Goal: Task Accomplishment & Management: Complete application form

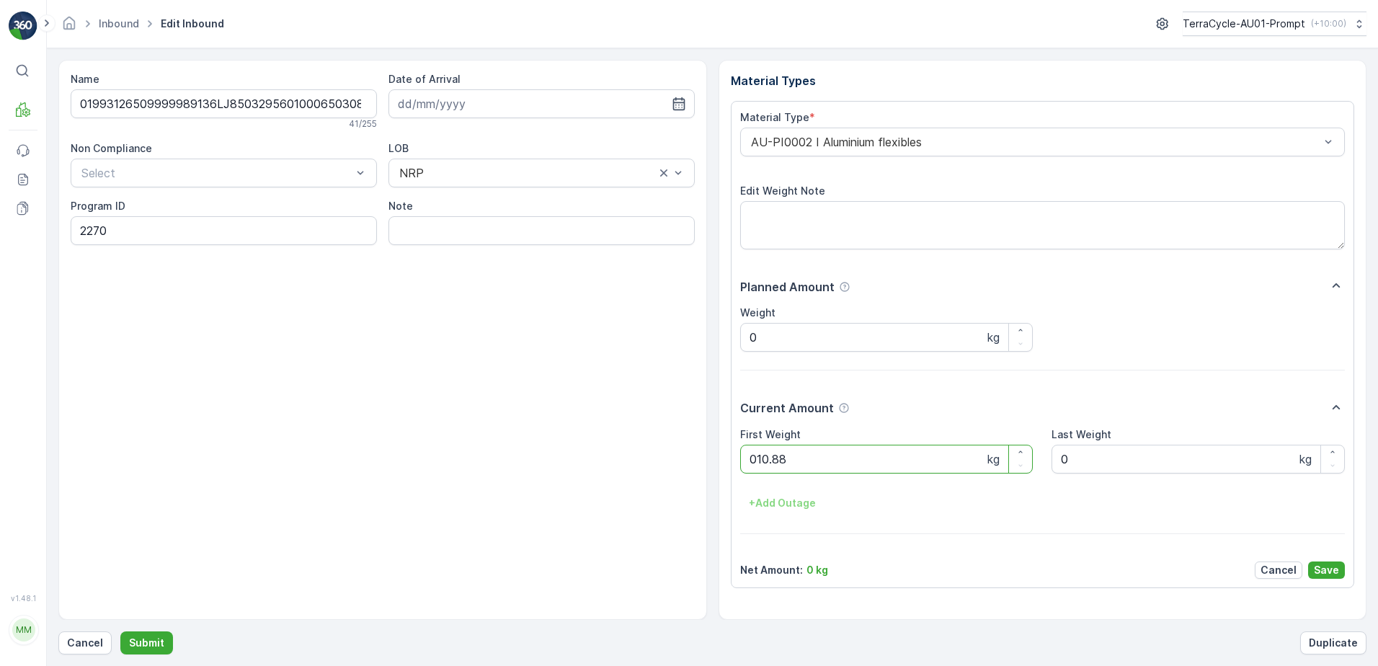
click at [120, 631] on button "Submit" at bounding box center [146, 642] width 53 height 23
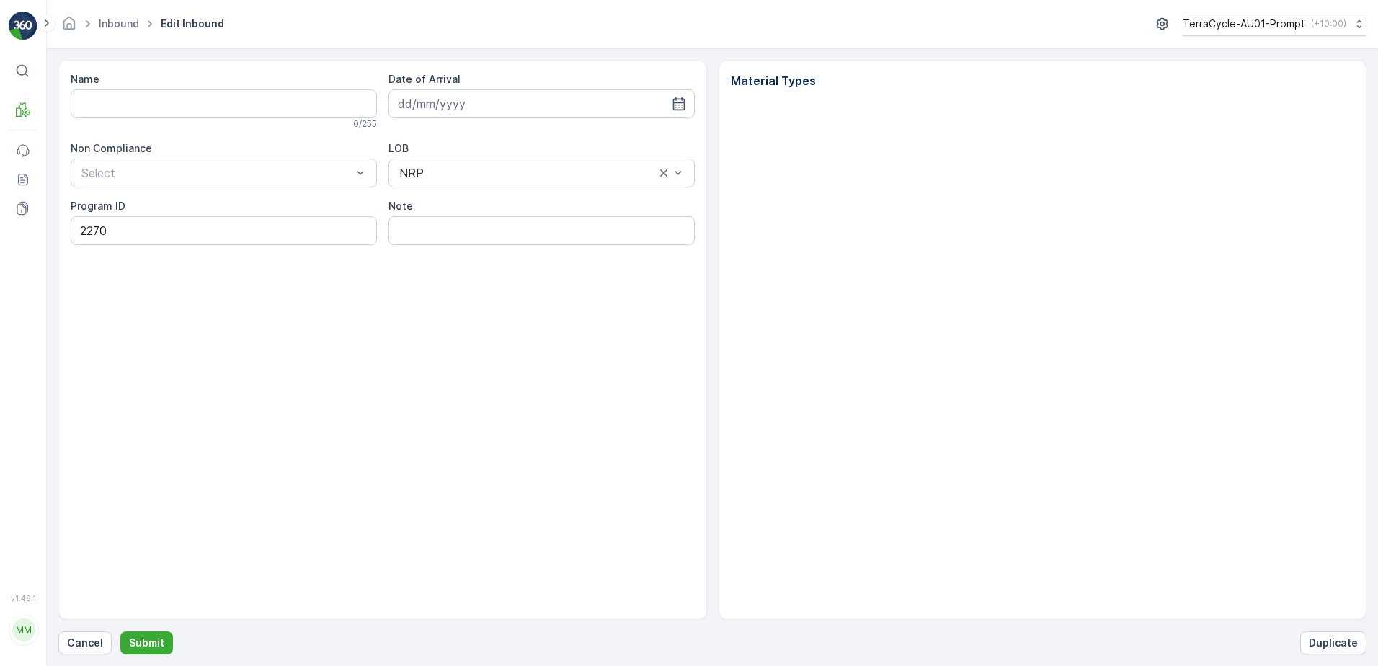
type input "01993126509999989136LJ8503295601000650308"
type input "[DATE]"
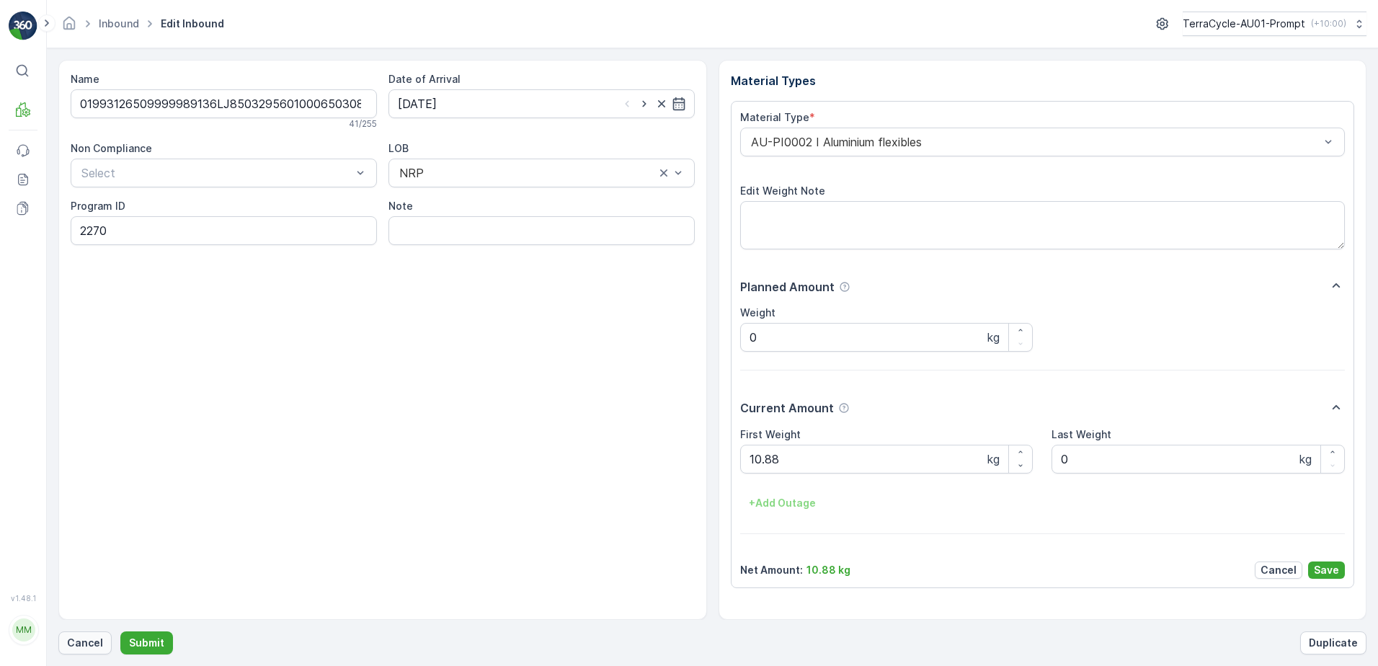
click at [83, 647] on p "Cancel" at bounding box center [85, 643] width 36 height 14
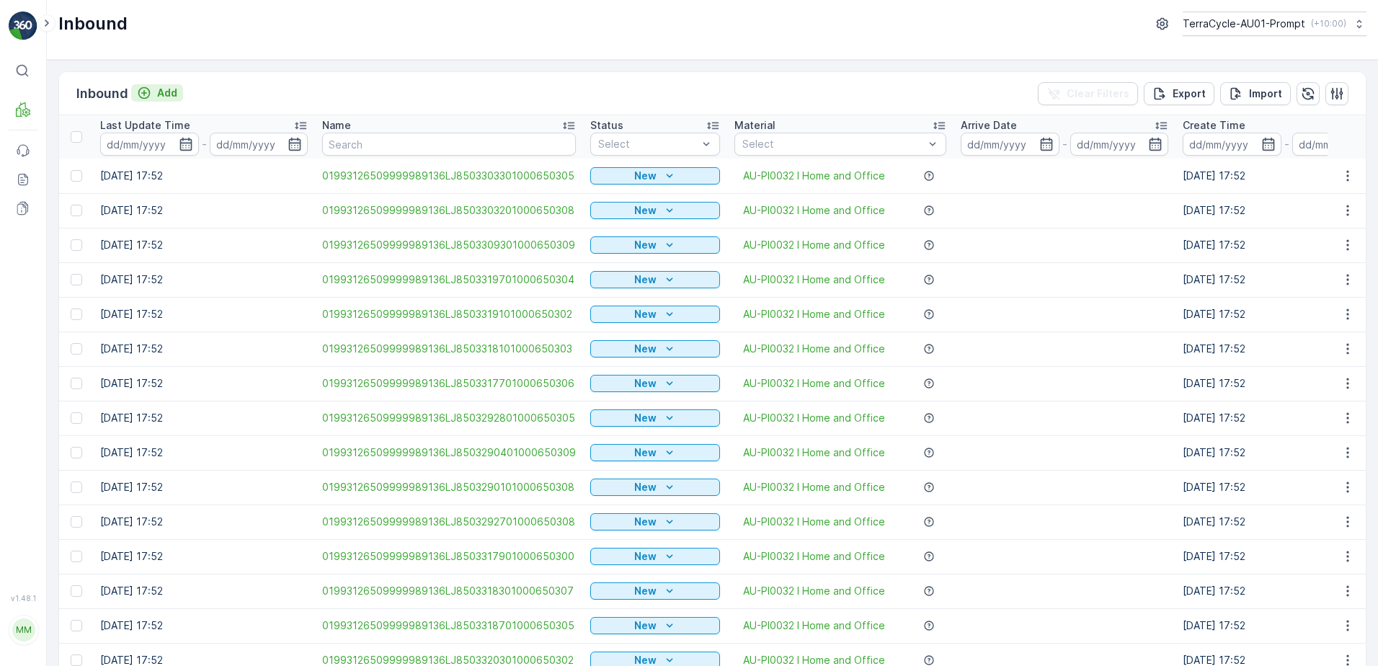
click at [173, 88] on p "Add" at bounding box center [167, 93] width 20 height 14
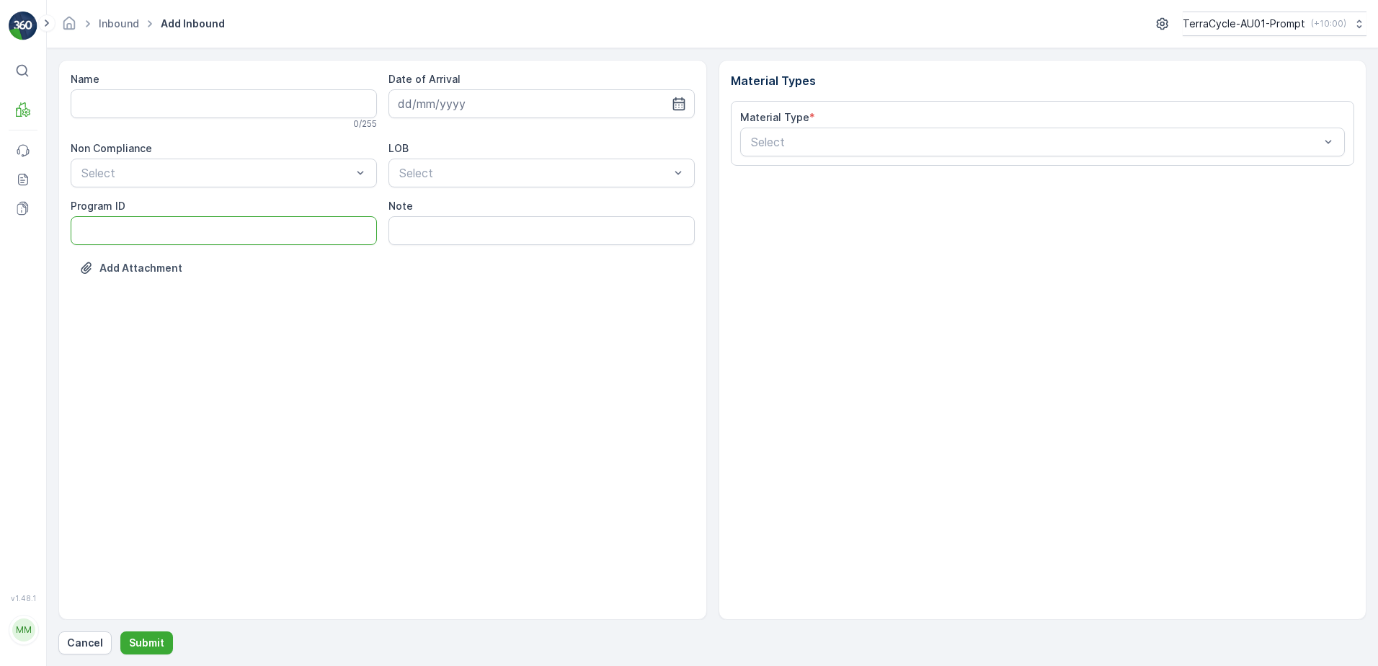
click at [110, 231] on ID "Program ID" at bounding box center [224, 230] width 306 height 29
type ID "2270"
click at [97, 116] on input "Name" at bounding box center [224, 103] width 306 height 29
click at [120, 631] on button "Submit" at bounding box center [146, 642] width 53 height 23
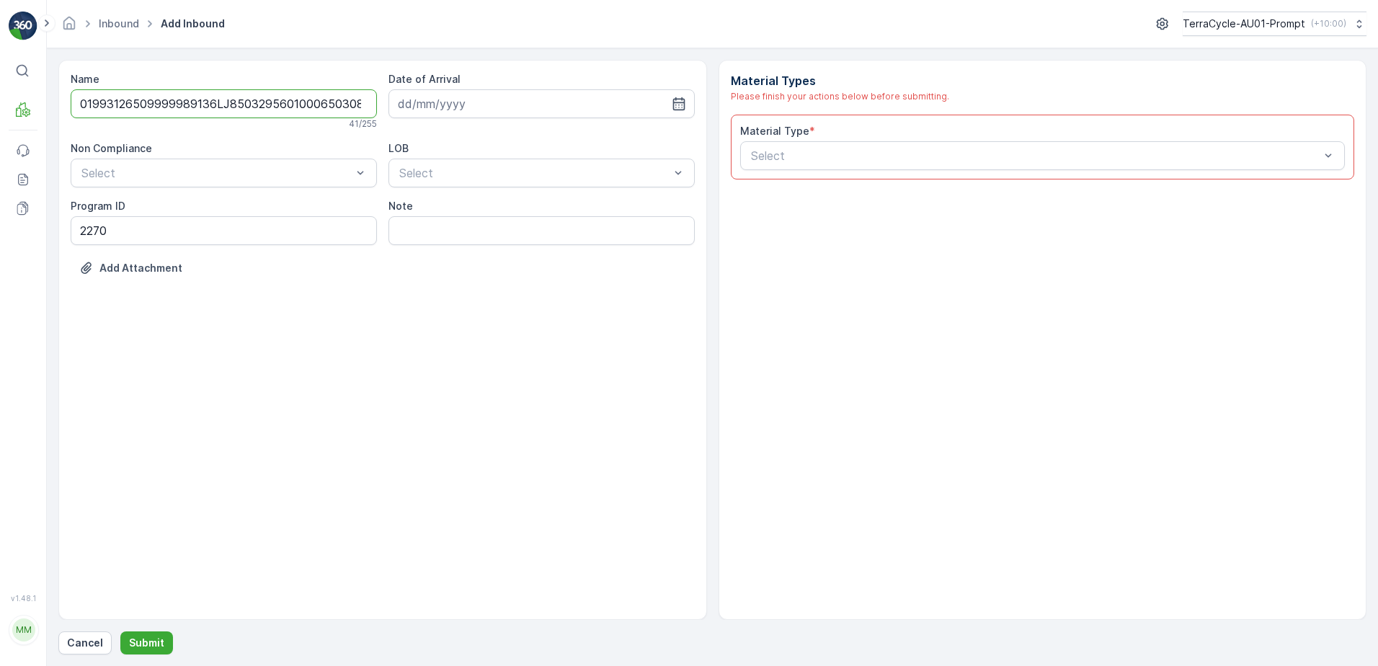
scroll to position [0, 4]
click at [347, 105] on input "01993126509999989136LJ8503295601000650308" at bounding box center [224, 103] width 306 height 29
type input "01993126509999989136LJ8503295601000650308A"
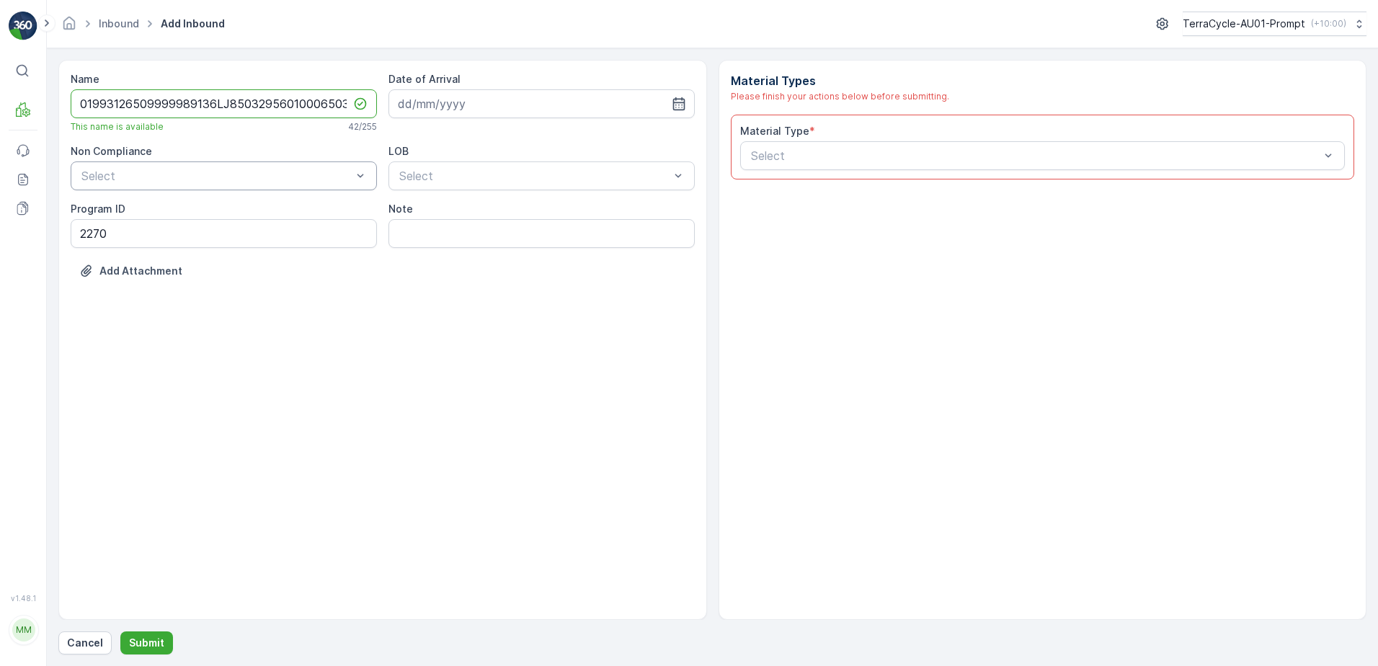
click at [300, 171] on div at bounding box center [216, 175] width 273 height 13
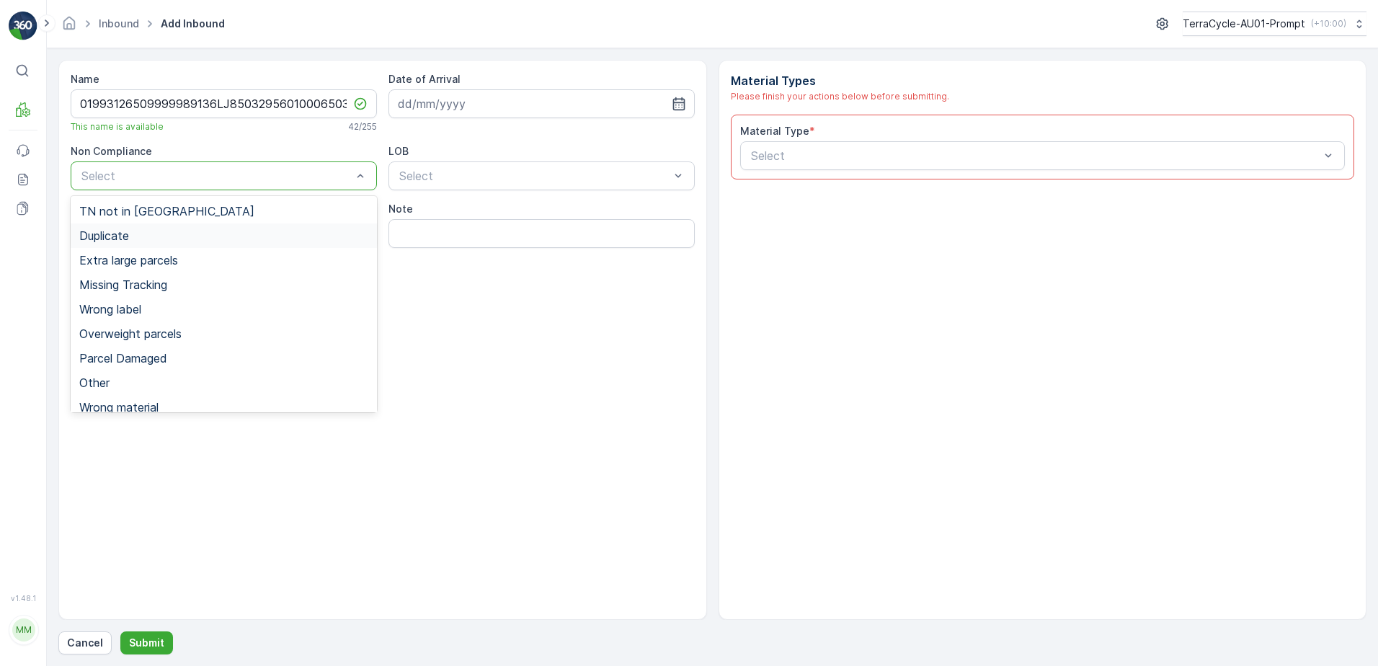
click at [159, 233] on div "Duplicate" at bounding box center [223, 235] width 289 height 13
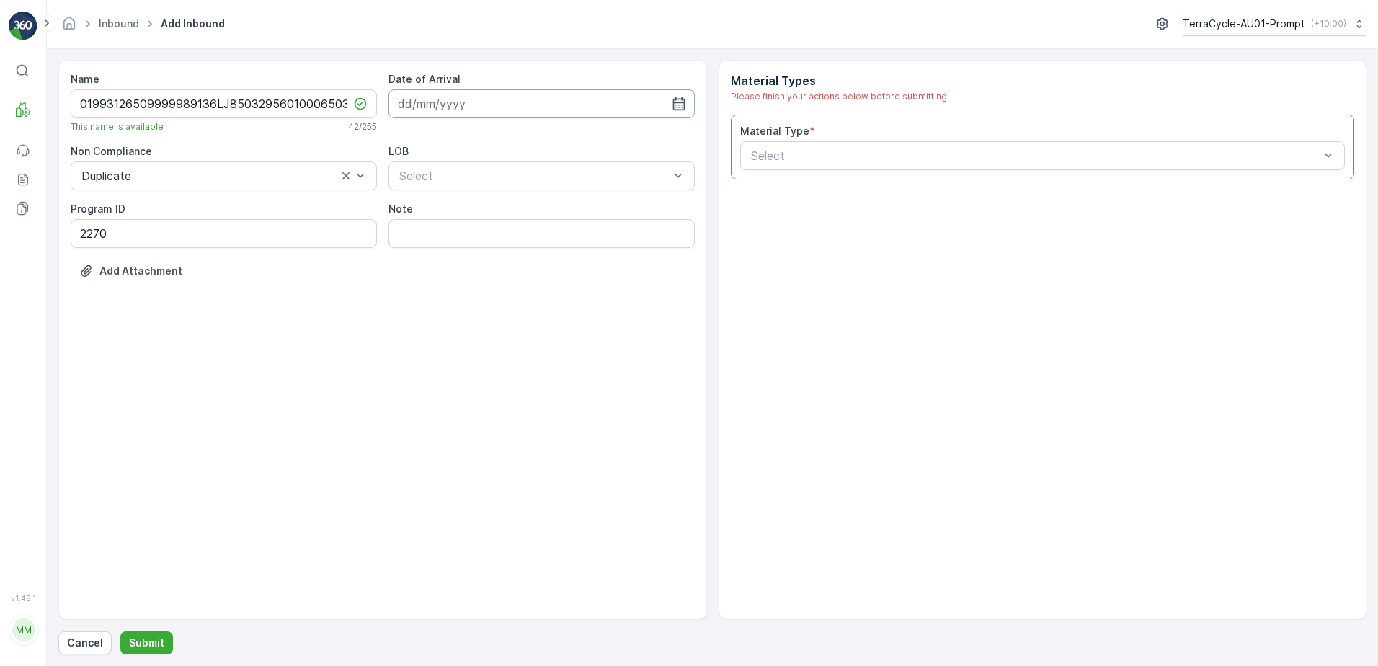
click at [481, 107] on input at bounding box center [541, 103] width 306 height 29
drag, startPoint x: 465, startPoint y: 313, endPoint x: 492, endPoint y: 252, distance: 66.4
click at [465, 312] on div "26" at bounding box center [464, 310] width 23 height 23
type input "[DATE]"
click at [503, 187] on div "Select" at bounding box center [541, 175] width 306 height 29
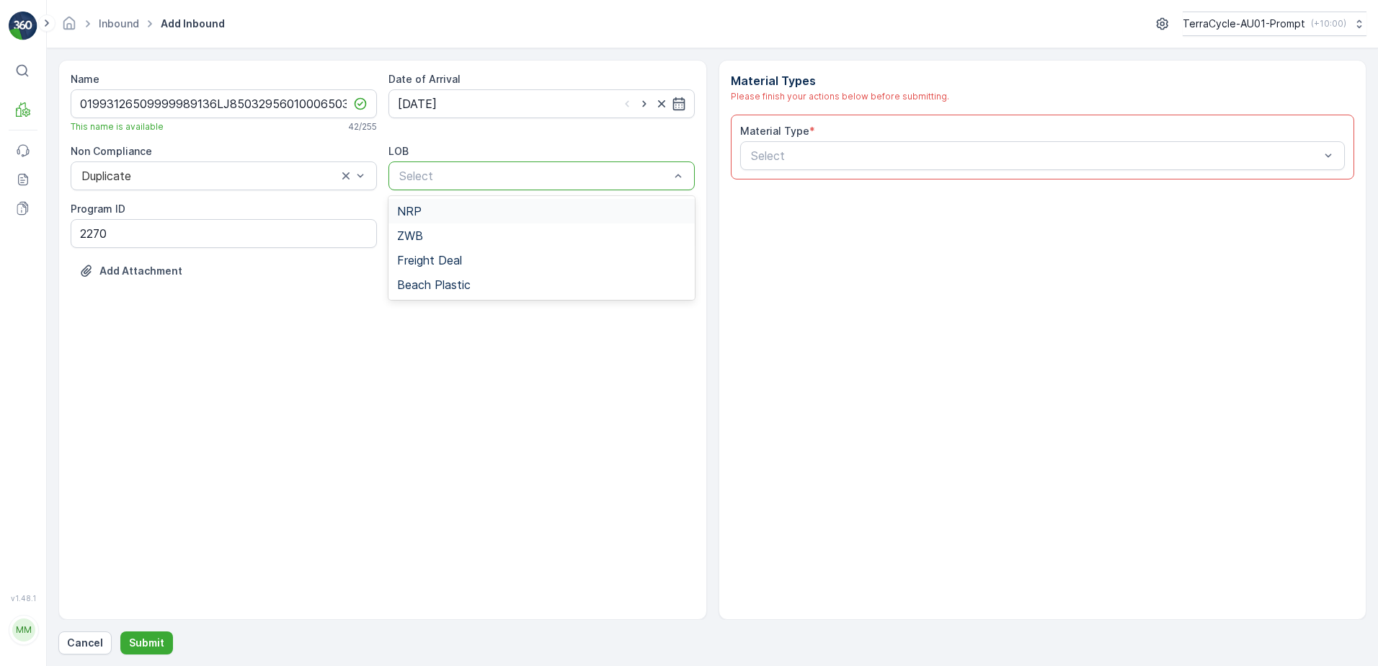
click at [491, 223] on div "NRP" at bounding box center [541, 211] width 306 height 24
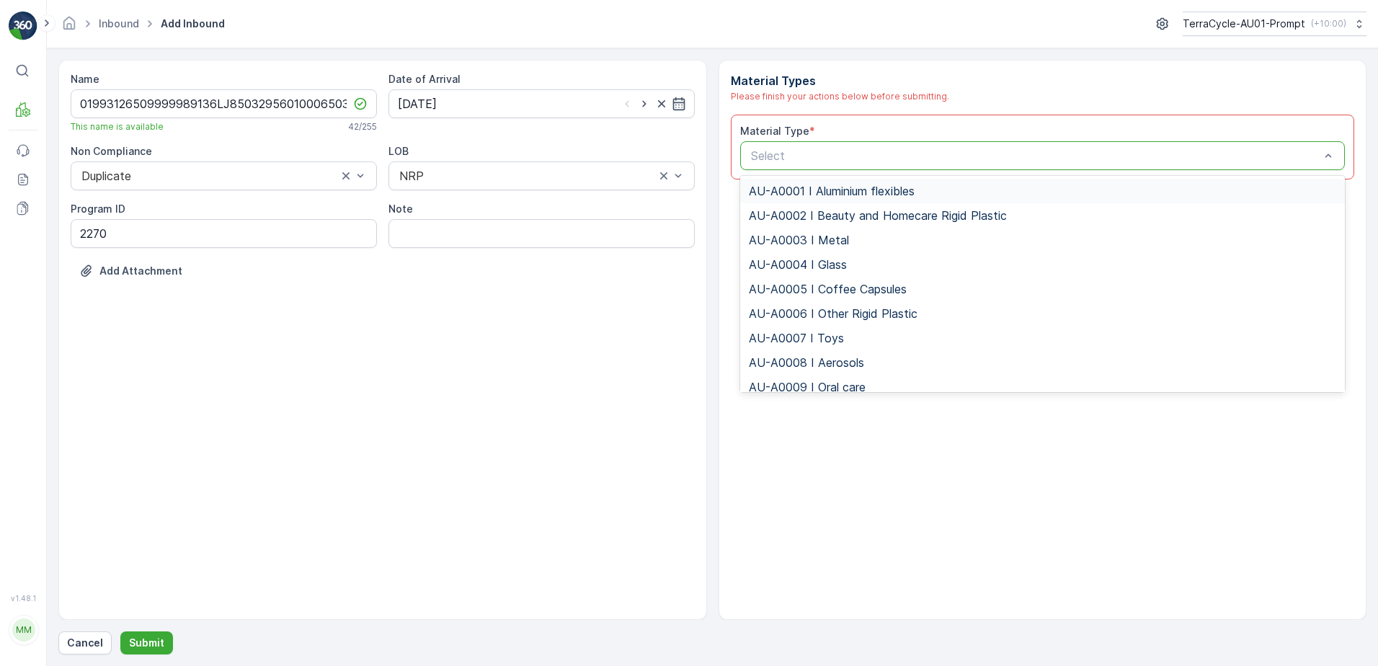
click at [793, 146] on div "Select" at bounding box center [1042, 155] width 605 height 29
type input "0002"
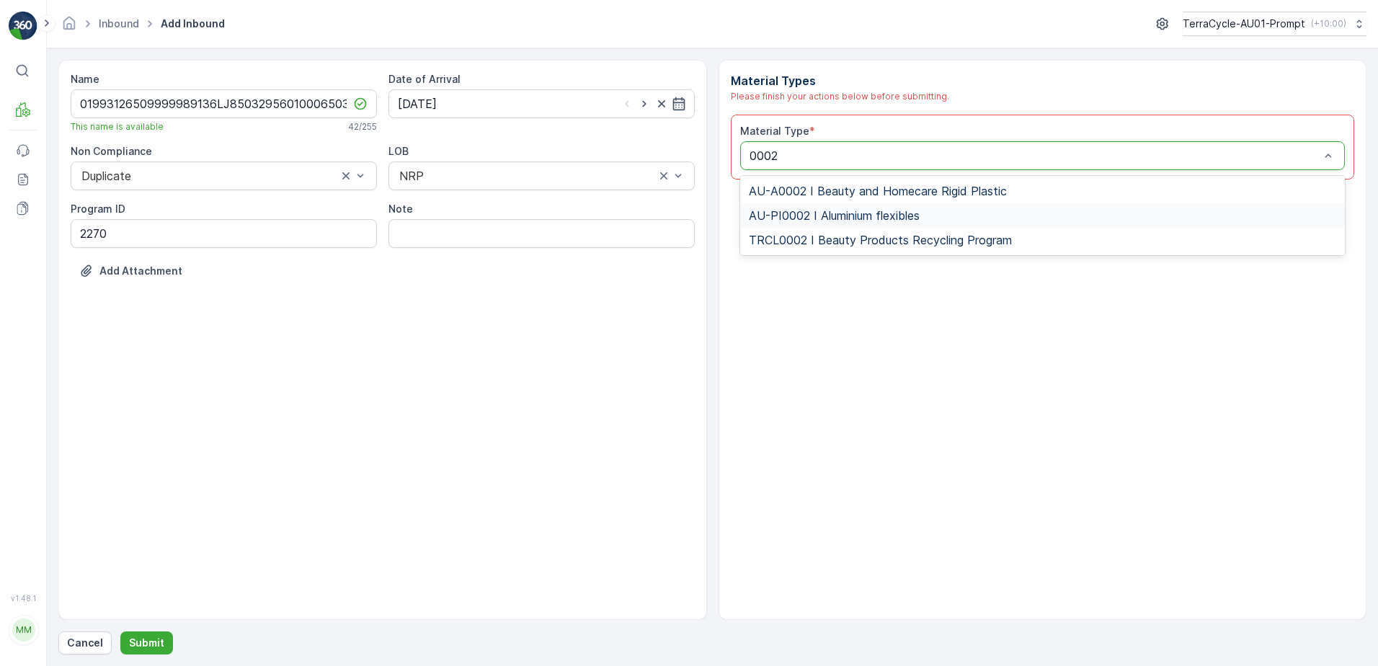
drag, startPoint x: 832, startPoint y: 213, endPoint x: 950, endPoint y: 193, distance: 119.0
click at [849, 209] on span "AU-PI0002 I Aluminium flexibles" at bounding box center [834, 215] width 171 height 13
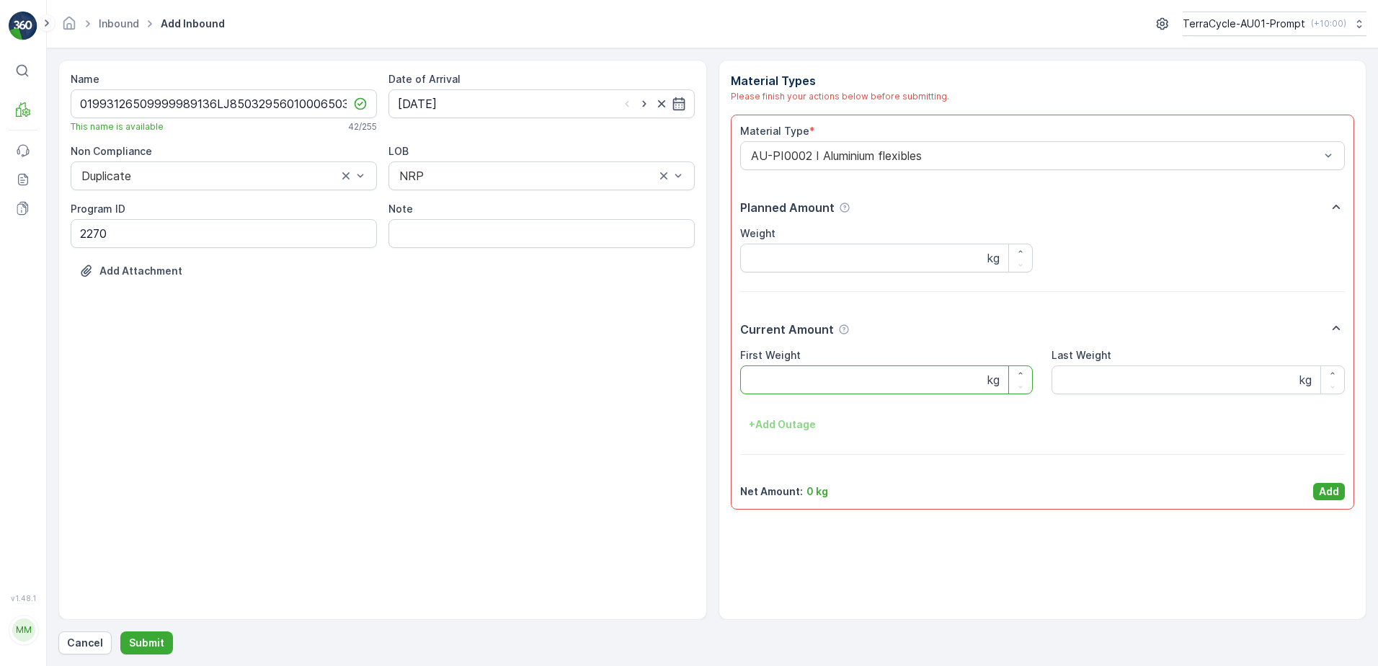
click at [868, 374] on Weight "First Weight" at bounding box center [886, 379] width 293 height 29
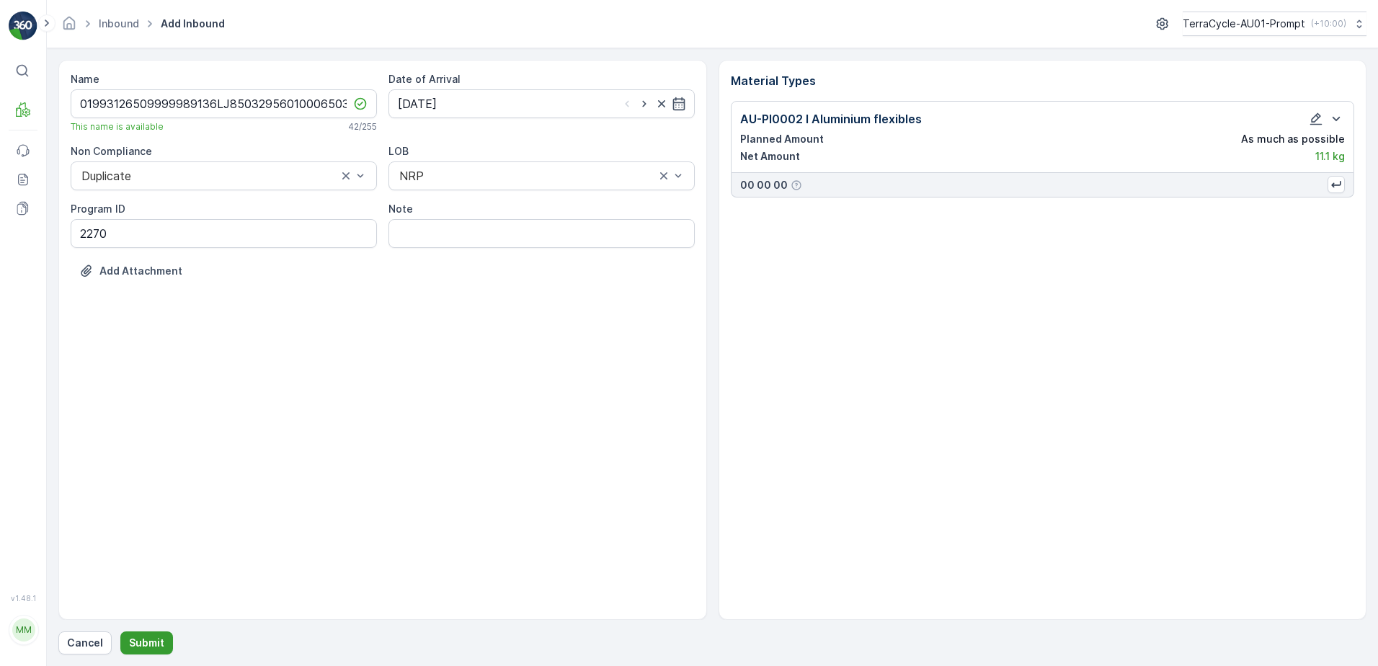
click at [150, 638] on p "Submit" at bounding box center [146, 643] width 35 height 14
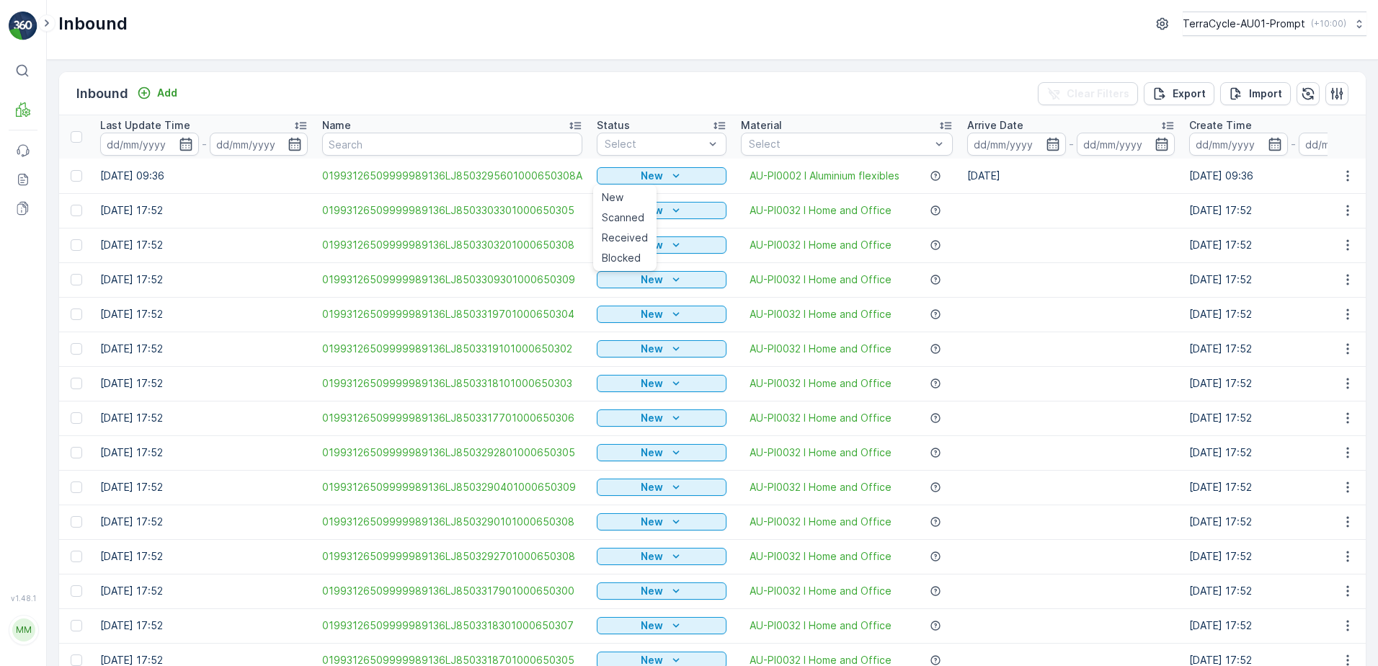
drag, startPoint x: 625, startPoint y: 216, endPoint x: 940, endPoint y: 188, distance: 316.8
click at [625, 216] on span "Scanned" at bounding box center [623, 217] width 43 height 14
click at [1346, 177] on icon "button" at bounding box center [1347, 175] width 2 height 11
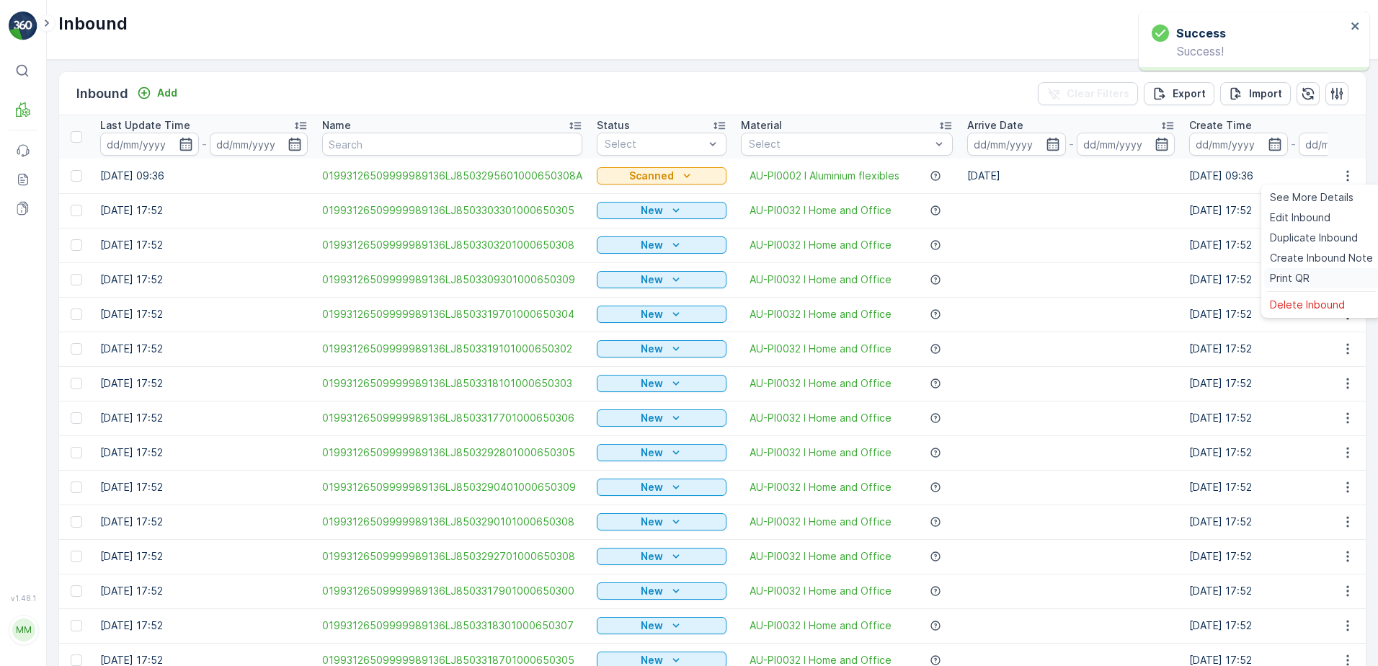
click at [1298, 275] on span "Print QR" at bounding box center [1290, 278] width 40 height 14
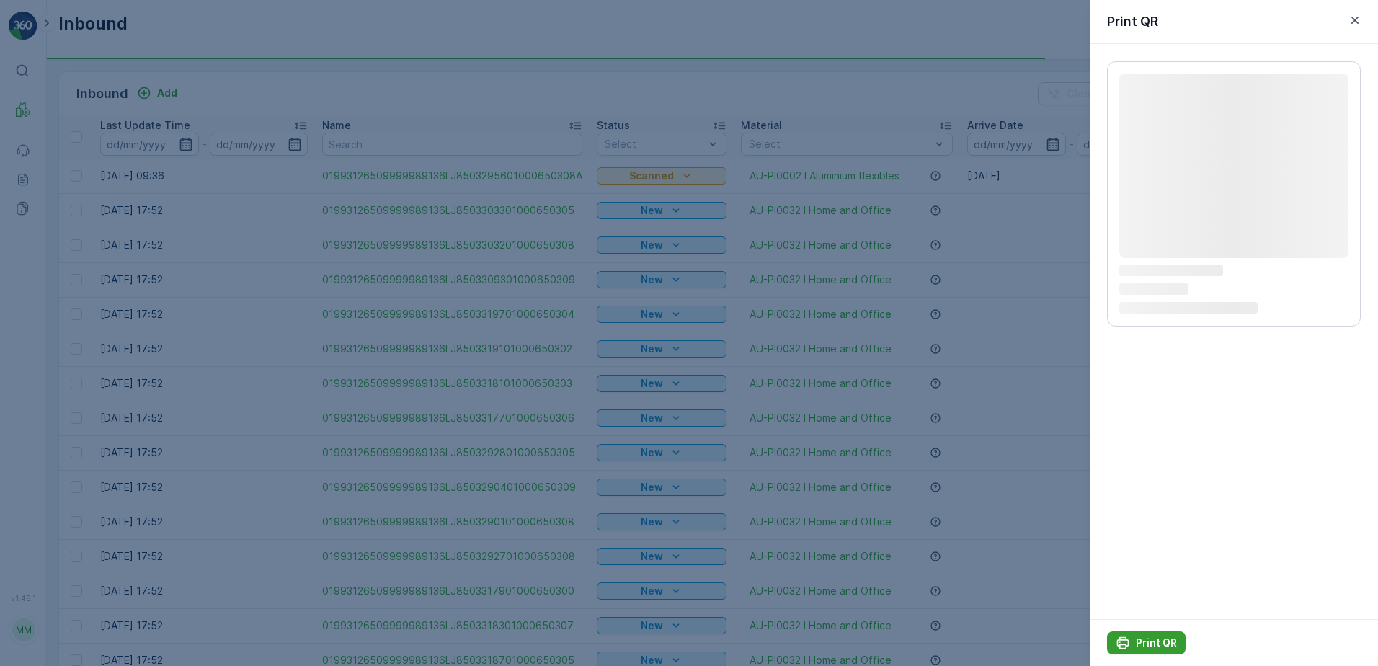
click at [1151, 638] on p "Print QR" at bounding box center [1156, 643] width 41 height 14
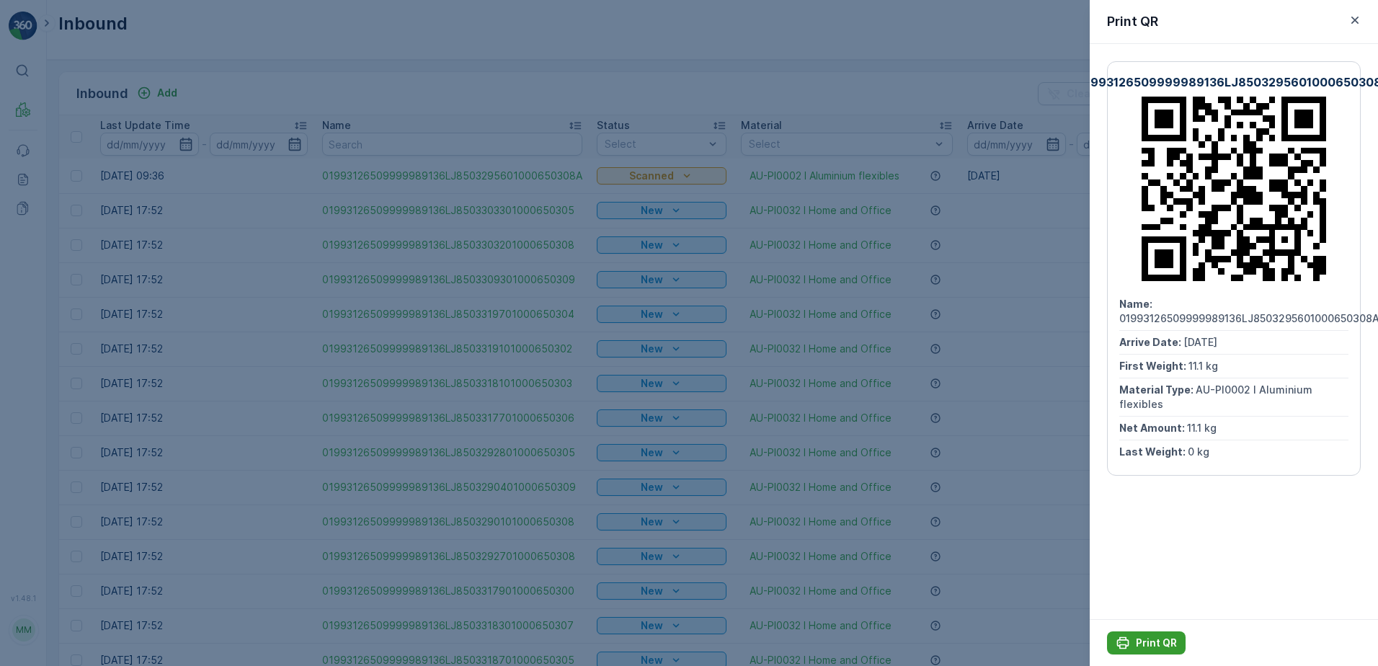
click at [1139, 641] on p "Print QR" at bounding box center [1156, 643] width 41 height 14
click at [1358, 24] on icon "button" at bounding box center [1354, 20] width 14 height 14
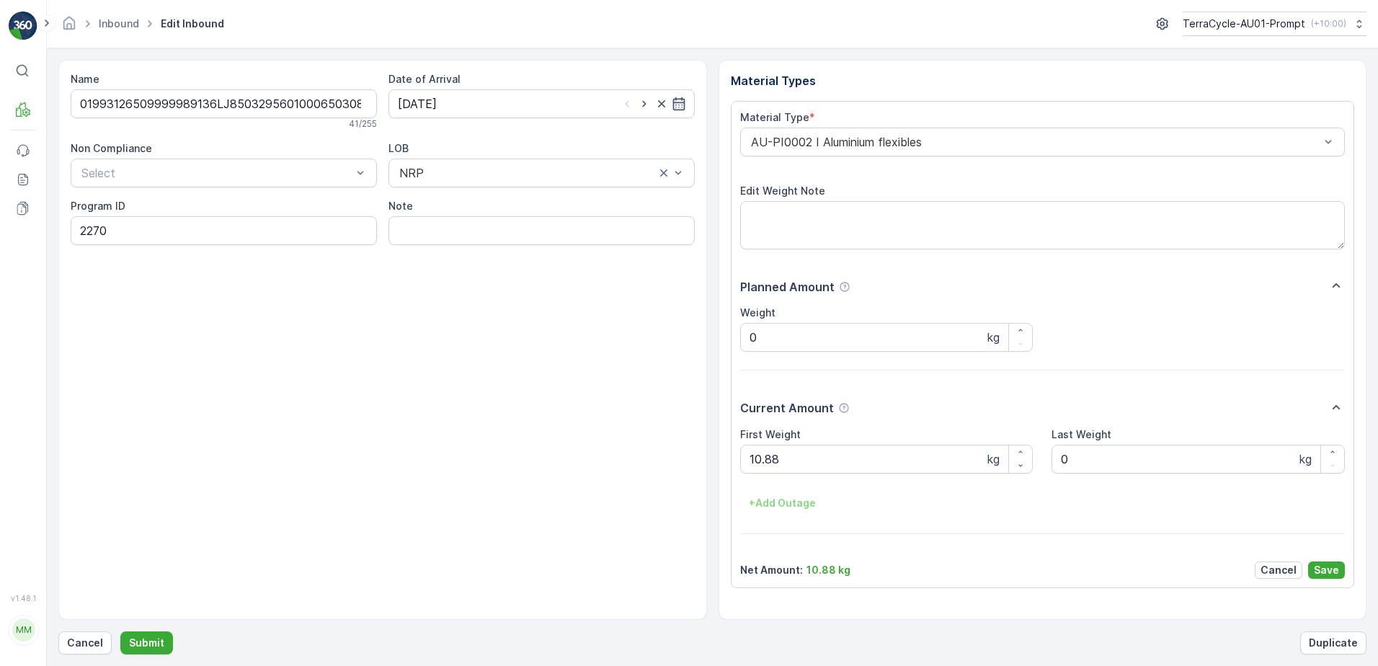
drag, startPoint x: 98, startPoint y: 647, endPoint x: 344, endPoint y: 321, distance: 408.6
click at [112, 633] on div "Cancel Submit Duplicate" at bounding box center [712, 642] width 1308 height 23
click at [92, 650] on button "Cancel" at bounding box center [84, 642] width 53 height 23
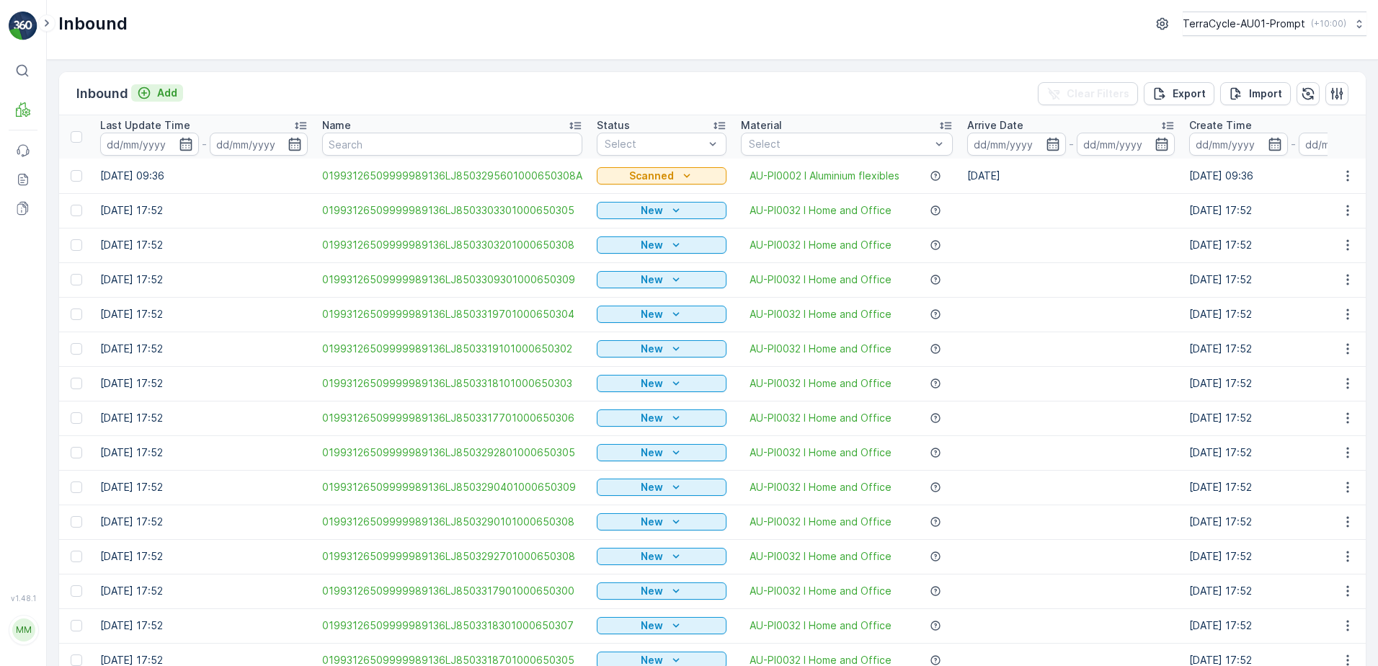
click at [176, 88] on p "Add" at bounding box center [167, 93] width 20 height 14
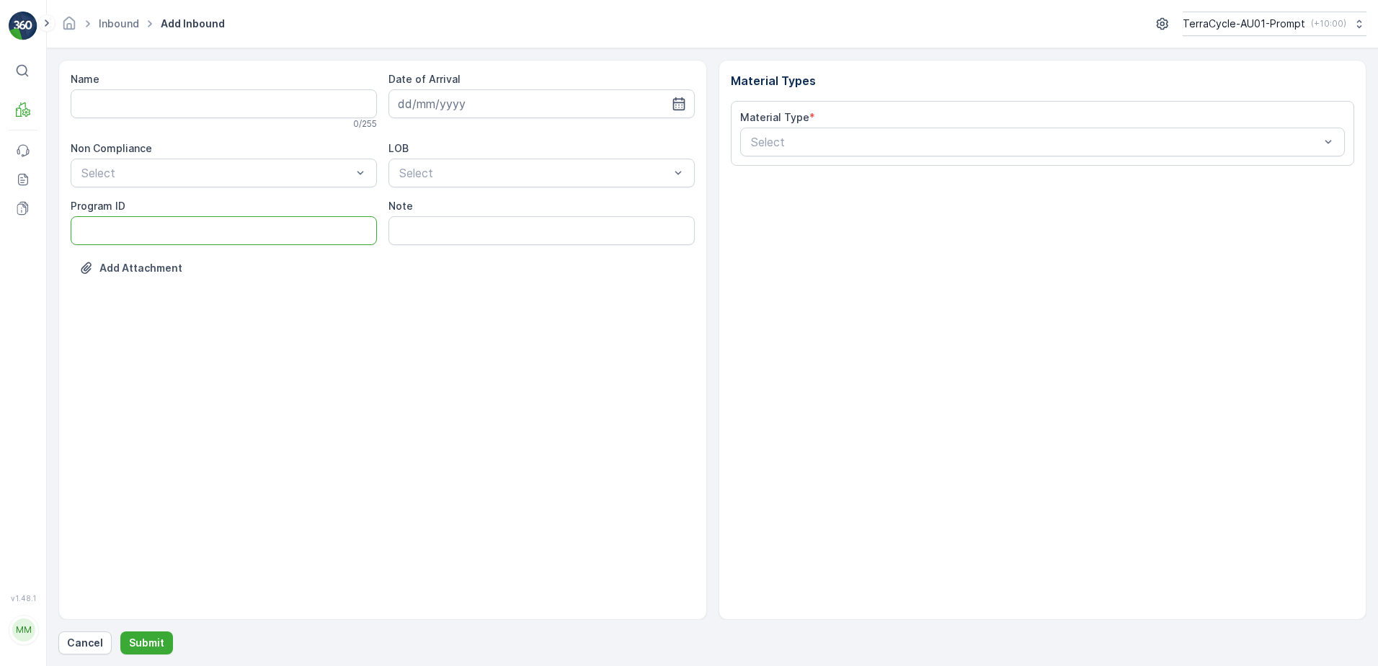
drag, startPoint x: 86, startPoint y: 237, endPoint x: 94, endPoint y: 233, distance: 8.7
click at [86, 237] on ID "Program ID" at bounding box center [224, 230] width 306 height 29
type ID "2270"
click at [130, 107] on input "Name" at bounding box center [224, 103] width 306 height 29
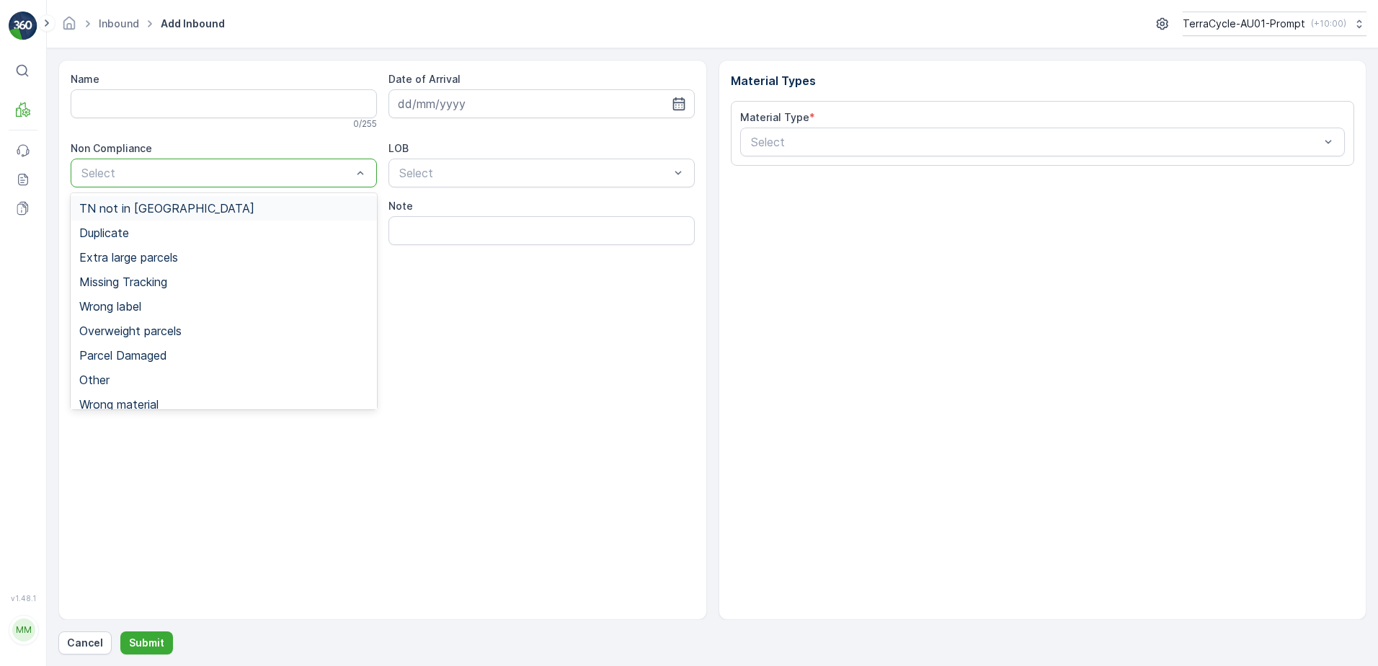
click at [129, 174] on div at bounding box center [216, 172] width 273 height 13
drag, startPoint x: 117, startPoint y: 237, endPoint x: 139, endPoint y: 151, distance: 89.1
click at [118, 236] on span "Duplicate" at bounding box center [104, 232] width 50 height 13
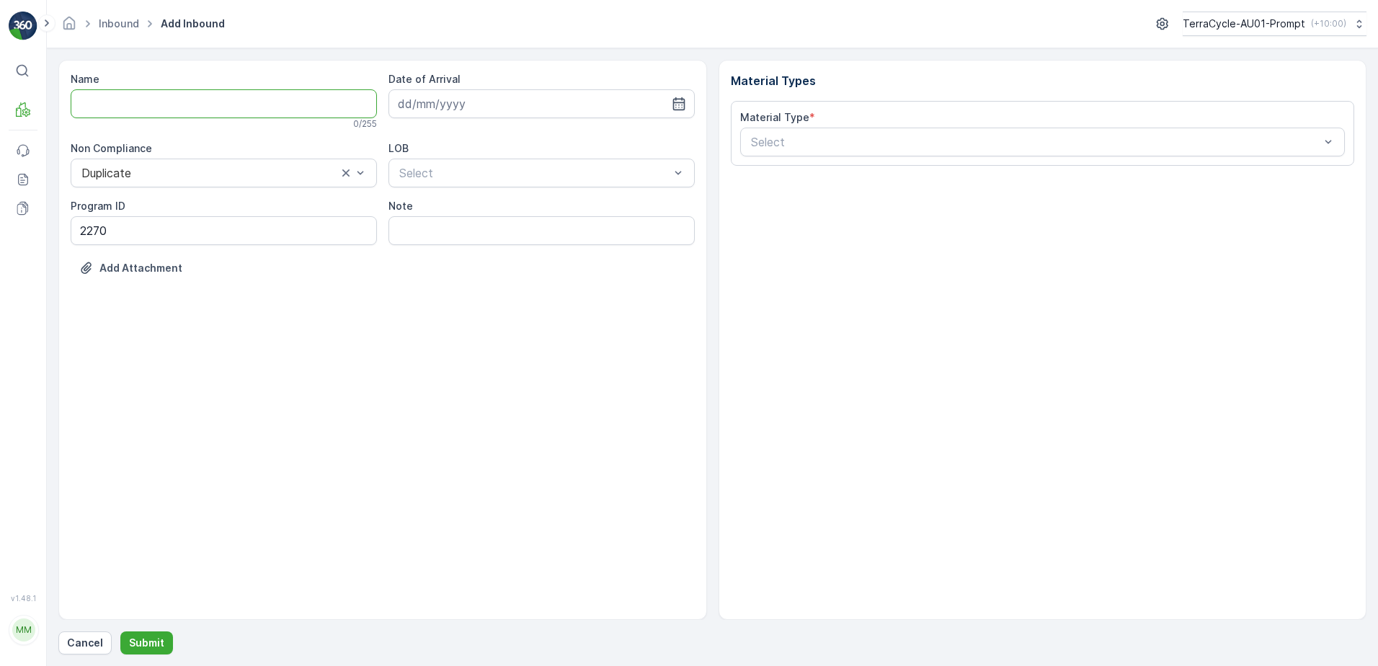
click at [114, 107] on input "Name" at bounding box center [224, 103] width 306 height 29
click at [120, 631] on button "Submit" at bounding box center [146, 642] width 53 height 23
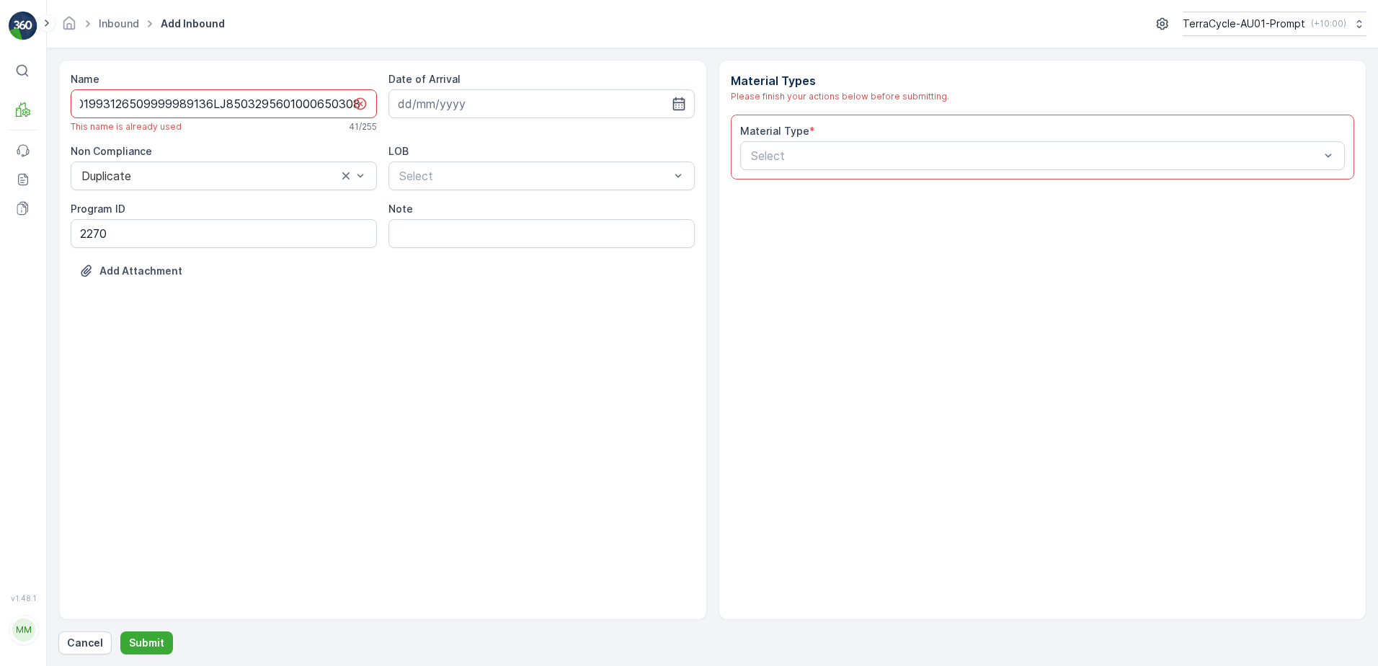
scroll to position [0, 12]
click at [350, 102] on input "01993126509999989136LJ8503295601000650308B" at bounding box center [224, 103] width 306 height 29
type input "01993126509999989136LJ8503295601000650308B"
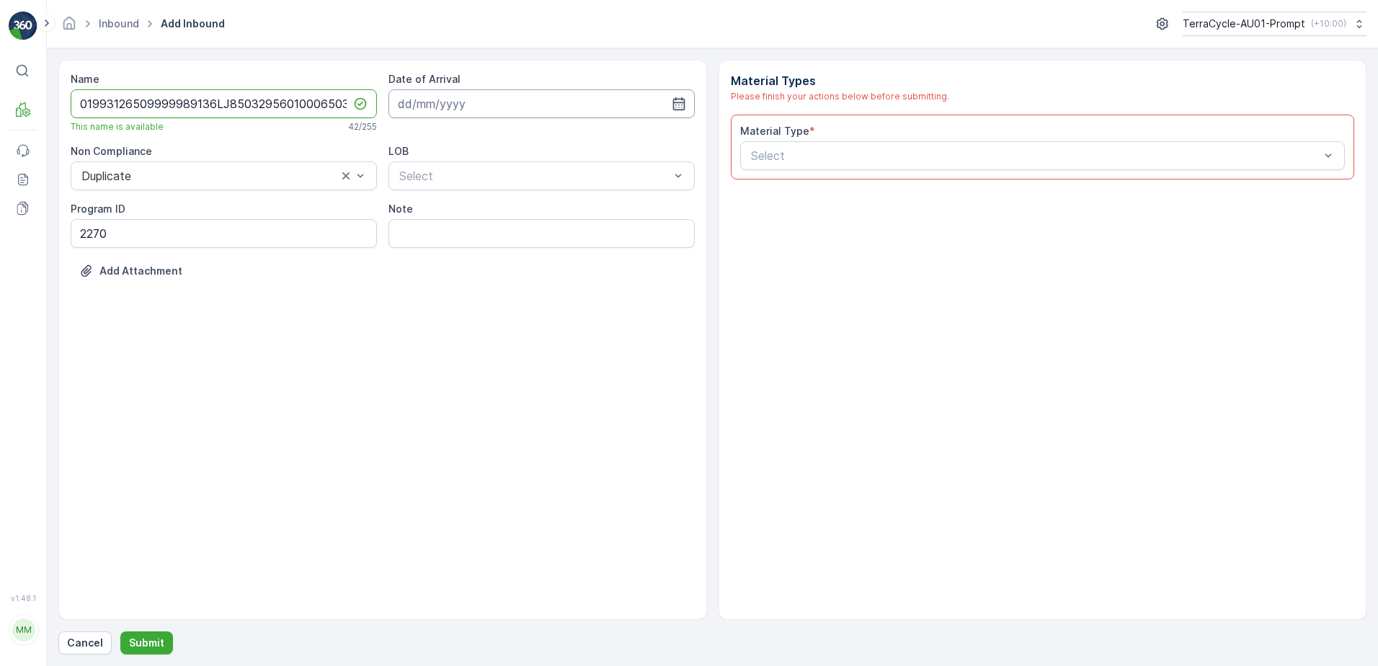
click at [433, 107] on input at bounding box center [541, 103] width 306 height 29
click at [469, 308] on div "26" at bounding box center [464, 310] width 23 height 23
type input "[DATE]"
click at [508, 174] on div at bounding box center [534, 175] width 273 height 13
drag, startPoint x: 475, startPoint y: 213, endPoint x: 559, endPoint y: 202, distance: 84.9
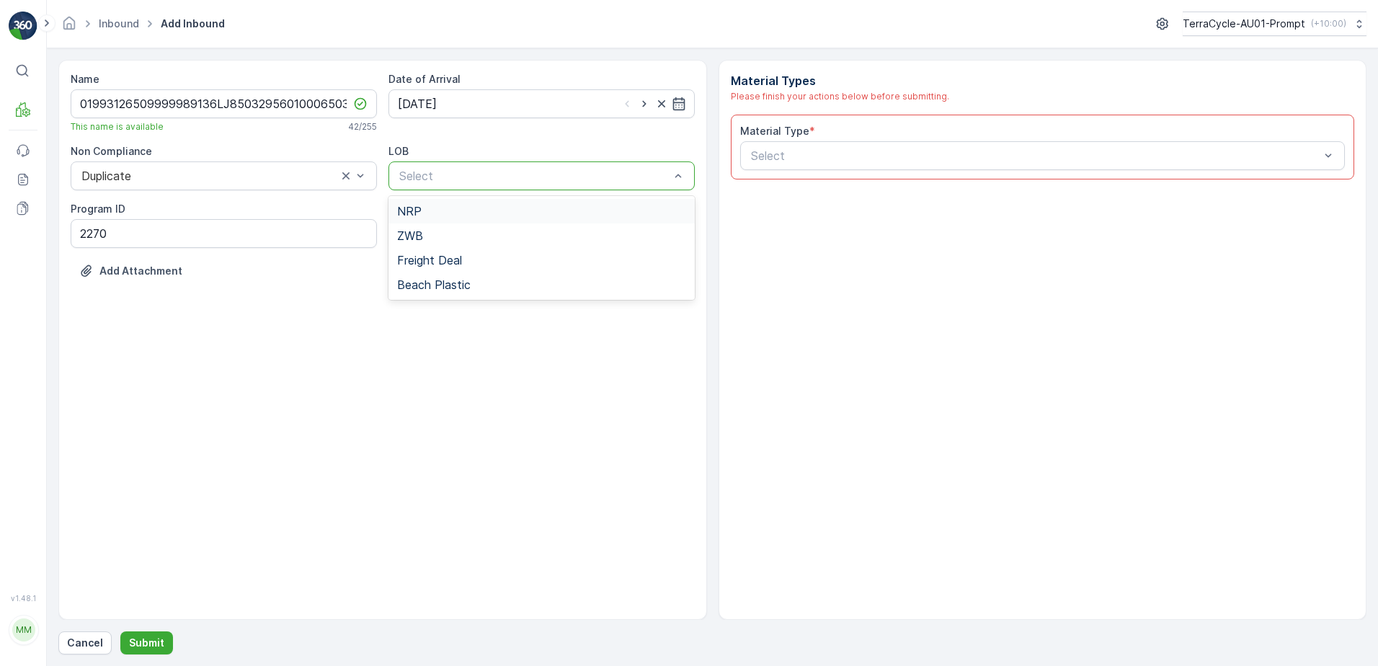
click at [476, 213] on div "NRP" at bounding box center [541, 211] width 289 height 13
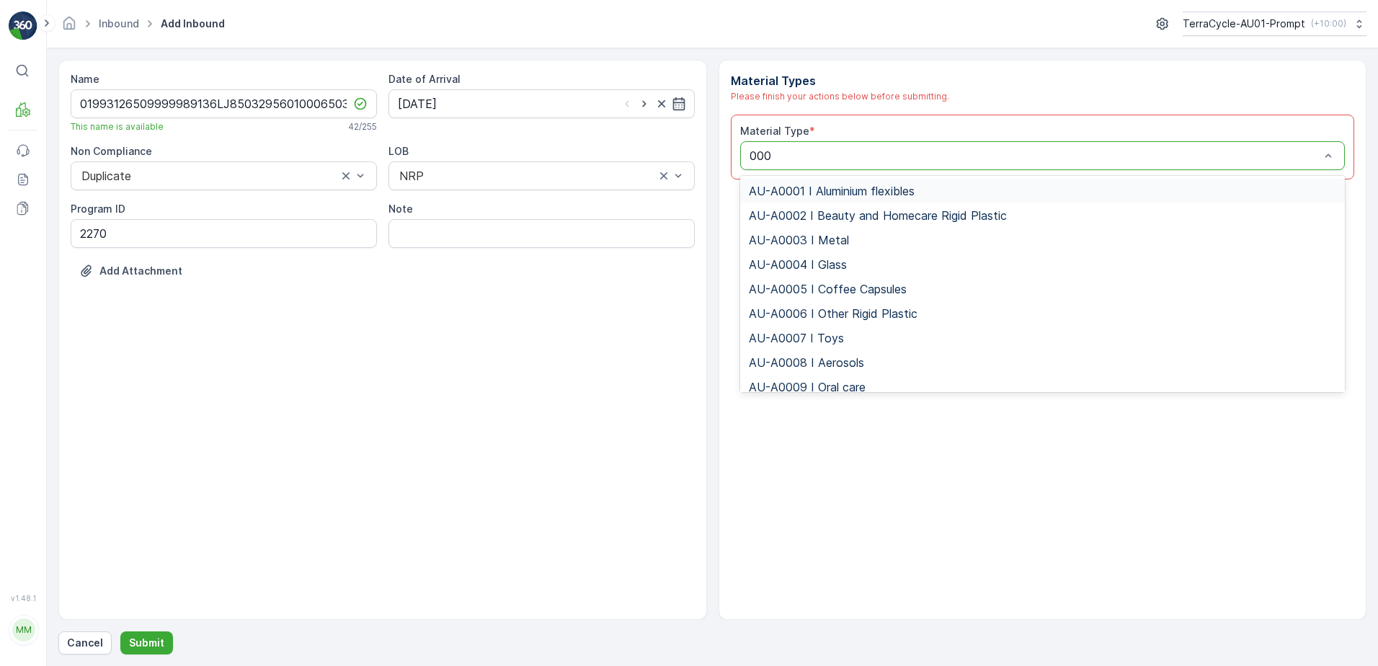
type input "0002"
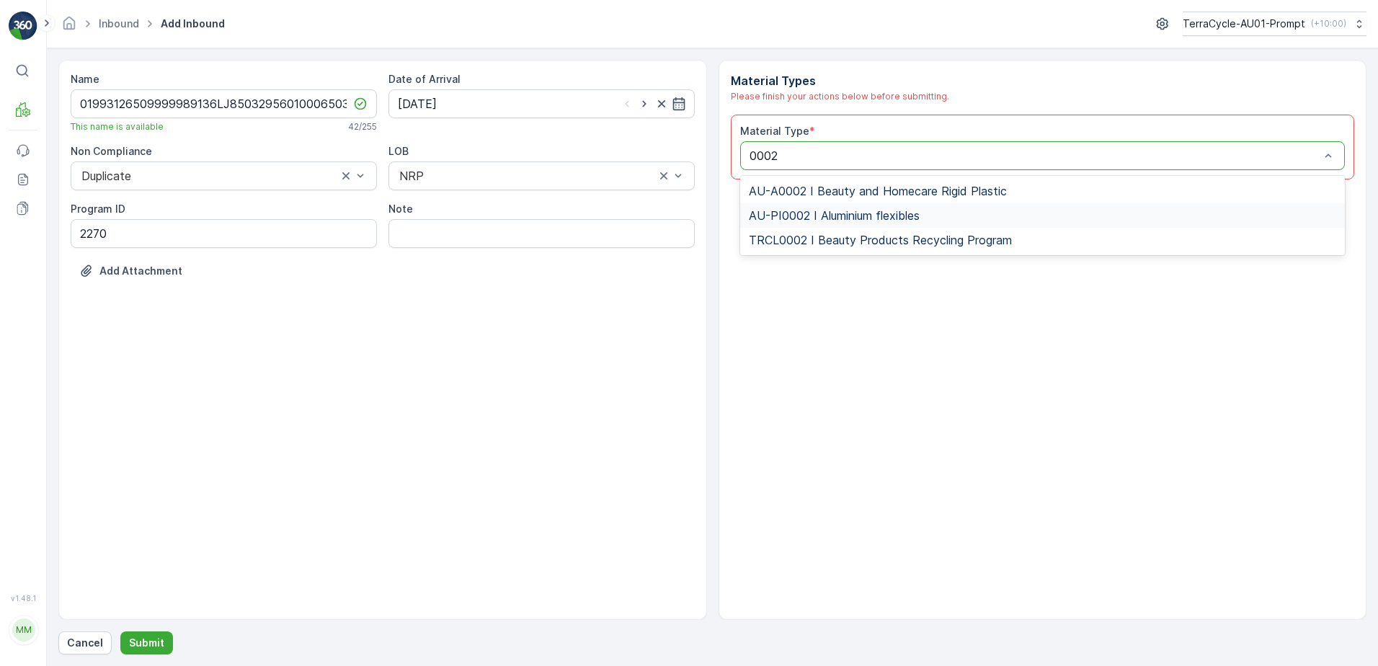
click at [840, 220] on span "AU-PI0002 I Aluminium flexibles" at bounding box center [834, 215] width 171 height 13
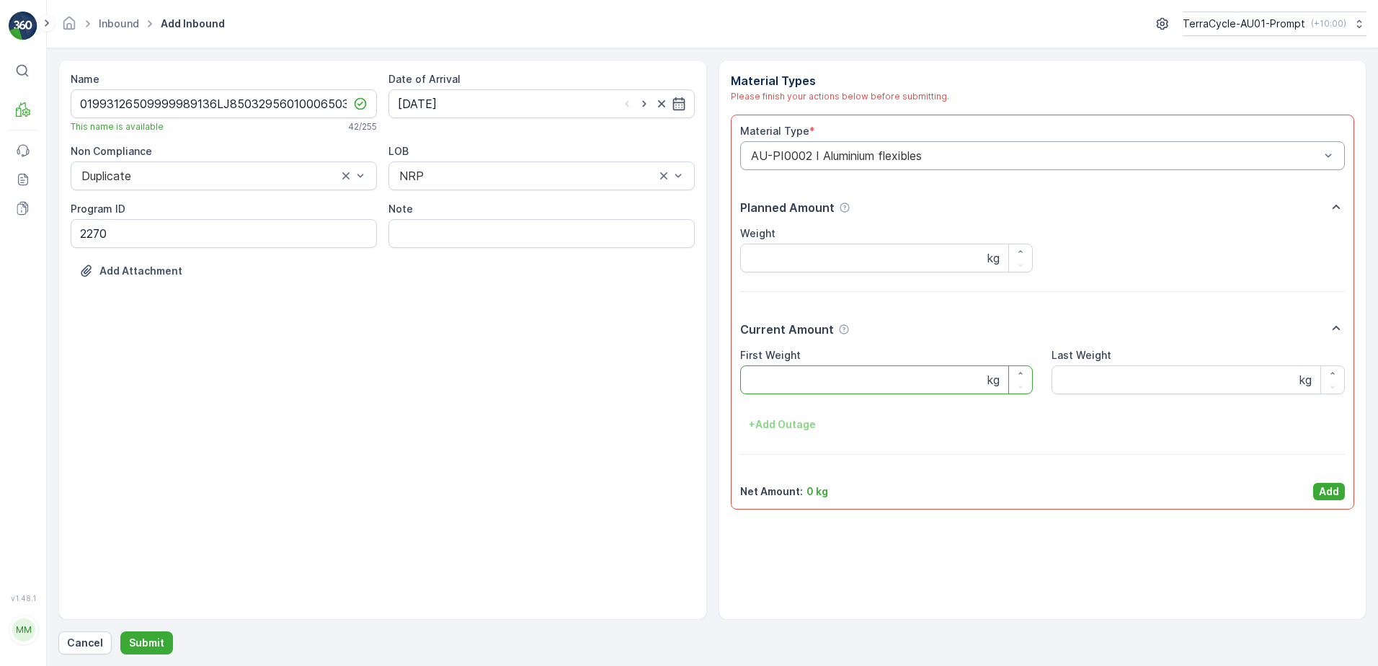
click at [808, 382] on Weight "First Weight" at bounding box center [886, 379] width 293 height 29
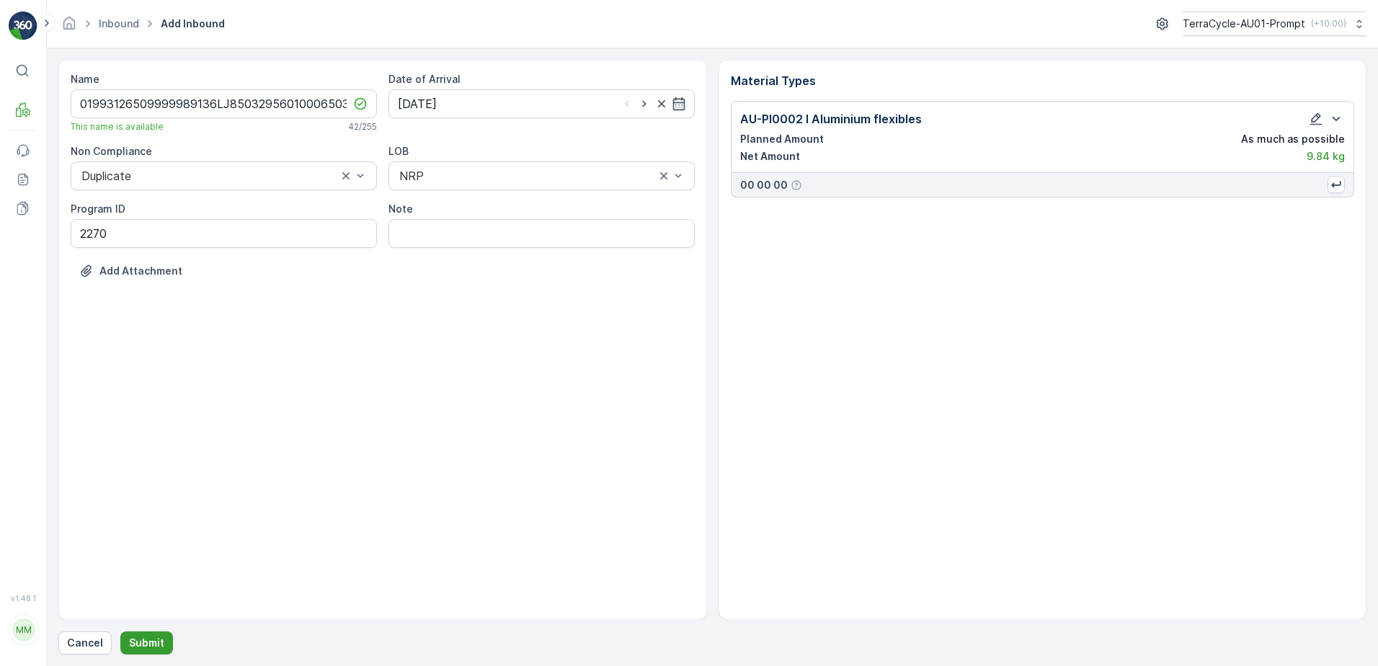
click at [166, 641] on button "Submit" at bounding box center [146, 642] width 53 height 23
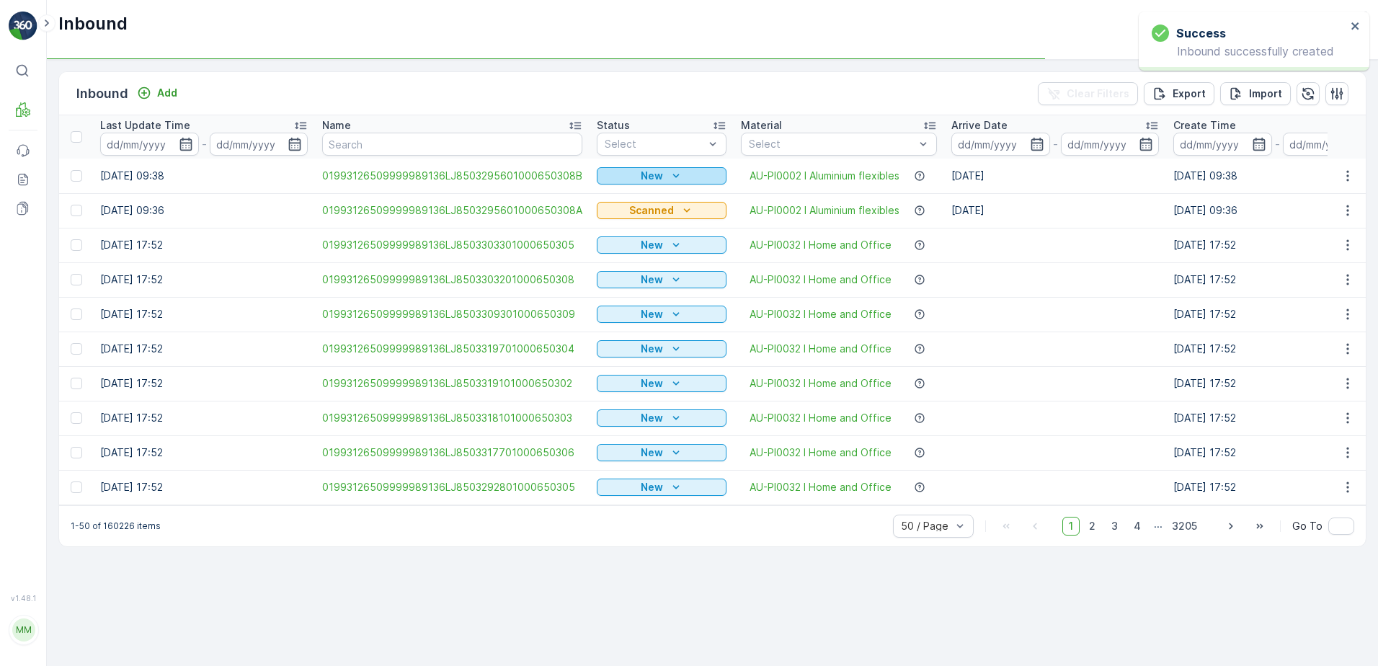
click at [632, 170] on div "New" at bounding box center [661, 176] width 118 height 14
drag, startPoint x: 620, startPoint y: 224, endPoint x: 769, endPoint y: 226, distance: 148.4
click at [623, 218] on span "Scanned" at bounding box center [623, 217] width 43 height 14
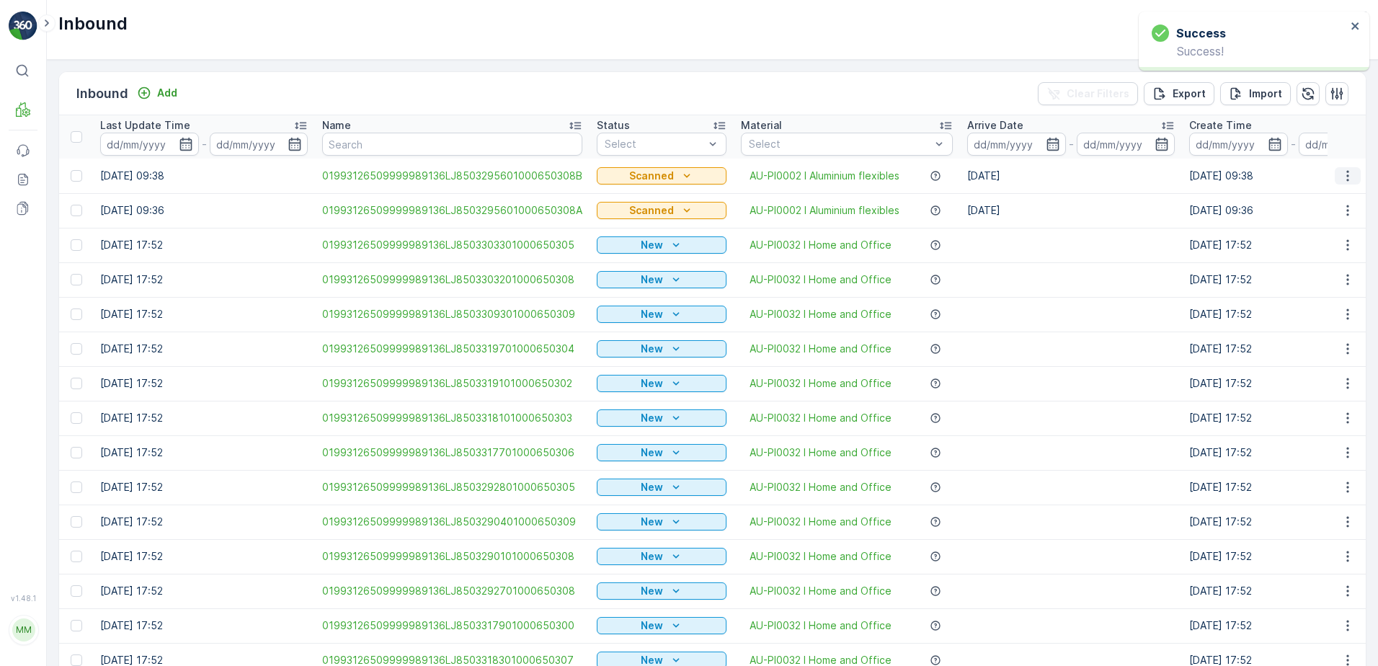
click at [1347, 171] on icon "button" at bounding box center [1347, 176] width 14 height 14
click at [1276, 284] on span "Print QR" at bounding box center [1290, 278] width 40 height 14
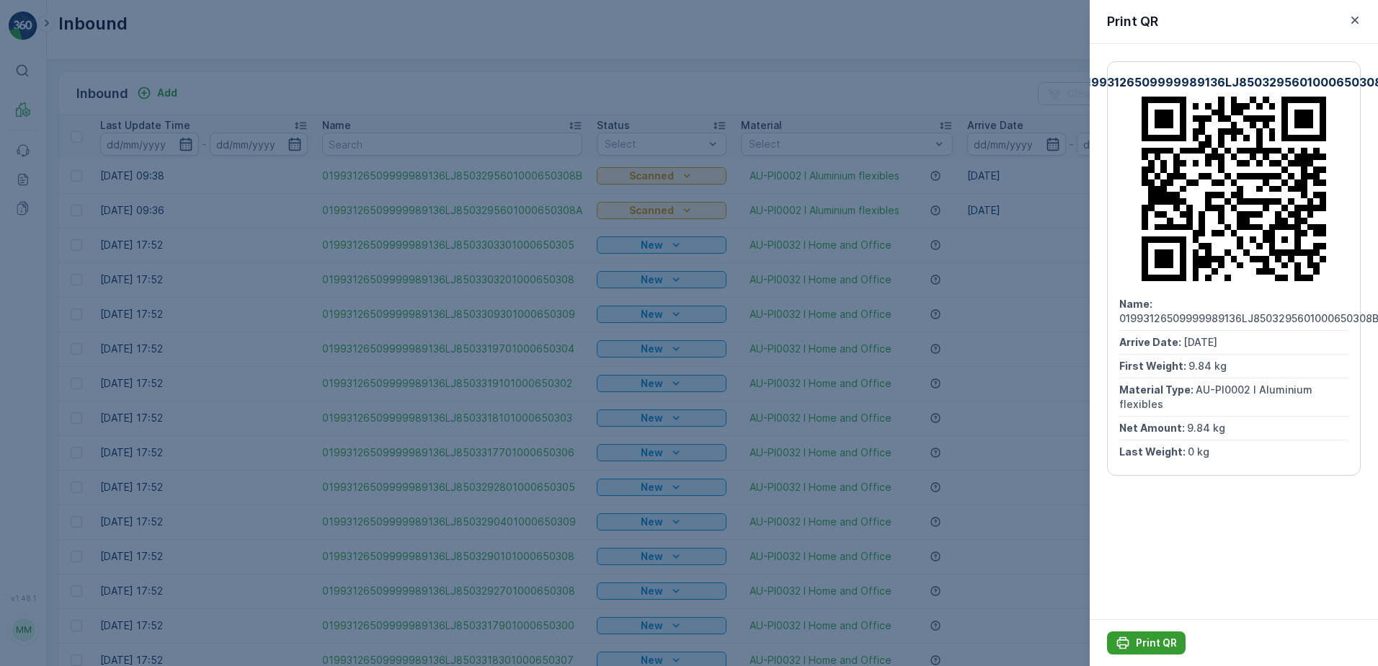
click at [1128, 646] on icon "Print QR" at bounding box center [1122, 643] width 14 height 14
click at [1355, 17] on icon "button" at bounding box center [1354, 20] width 14 height 14
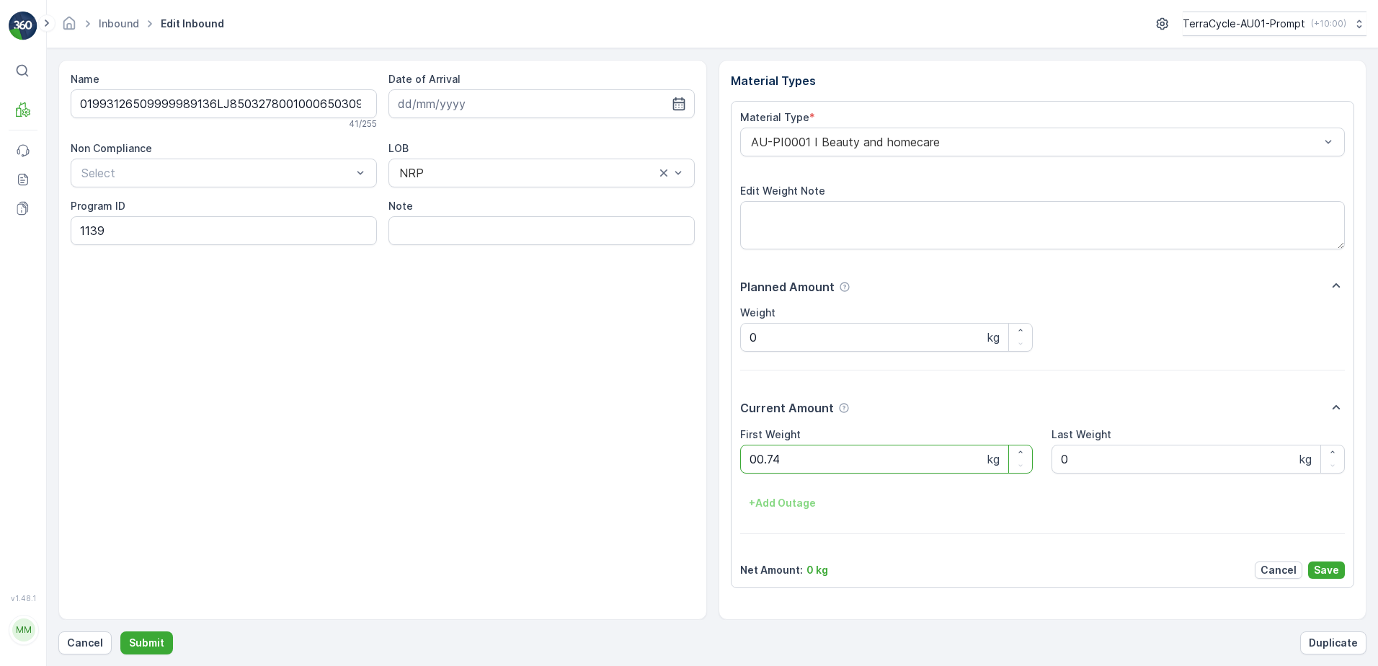
click at [120, 631] on button "Submit" at bounding box center [146, 642] width 53 height 23
click at [94, 640] on p "Cancel" at bounding box center [85, 643] width 36 height 14
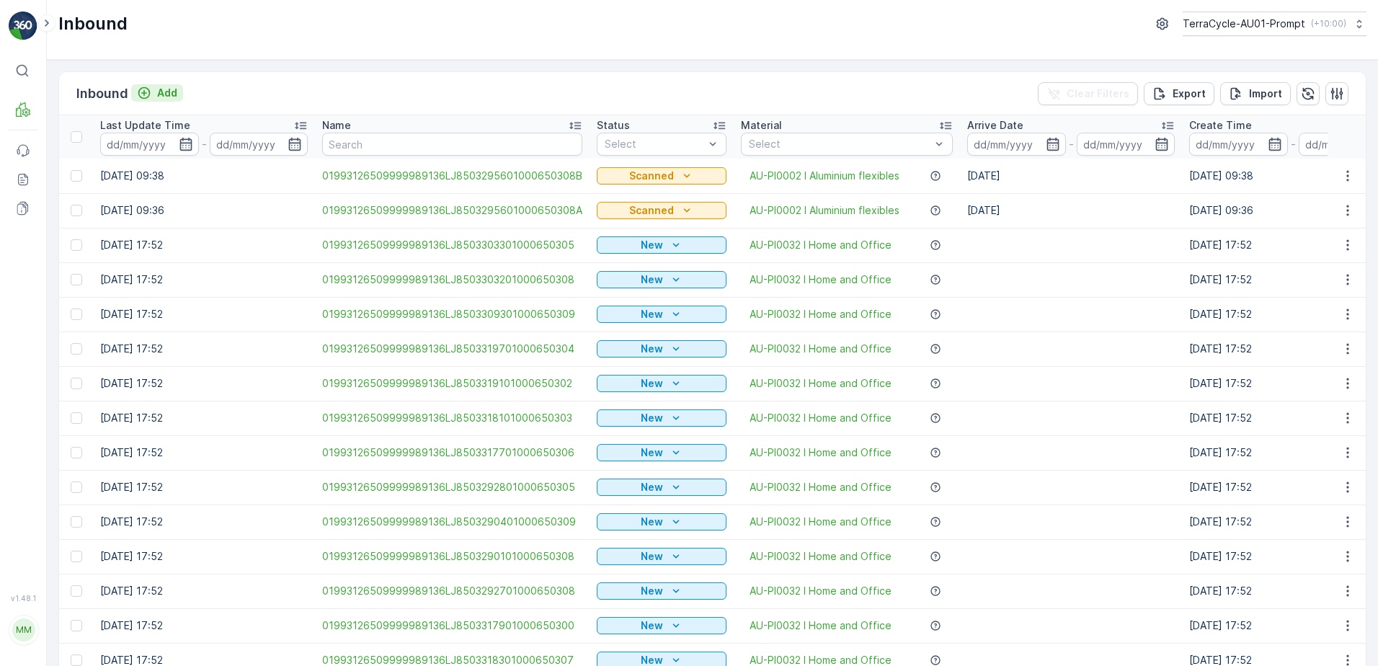
click at [166, 97] on p "Add" at bounding box center [167, 93] width 20 height 14
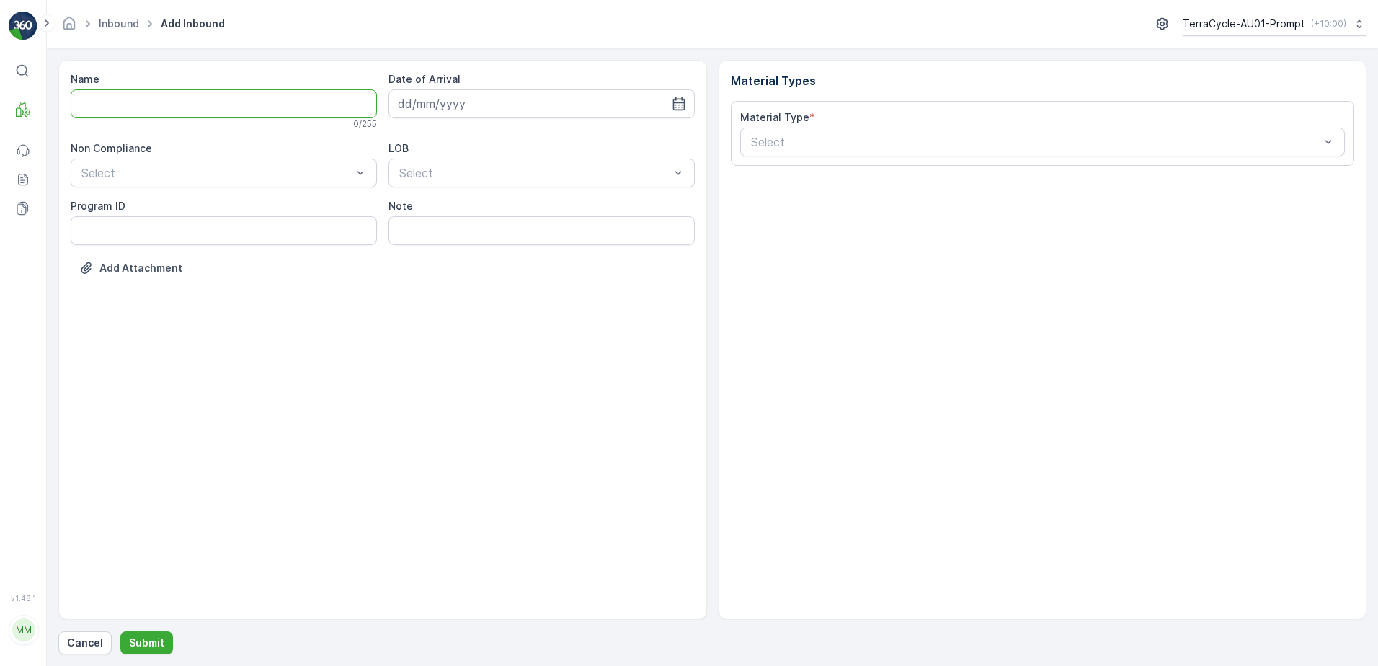
click at [173, 114] on input "Name" at bounding box center [224, 103] width 306 height 29
click at [120, 631] on button "Submit" at bounding box center [146, 642] width 53 height 23
type input "1624859616983765A"
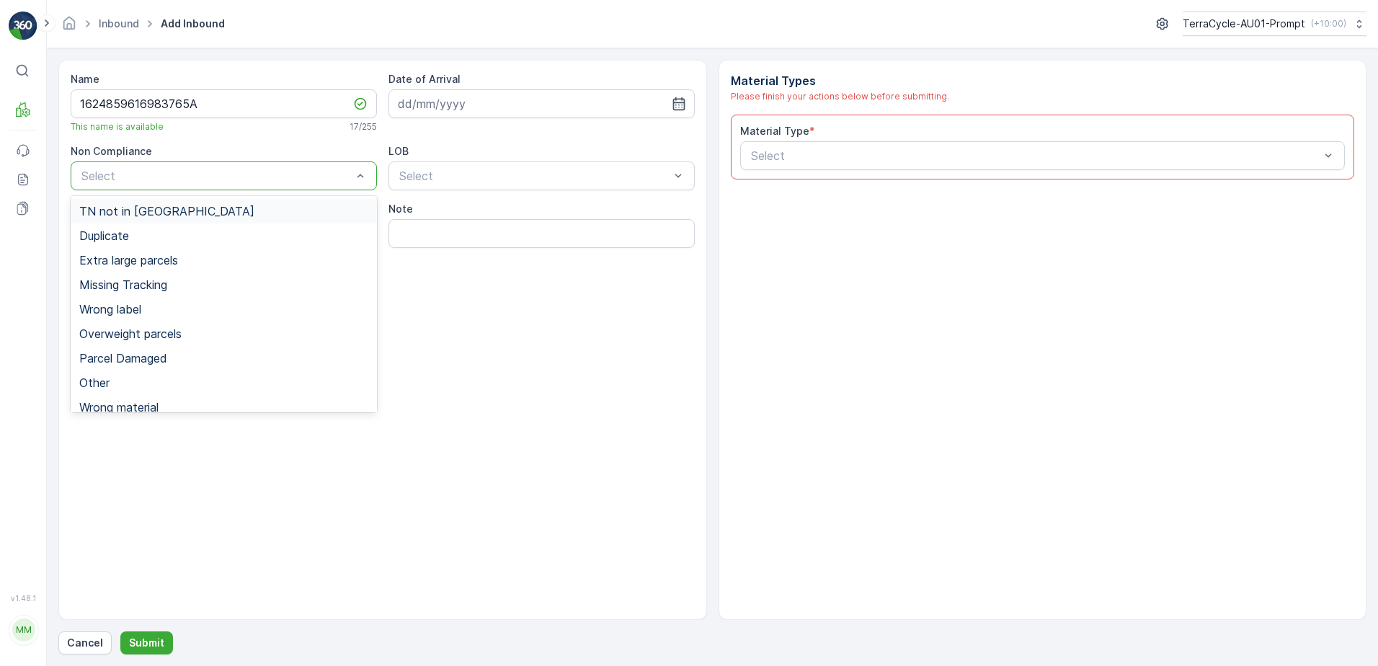
click at [132, 176] on div at bounding box center [216, 175] width 273 height 13
click at [155, 233] on div "Duplicate" at bounding box center [223, 235] width 289 height 13
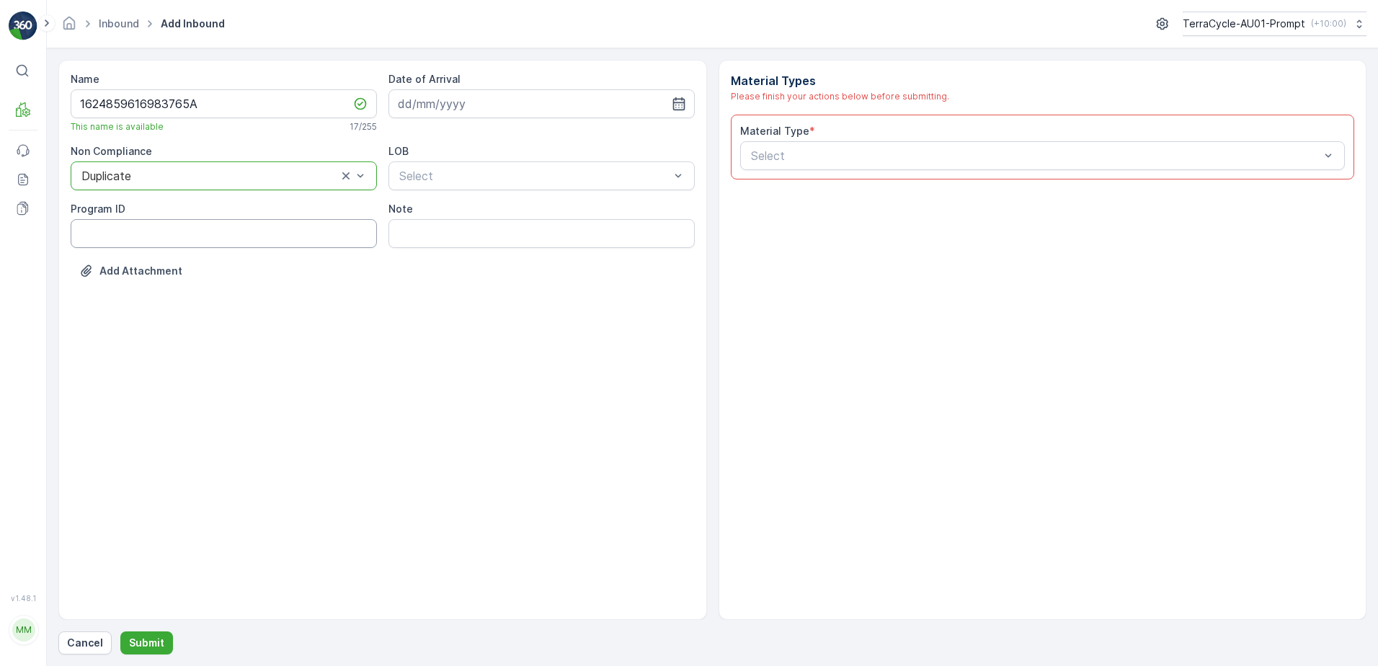
click at [136, 237] on ID "Program ID" at bounding box center [224, 233] width 306 height 29
type ID "931"
click at [476, 112] on input at bounding box center [541, 103] width 306 height 29
drag, startPoint x: 461, startPoint y: 313, endPoint x: 481, endPoint y: 231, distance: 85.1
click at [463, 308] on div "26" at bounding box center [464, 310] width 23 height 23
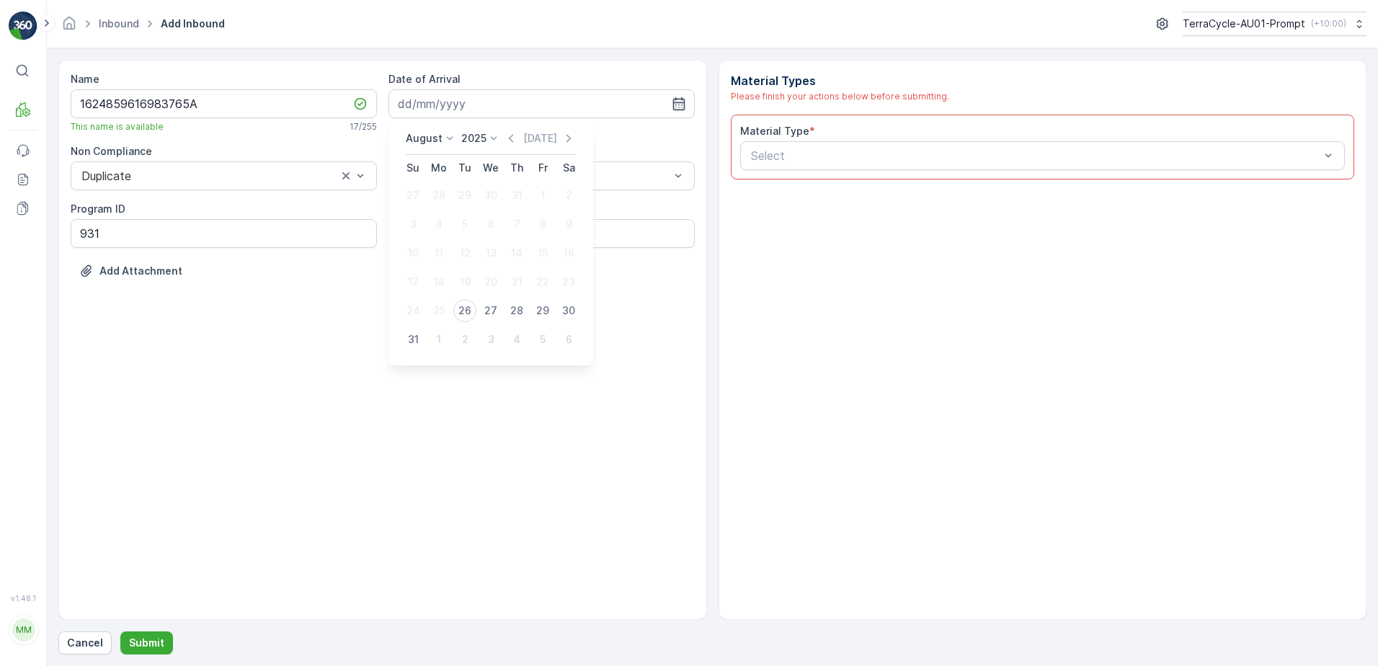
type input "[DATE]"
click at [499, 170] on div at bounding box center [534, 175] width 273 height 13
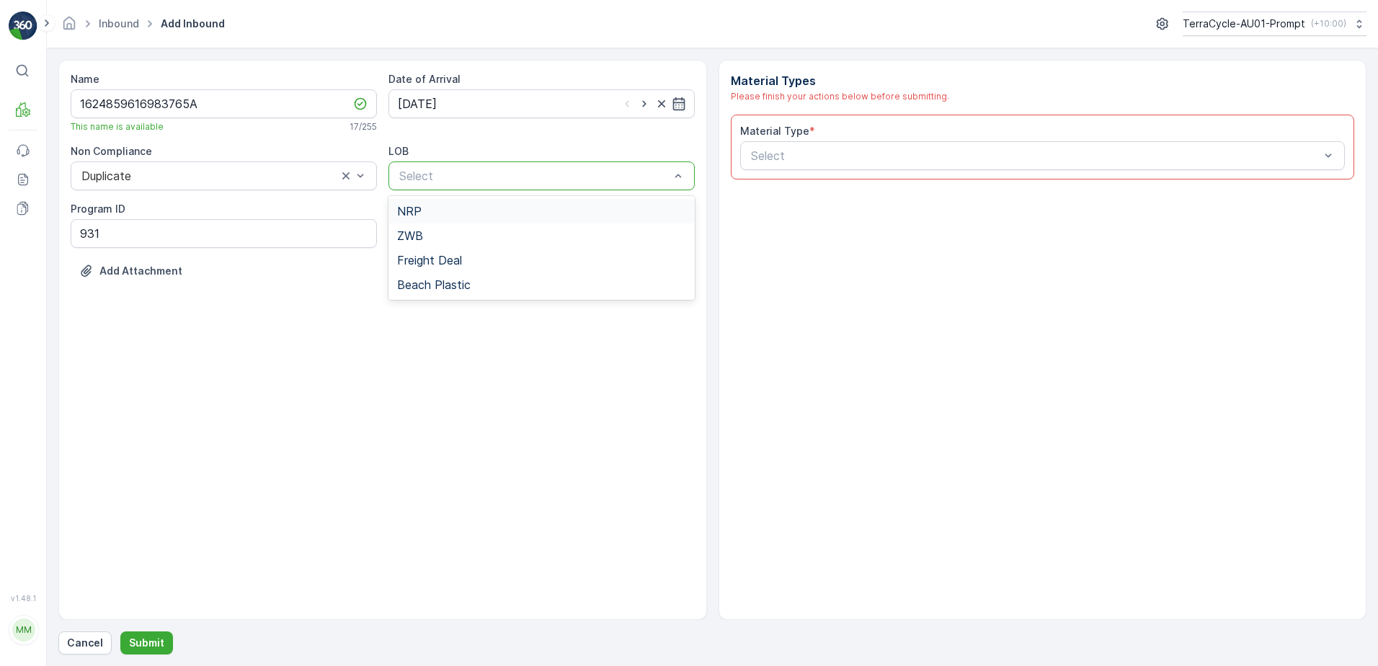
click at [478, 216] on div "NRP" at bounding box center [541, 211] width 289 height 13
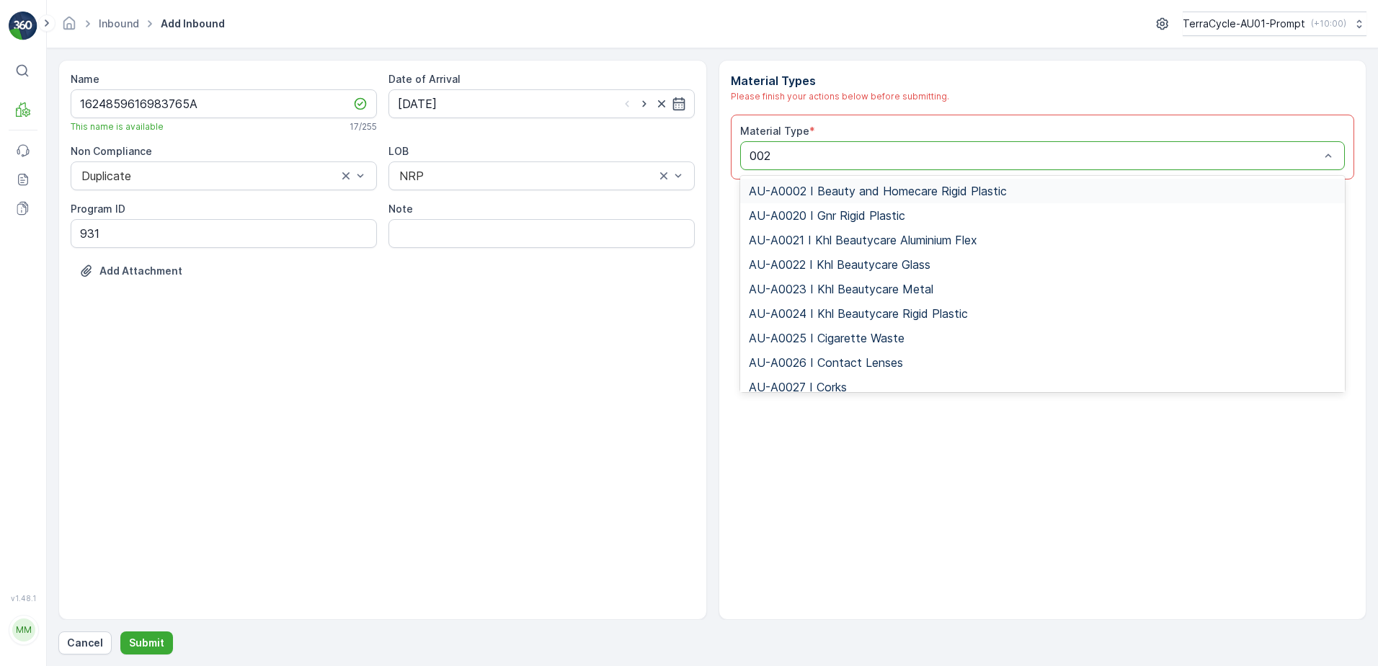
type input "0020"
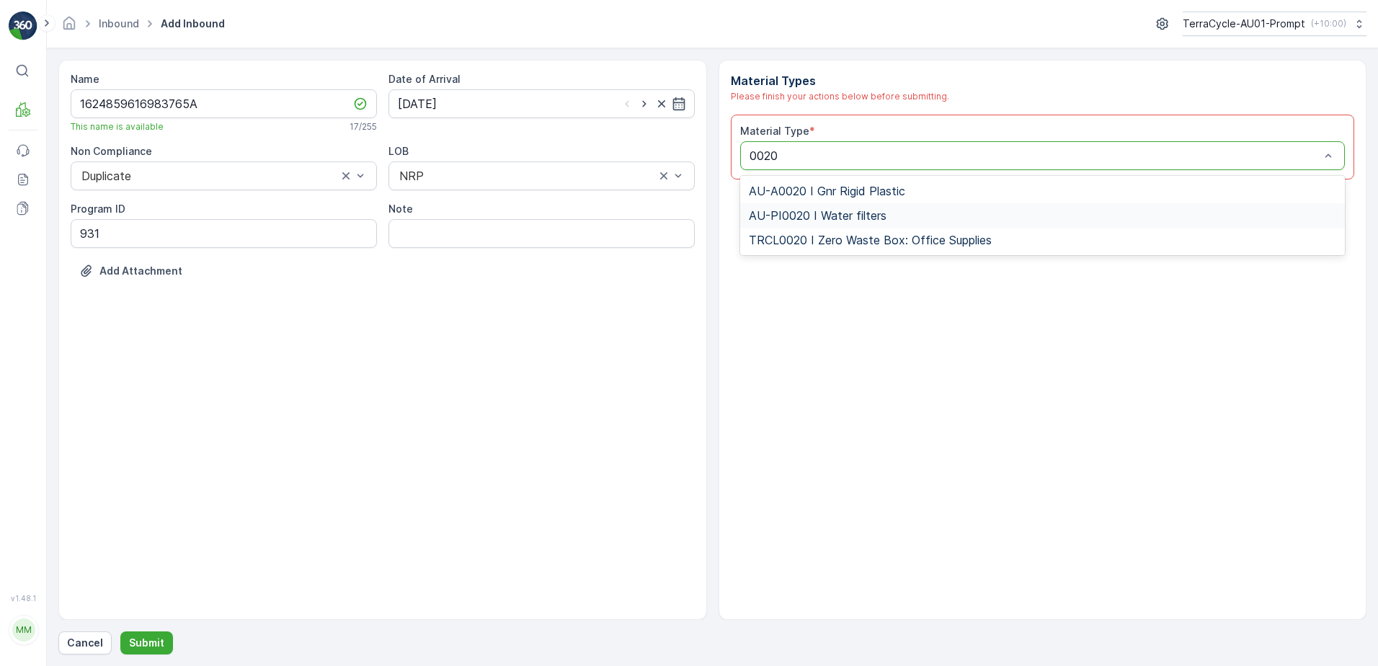
click at [840, 223] on div "AU-PI0020 I Water filters" at bounding box center [1042, 215] width 605 height 24
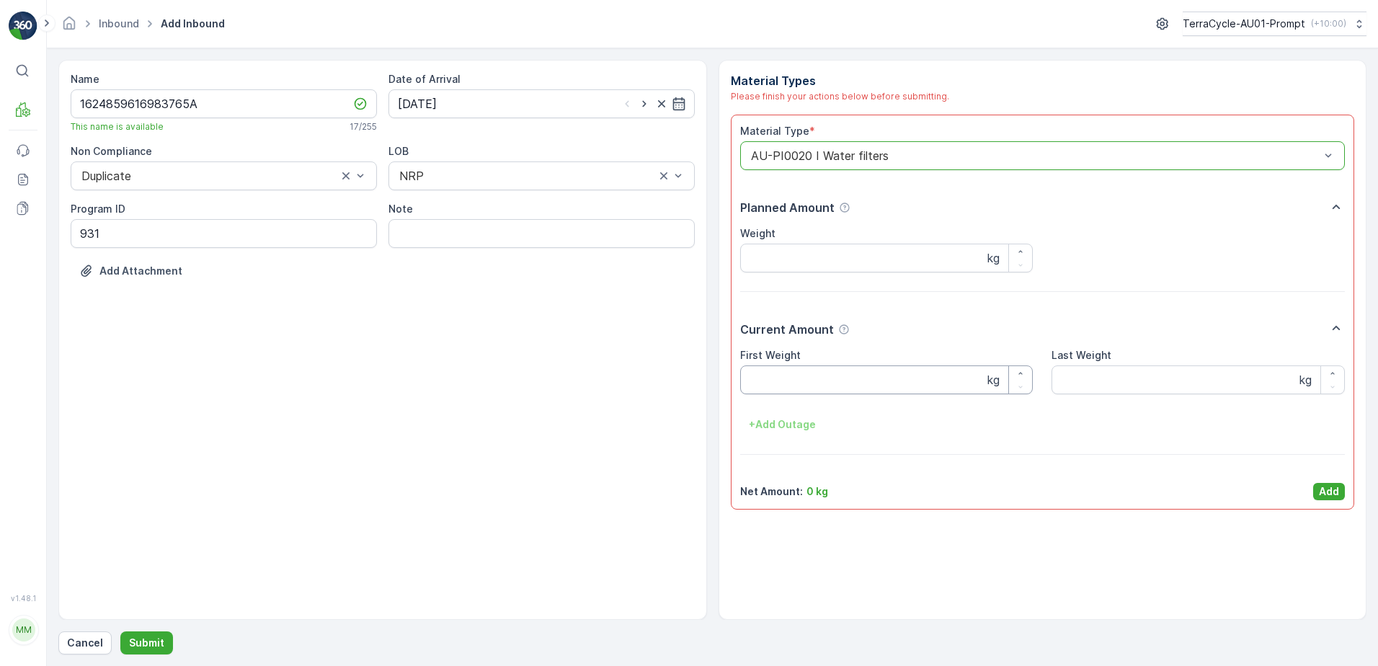
click at [844, 373] on Weight "First Weight" at bounding box center [886, 379] width 293 height 29
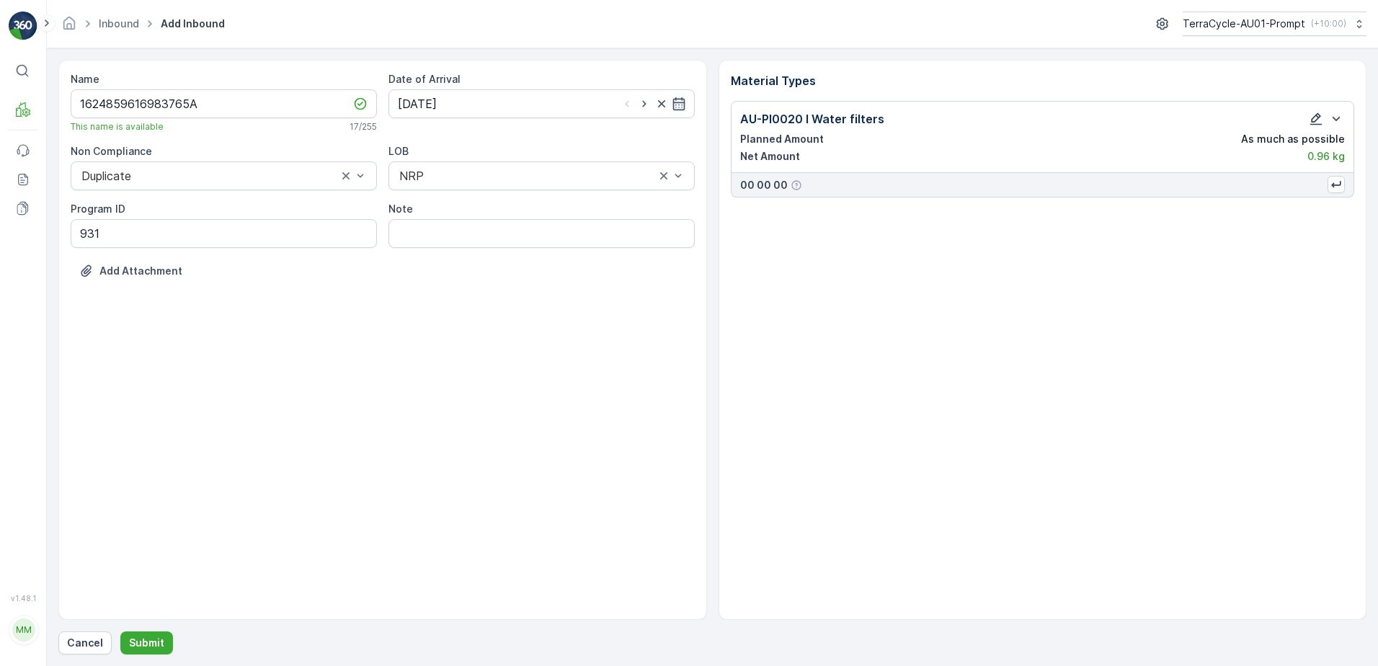
click at [1320, 119] on icon "button" at bounding box center [1316, 119] width 14 height 14
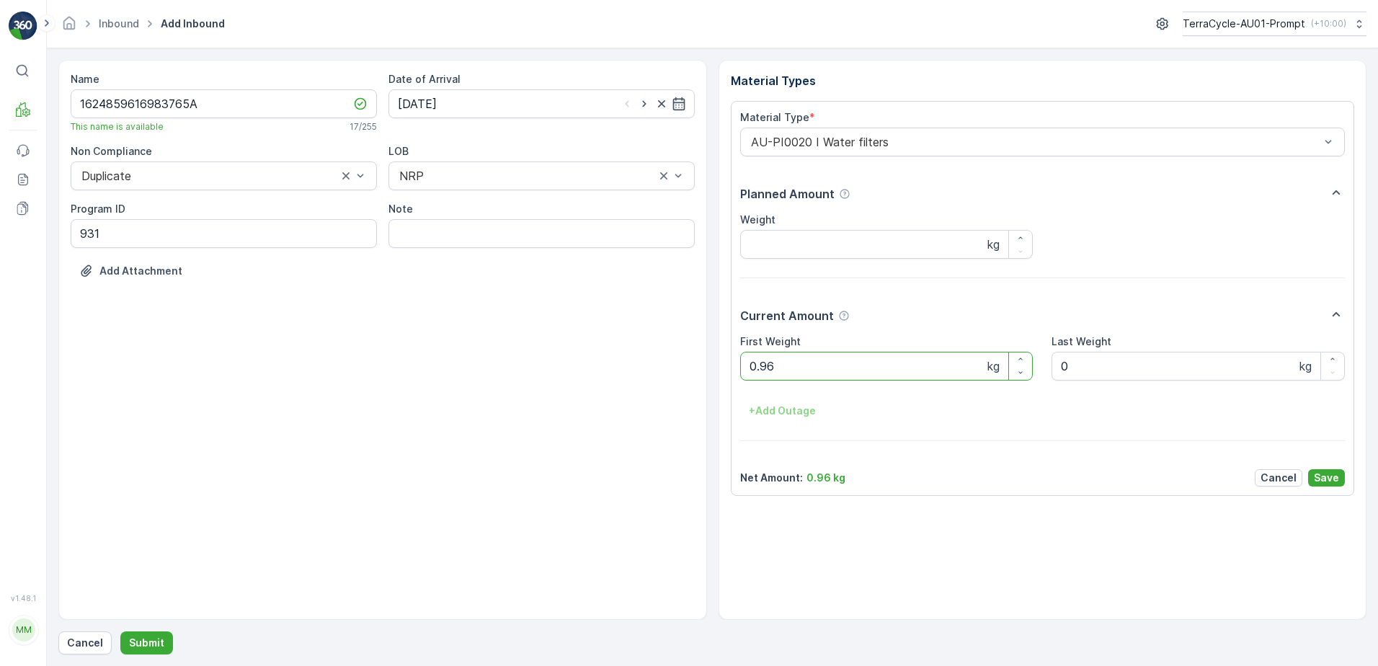
click at [780, 367] on Weight "0.96" at bounding box center [886, 366] width 293 height 29
type Weight "0.94"
click at [1328, 476] on p "Save" at bounding box center [1326, 478] width 25 height 14
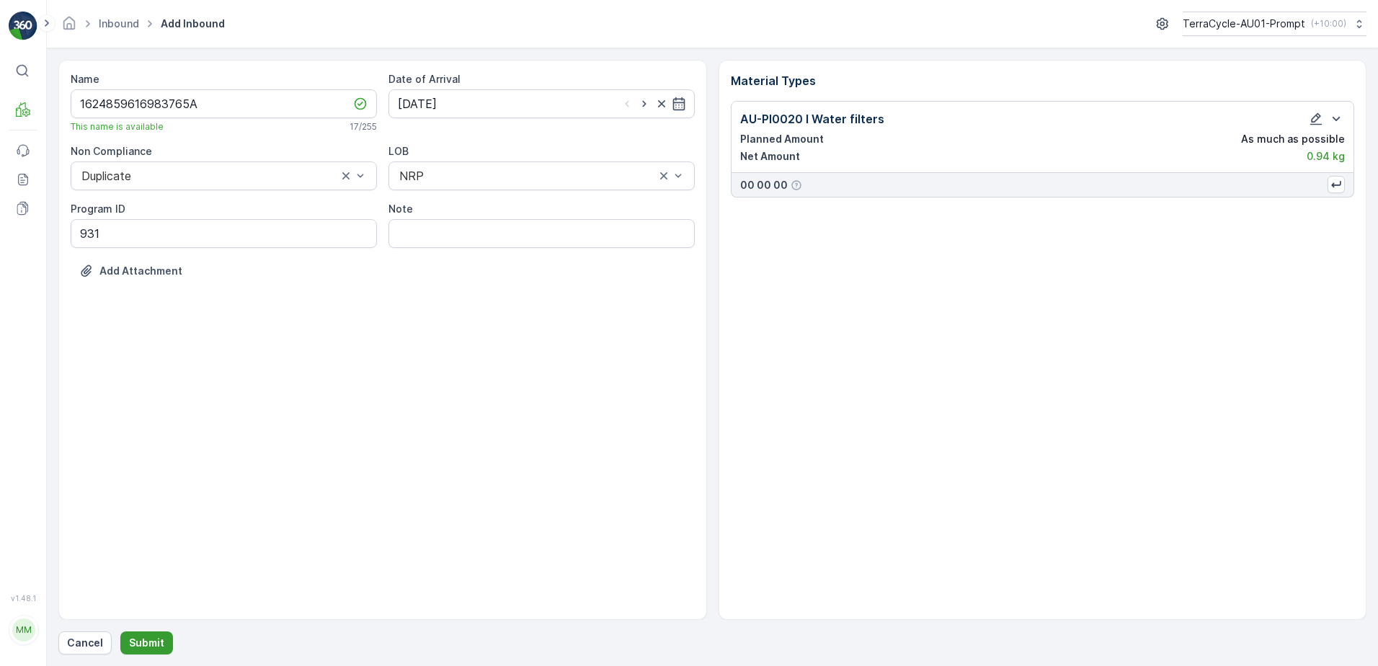
click at [151, 637] on p "Submit" at bounding box center [146, 643] width 35 height 14
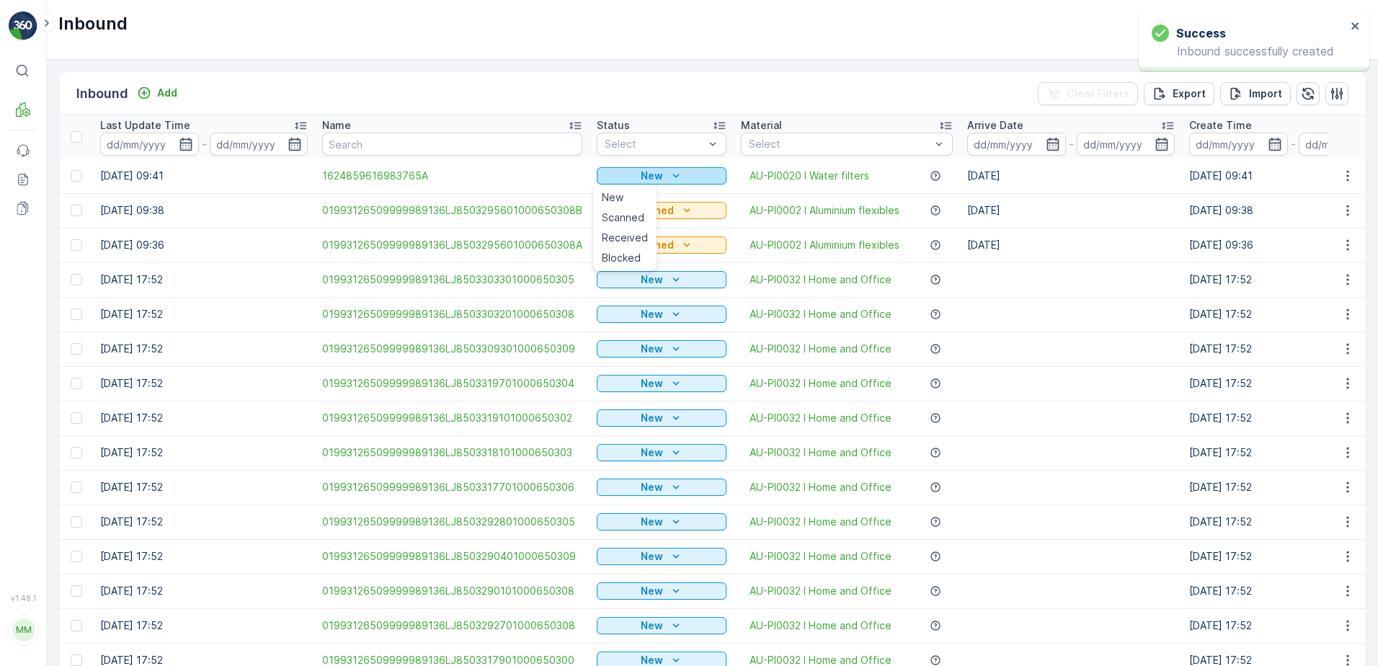
click at [663, 175] on div "New" at bounding box center [661, 176] width 118 height 14
click at [663, 173] on div "New" at bounding box center [661, 176] width 118 height 14
click at [628, 218] on span "Scanned" at bounding box center [623, 217] width 43 height 14
click at [1342, 169] on icon "button" at bounding box center [1347, 176] width 14 height 14
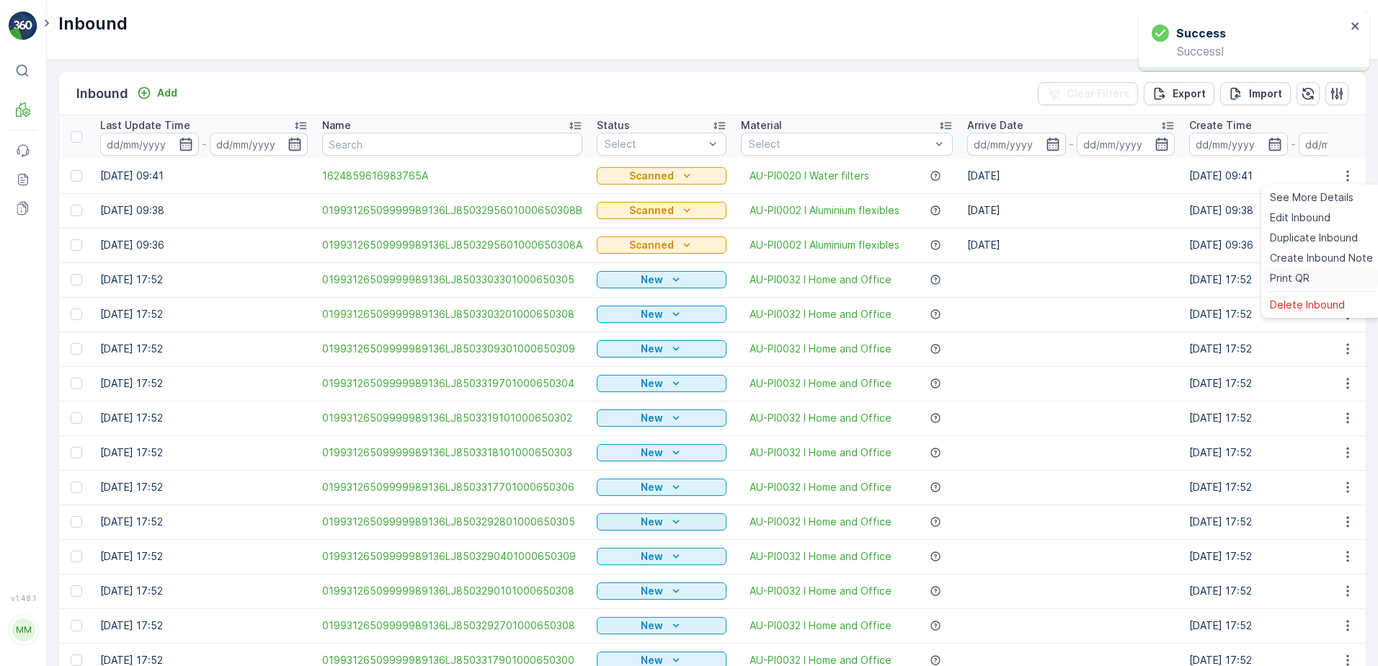
click at [1306, 275] on span "Print QR" at bounding box center [1290, 278] width 40 height 14
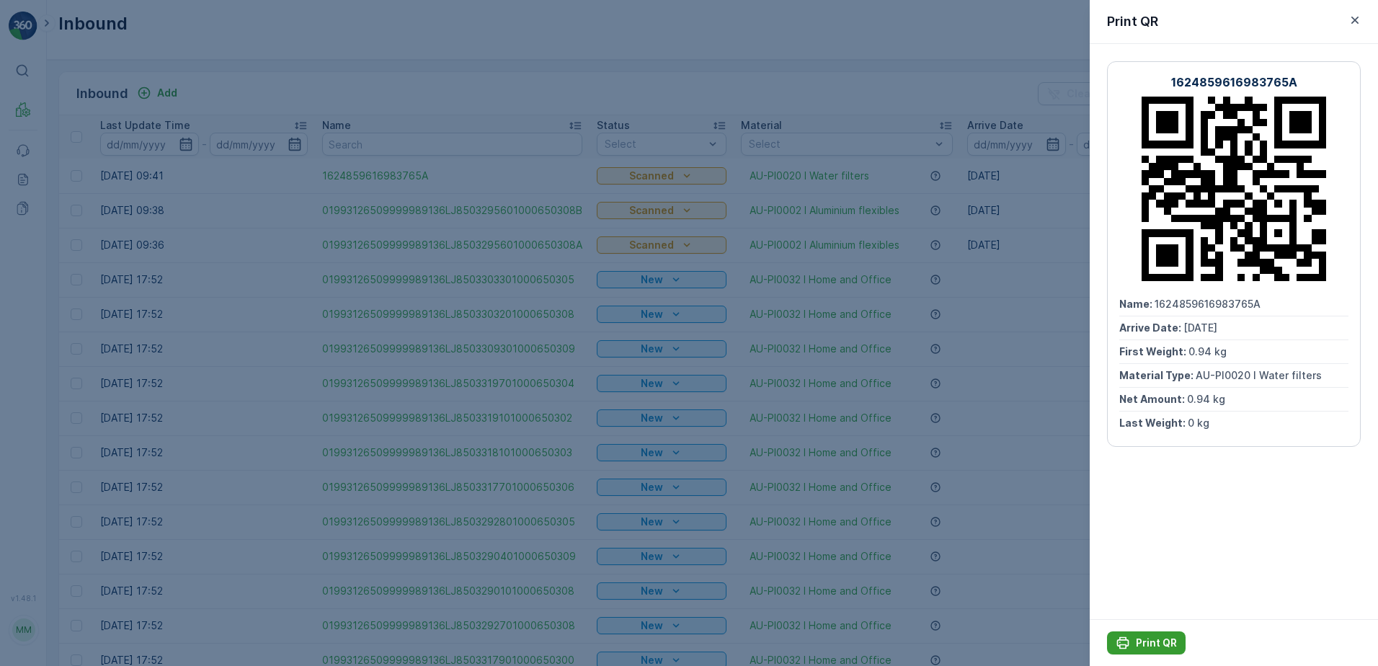
click at [1133, 636] on div "Print QR" at bounding box center [1145, 643] width 61 height 14
click at [1352, 23] on icon "button" at bounding box center [1354, 20] width 7 height 7
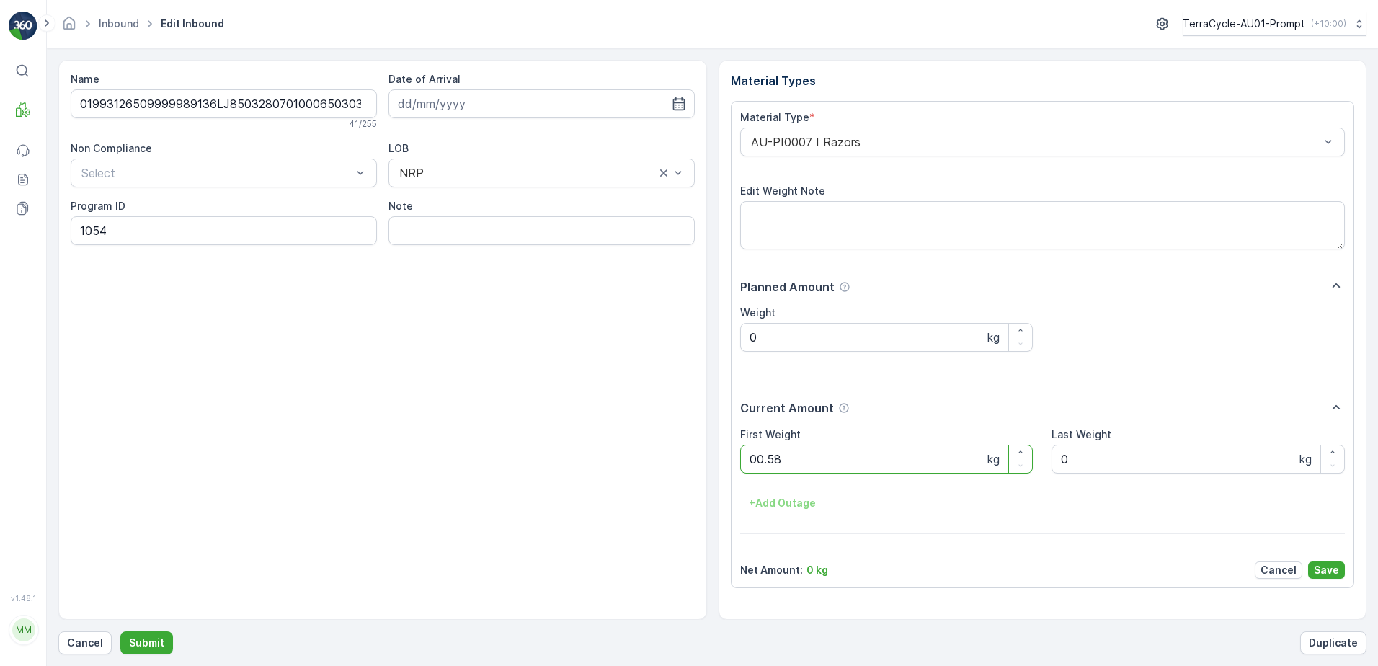
click at [120, 631] on button "Submit" at bounding box center [146, 642] width 53 height 23
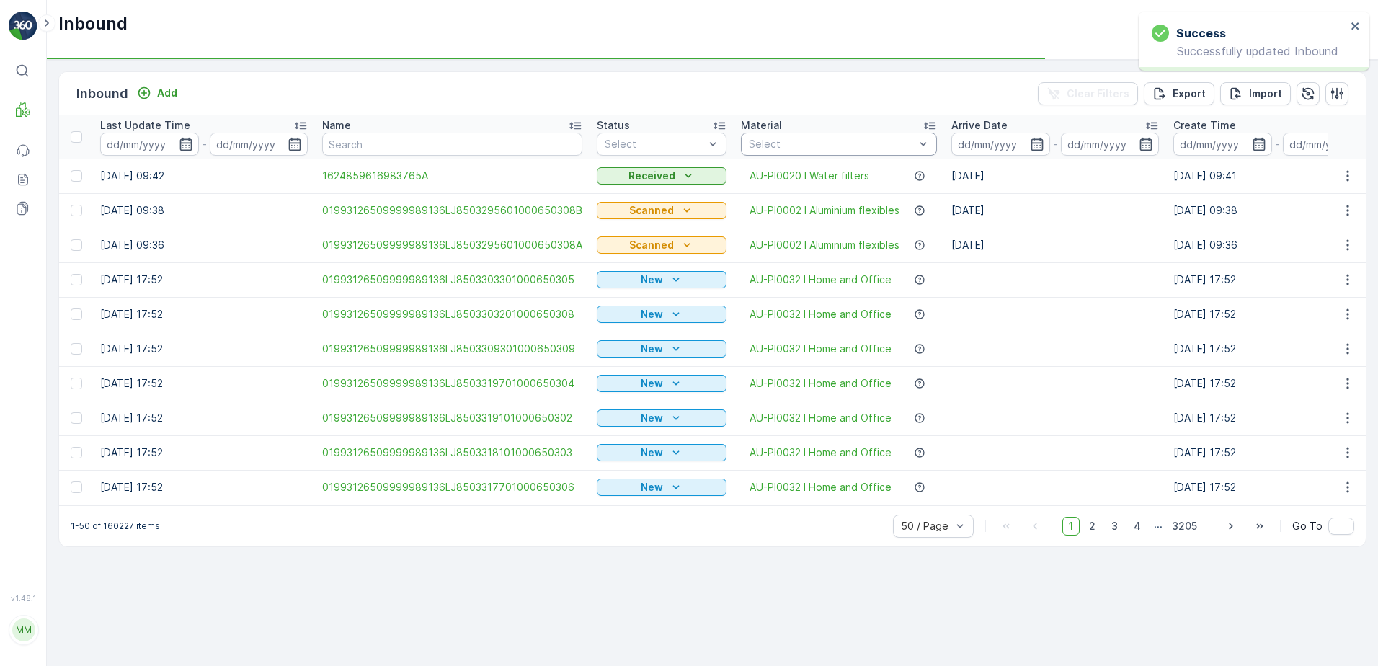
click at [790, 141] on div at bounding box center [831, 144] width 169 height 12
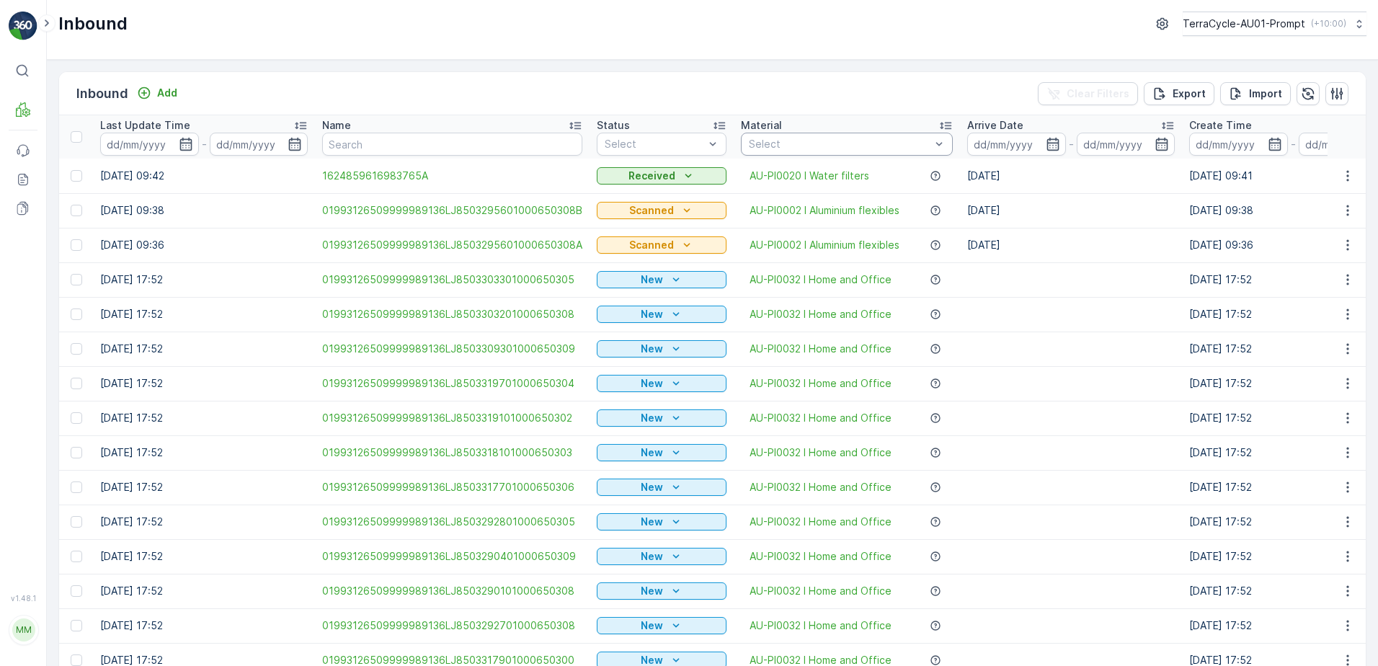
click at [790, 140] on div at bounding box center [839, 144] width 184 height 12
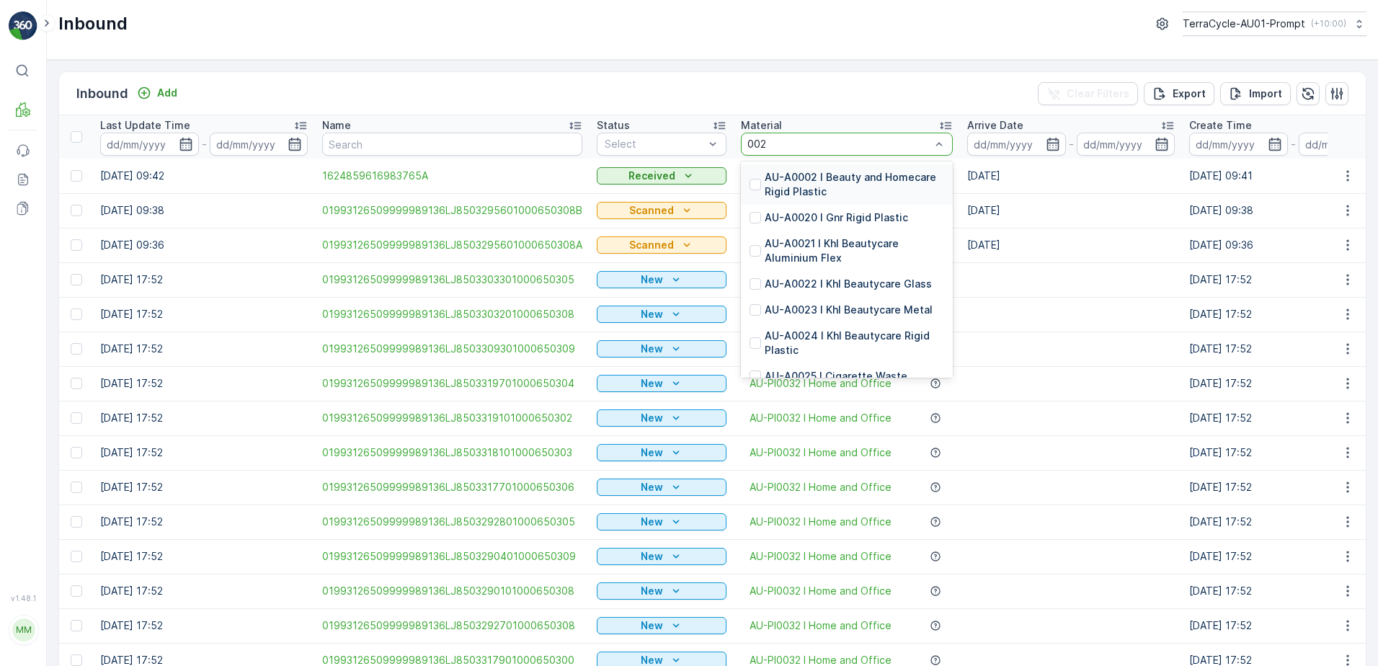
type input "0020"
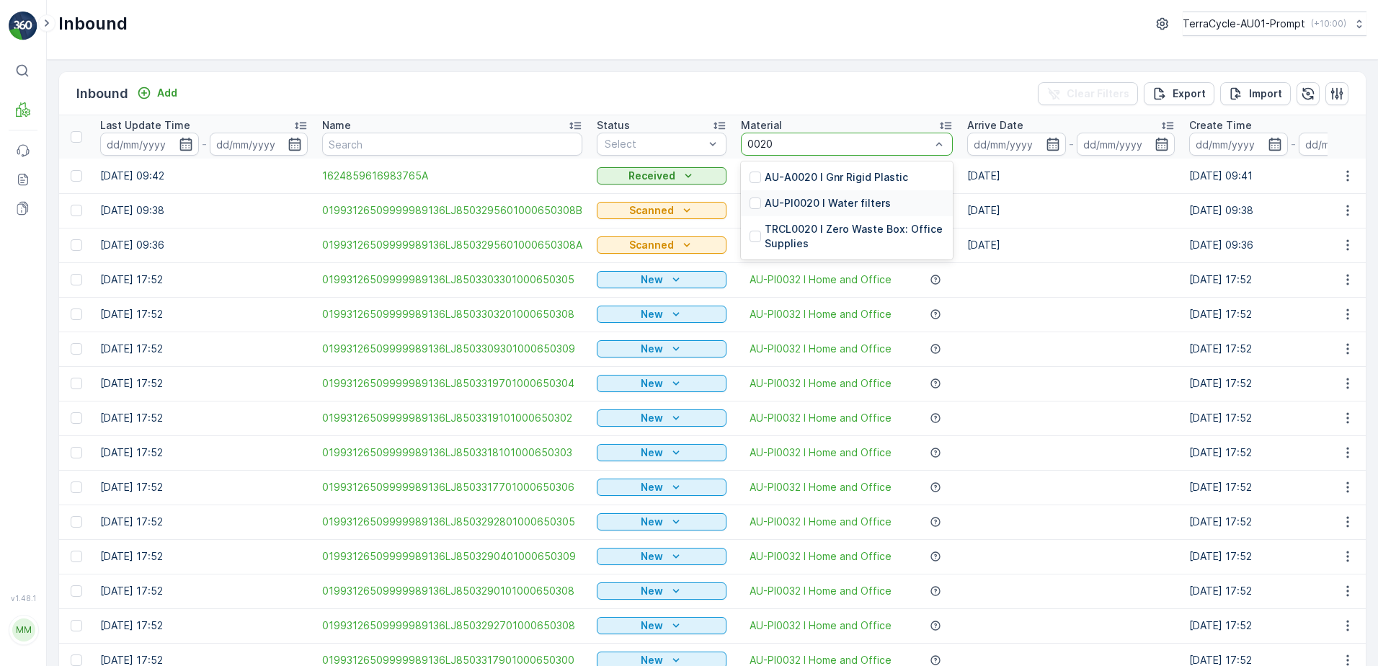
click at [806, 200] on p "AU-PI0020 I Water filters" at bounding box center [828, 203] width 126 height 14
click at [680, 144] on div at bounding box center [654, 144] width 102 height 12
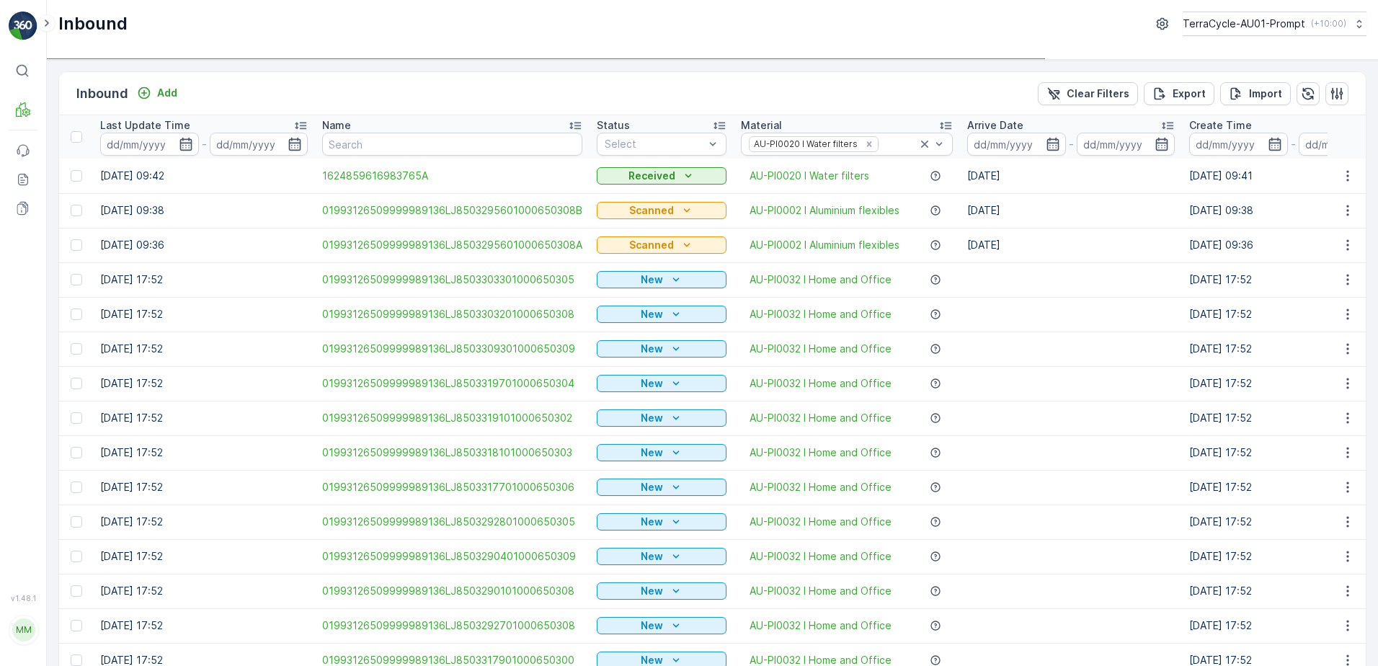
click at [633, 196] on td "Scanned" at bounding box center [661, 210] width 144 height 35
click at [651, 148] on div at bounding box center [654, 144] width 102 height 12
drag, startPoint x: 628, startPoint y: 196, endPoint x: 659, endPoint y: 191, distance: 31.4
click at [630, 195] on span "Scanned" at bounding box center [626, 199] width 43 height 12
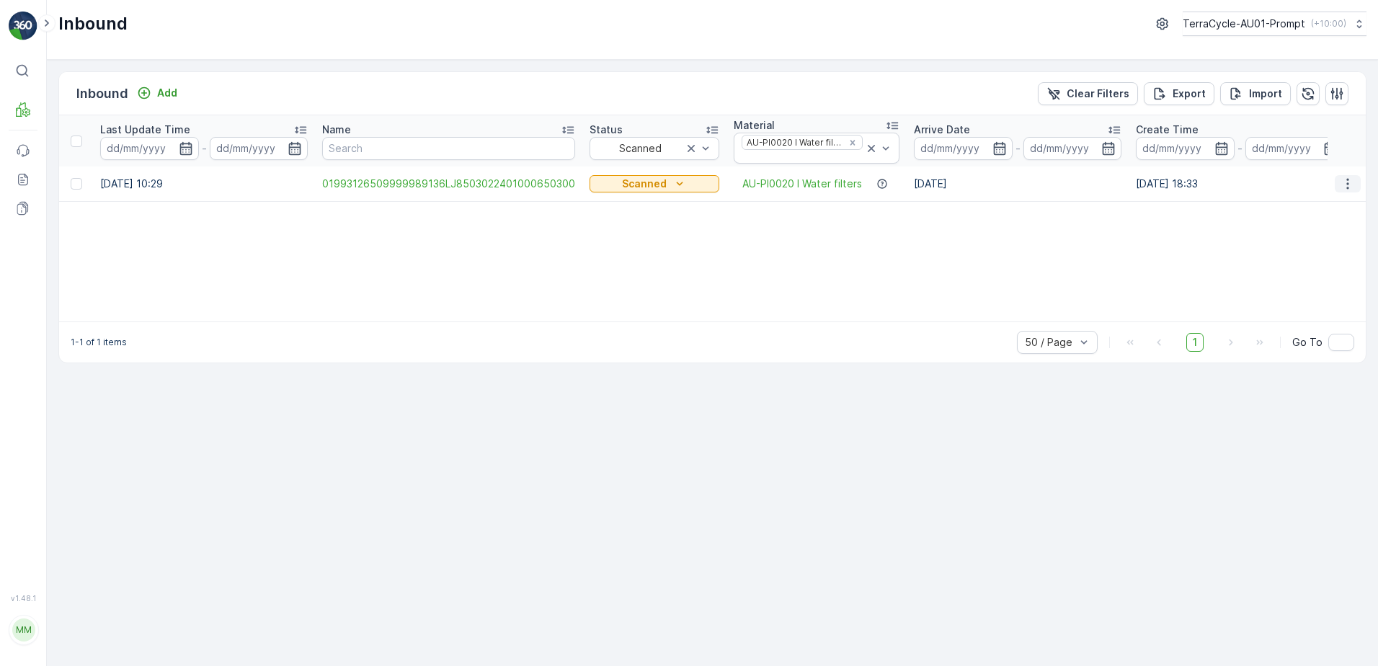
click at [1344, 181] on icon "button" at bounding box center [1347, 184] width 14 height 14
click at [1296, 285] on span "Print QR" at bounding box center [1290, 286] width 40 height 14
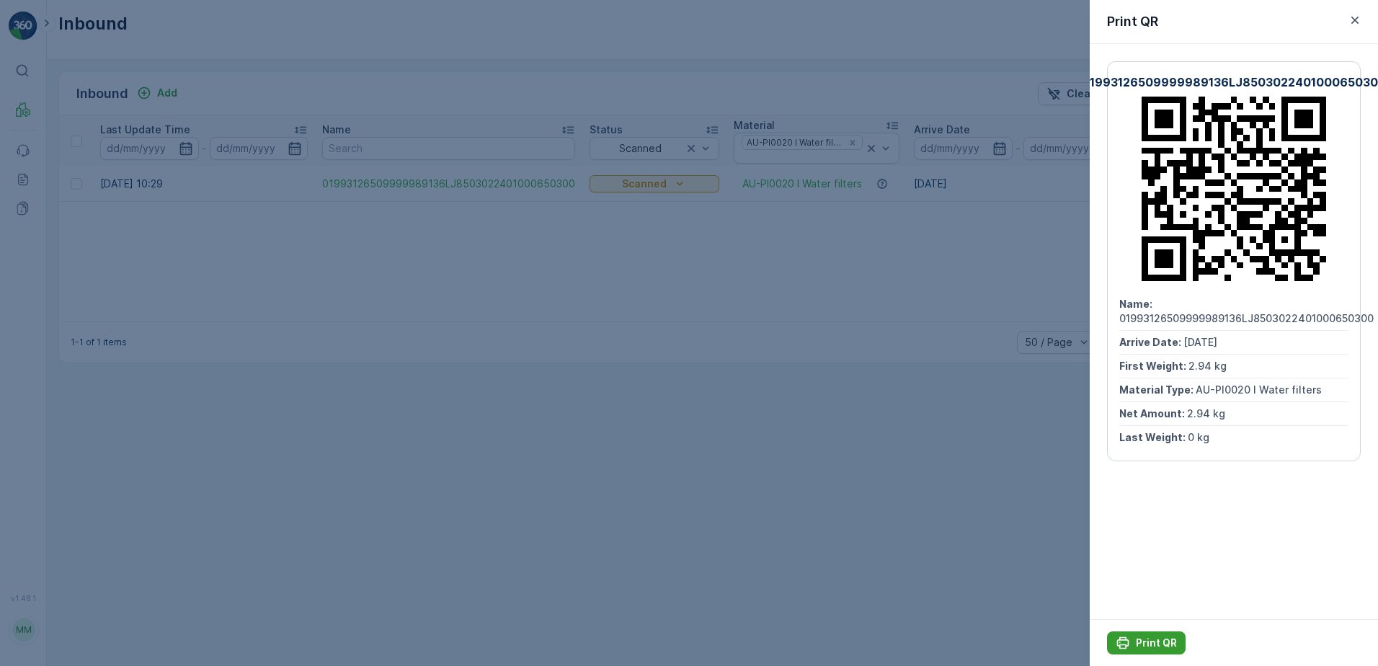
click at [1146, 639] on p "Print QR" at bounding box center [1156, 643] width 41 height 14
click at [1350, 18] on icon "button" at bounding box center [1354, 20] width 14 height 14
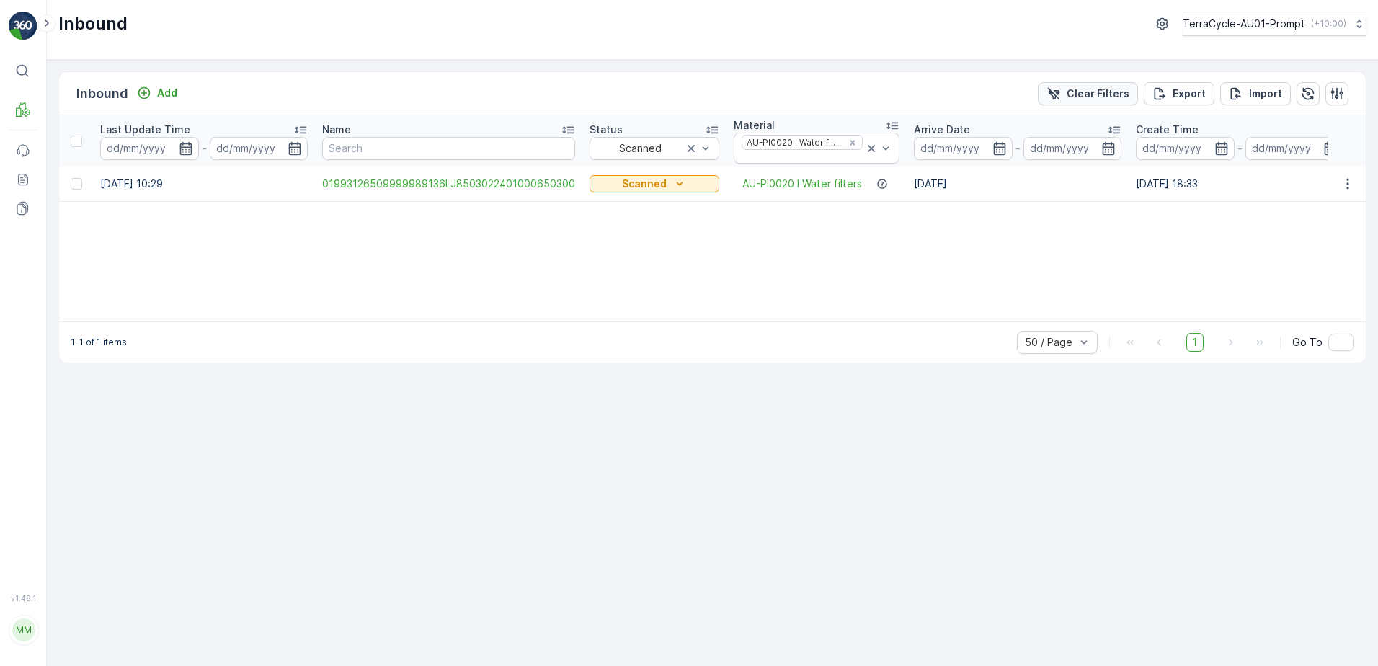
click at [1099, 92] on p "Clear Filters" at bounding box center [1097, 93] width 63 height 14
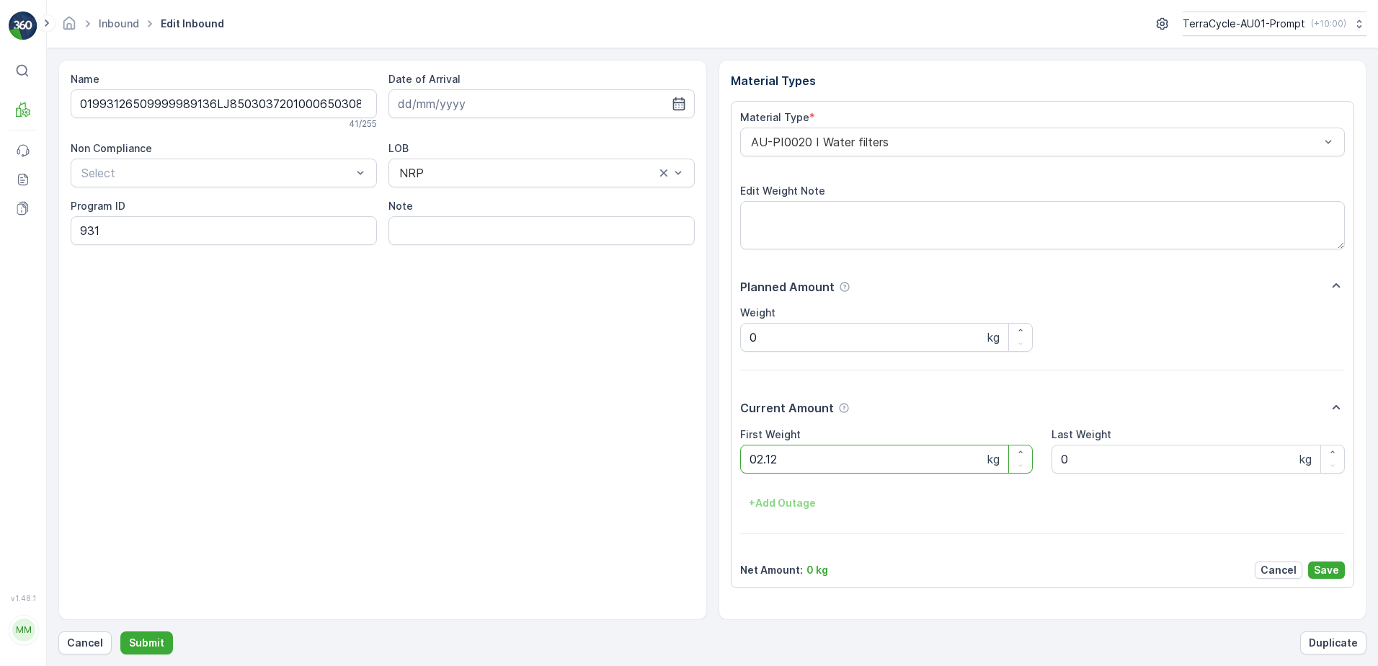
click button "Submit" at bounding box center [146, 642] width 53 height 23
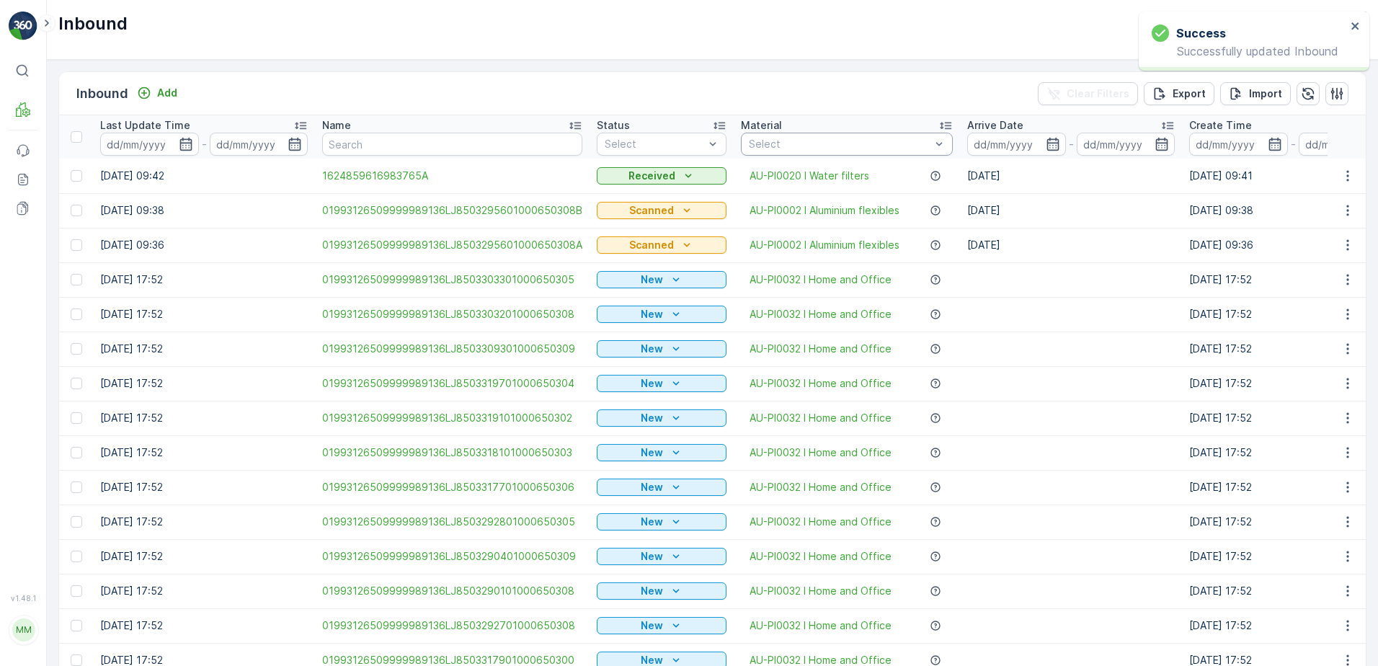
click at [829, 136] on div "Select" at bounding box center [847, 144] width 212 height 23
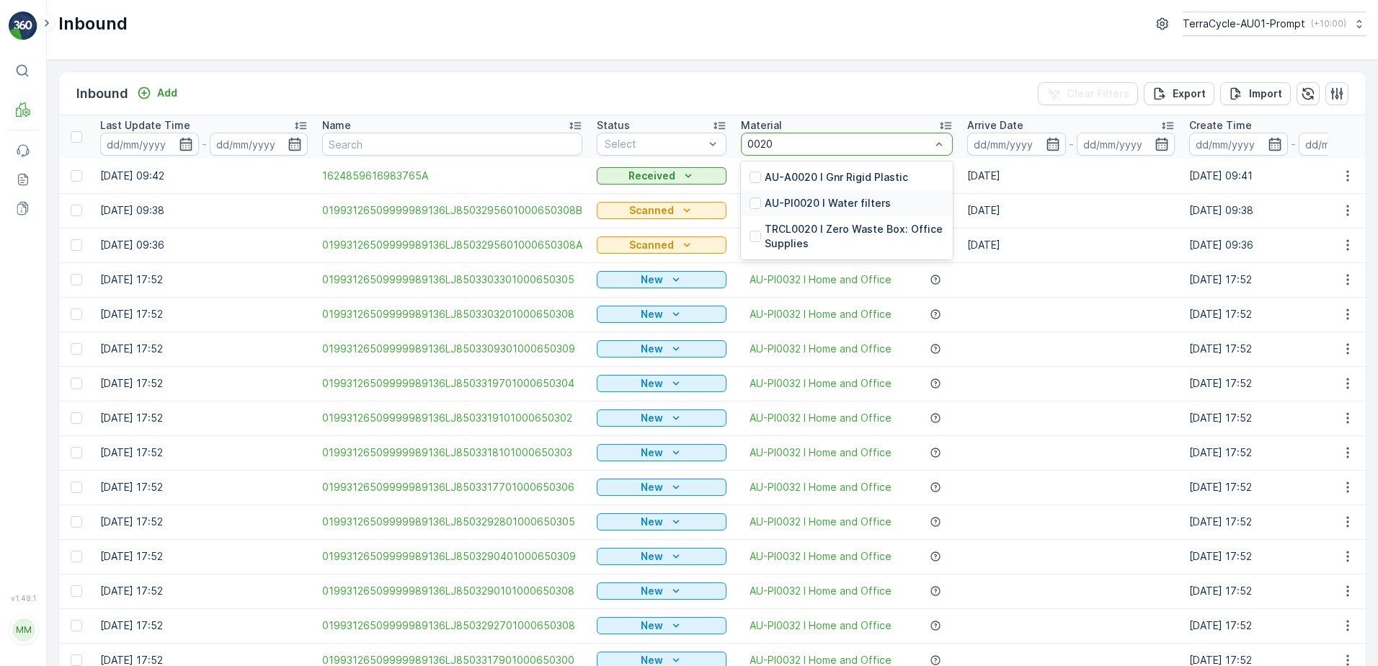
click at [836, 205] on p "AU-PI0020 I Water filters" at bounding box center [828, 203] width 126 height 14
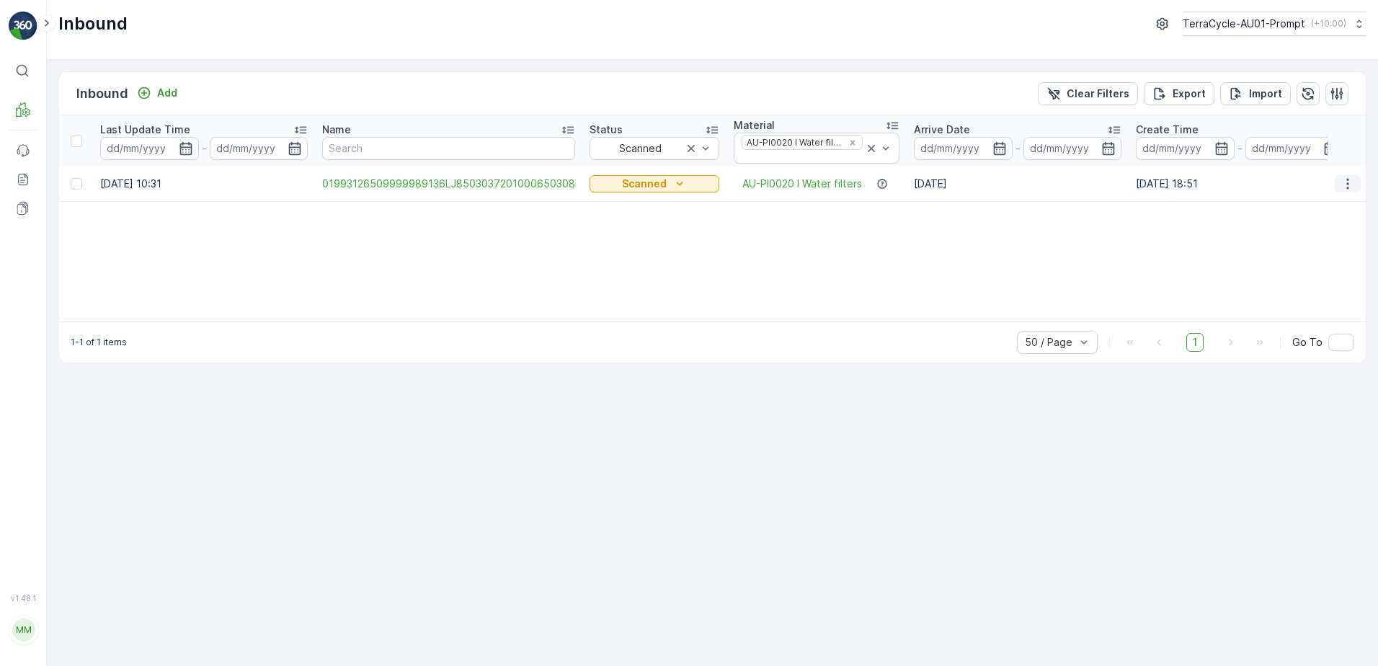
click at [1350, 181] on icon "button" at bounding box center [1347, 184] width 14 height 14
click at [1312, 290] on div "Print QR" at bounding box center [1321, 286] width 115 height 20
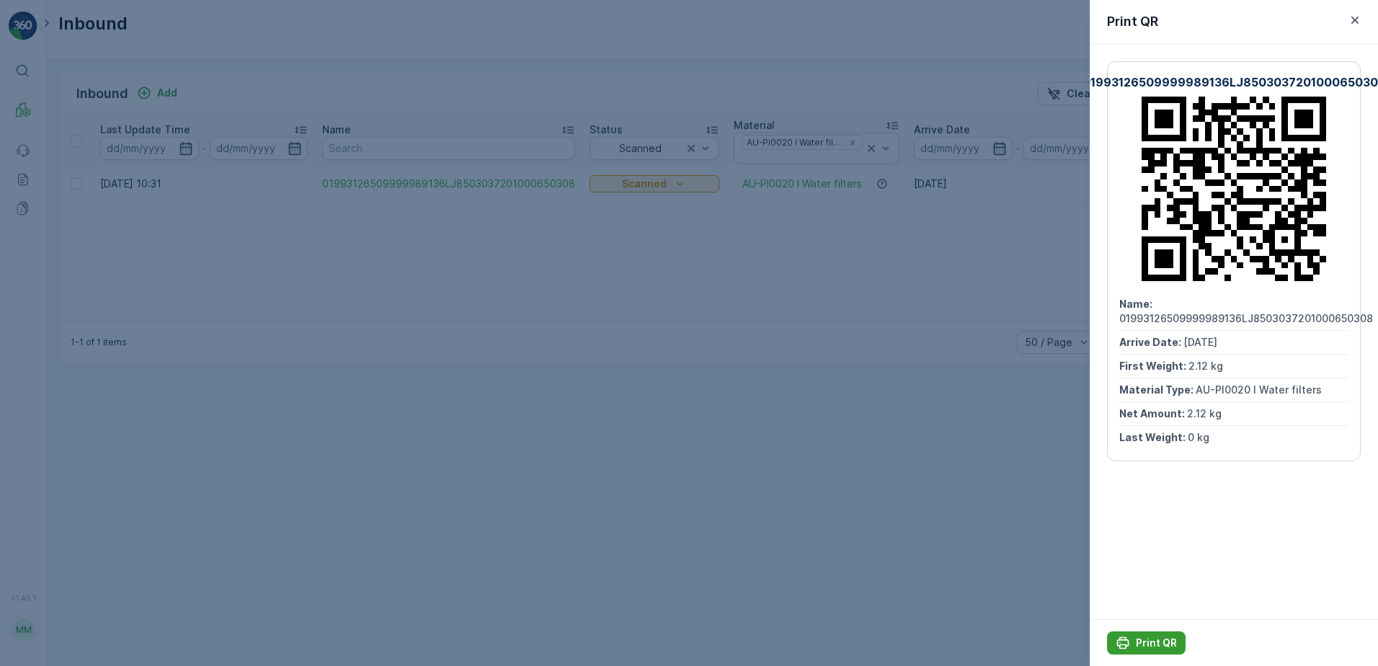
click at [1162, 636] on p "Print QR" at bounding box center [1156, 643] width 41 height 14
click at [1356, 17] on icon "button" at bounding box center [1354, 20] width 14 height 14
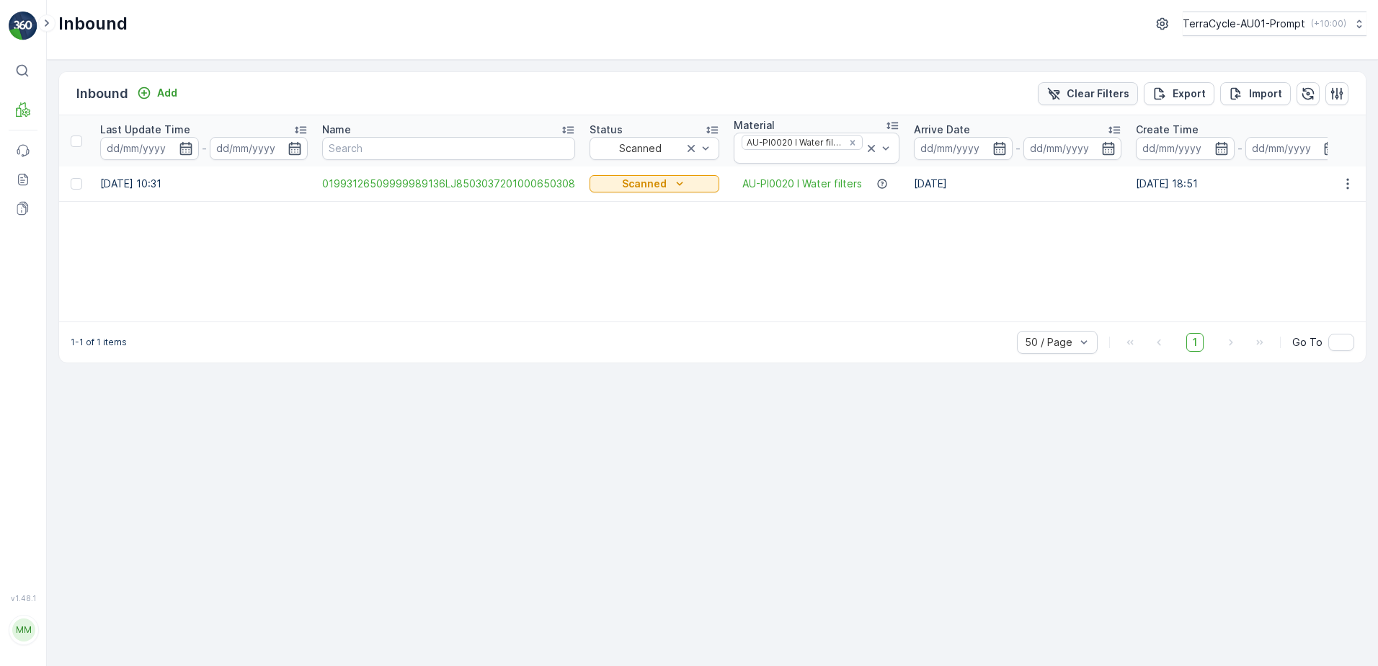
click at [1118, 95] on p "Clear Filters" at bounding box center [1097, 93] width 63 height 14
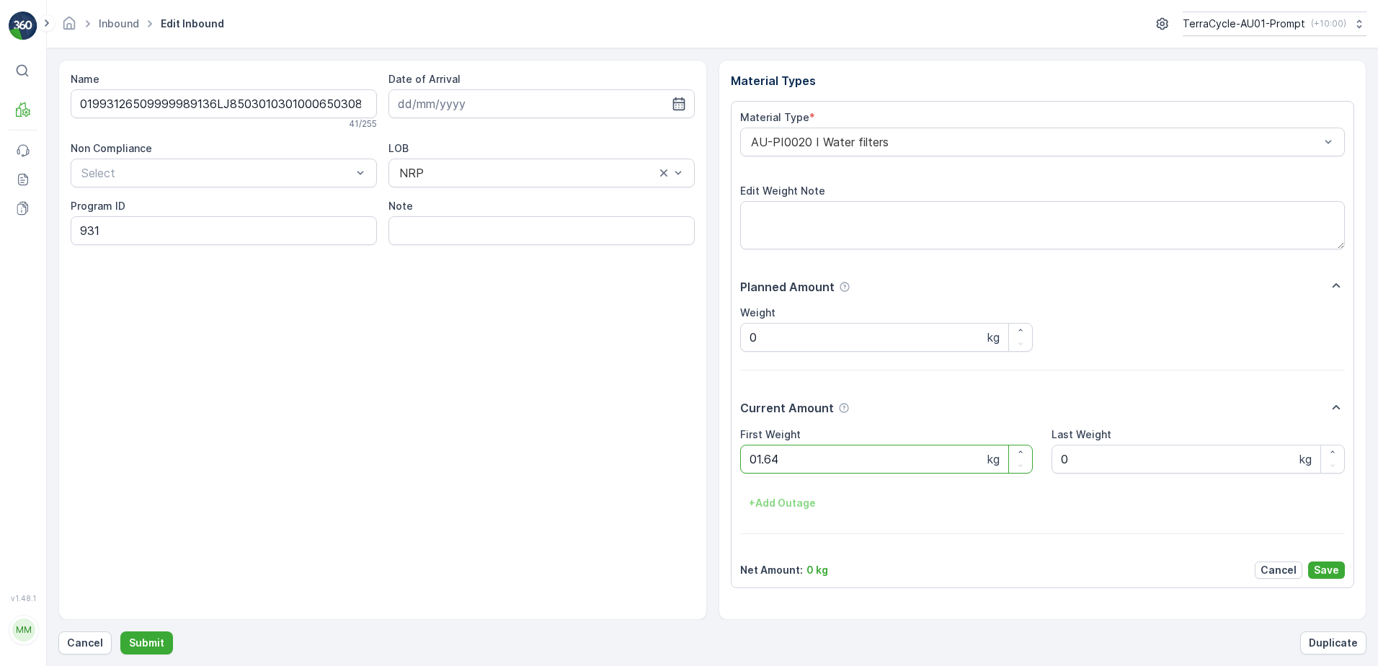
click button "Submit" at bounding box center [146, 642] width 53 height 23
click at [120, 631] on button "Submit" at bounding box center [146, 642] width 53 height 23
click button "Submit" at bounding box center [146, 642] width 53 height 23
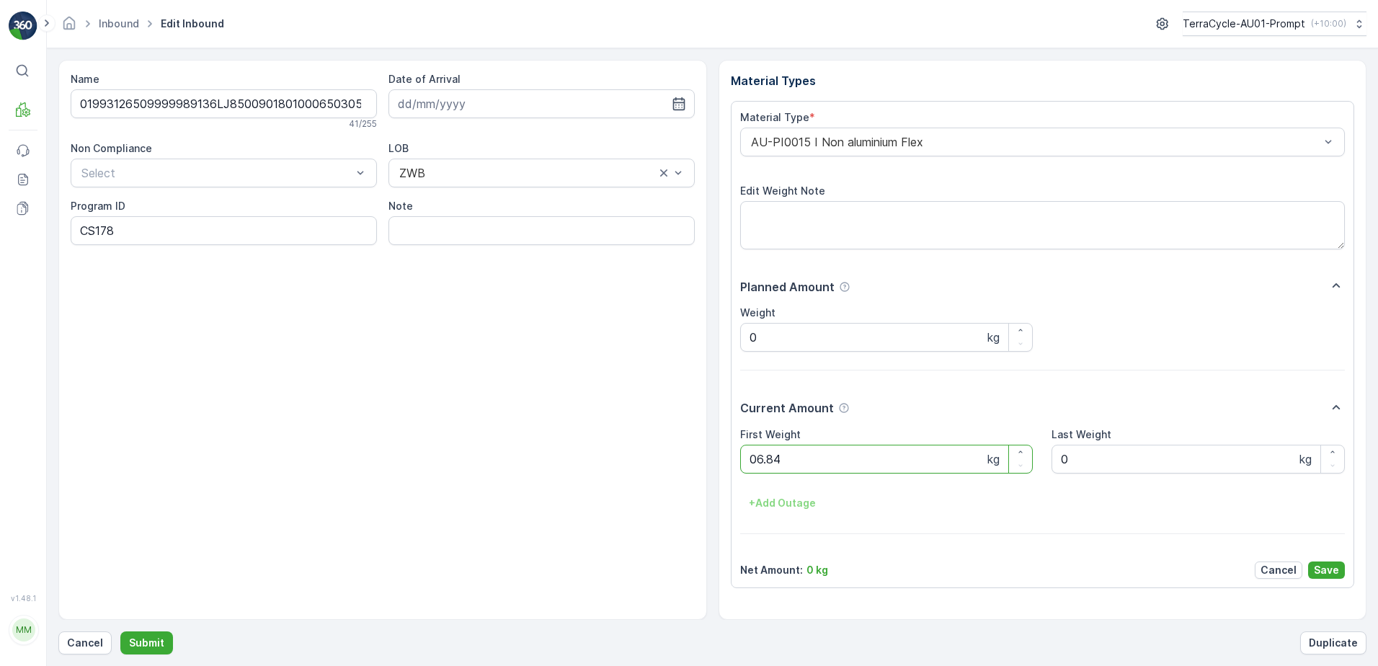
click button "Submit" at bounding box center [146, 642] width 53 height 23
click at [746, 143] on div "AU-PI0029 I Eyewear" at bounding box center [1042, 142] width 605 height 29
click at [104, 229] on ID "CS9-S-AU" at bounding box center [224, 230] width 306 height 29
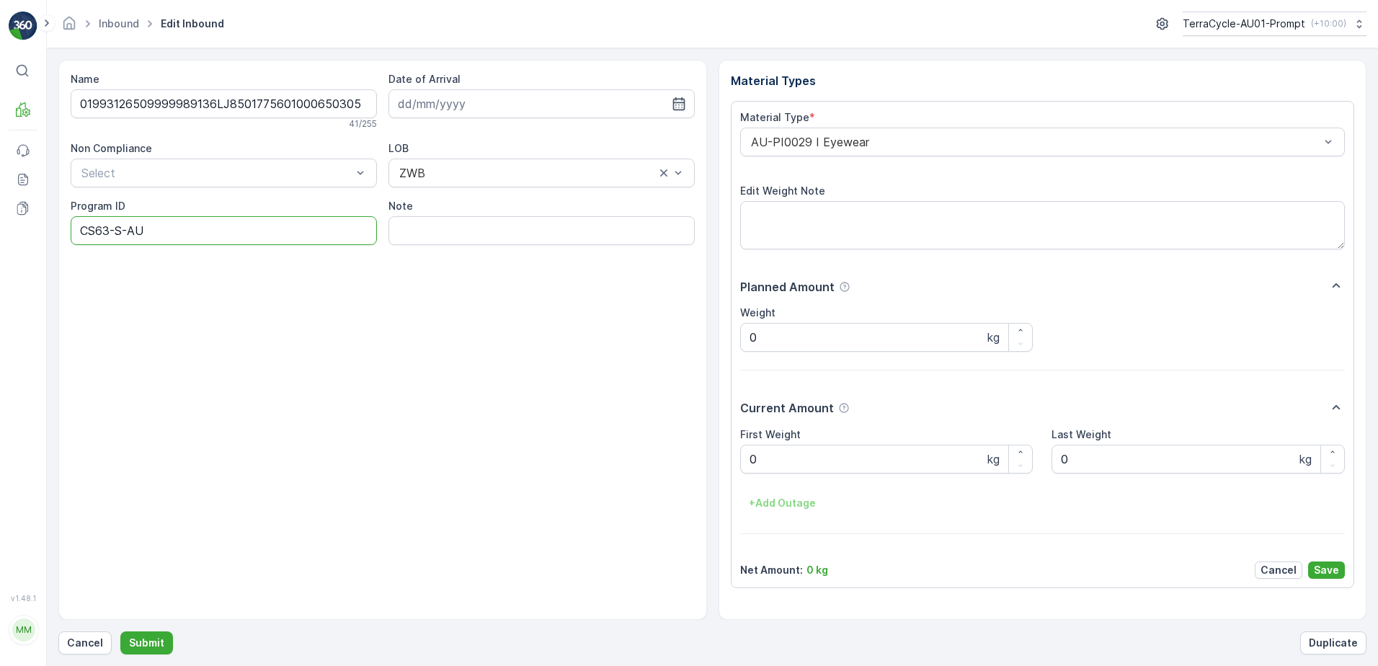
click at [126, 229] on ID "CS63-S-AU" at bounding box center [224, 230] width 306 height 29
type ID "CS63-M-AU"
click at [487, 99] on input at bounding box center [541, 103] width 306 height 29
drag, startPoint x: 462, startPoint y: 313, endPoint x: 473, endPoint y: 304, distance: 14.3
click at [463, 312] on div "26" at bounding box center [464, 310] width 23 height 23
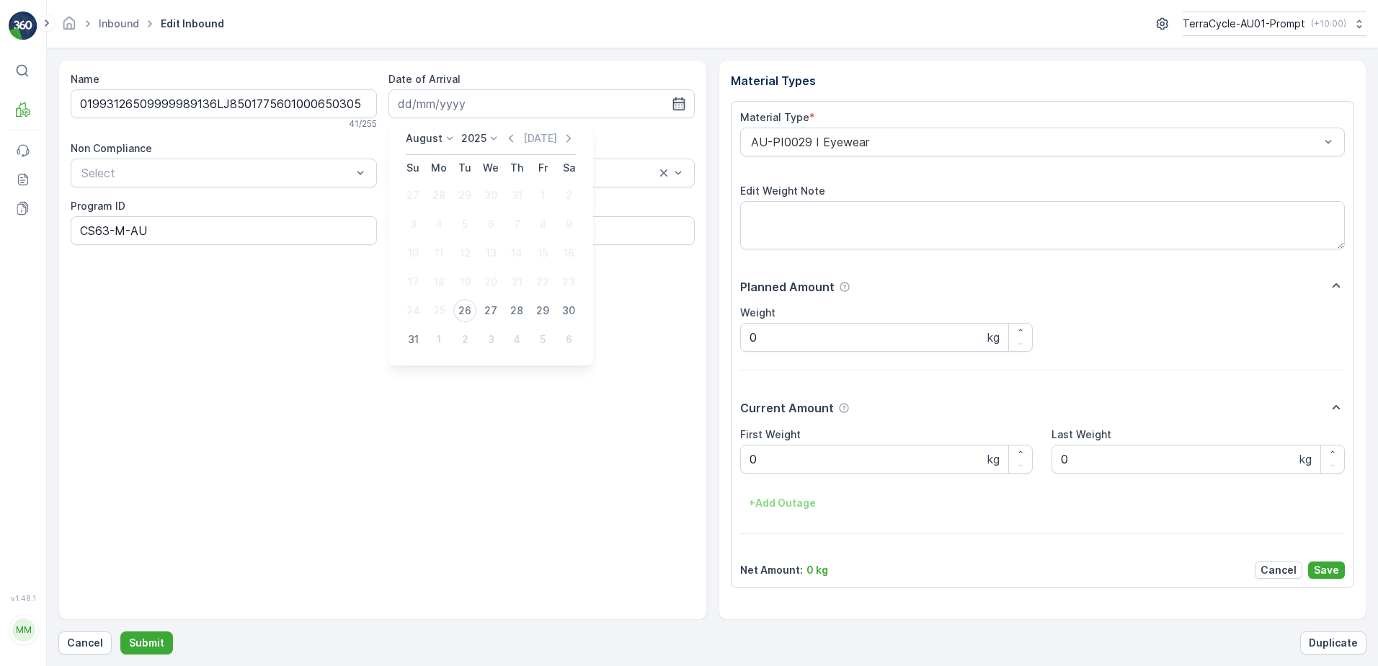
type input "[DATE]"
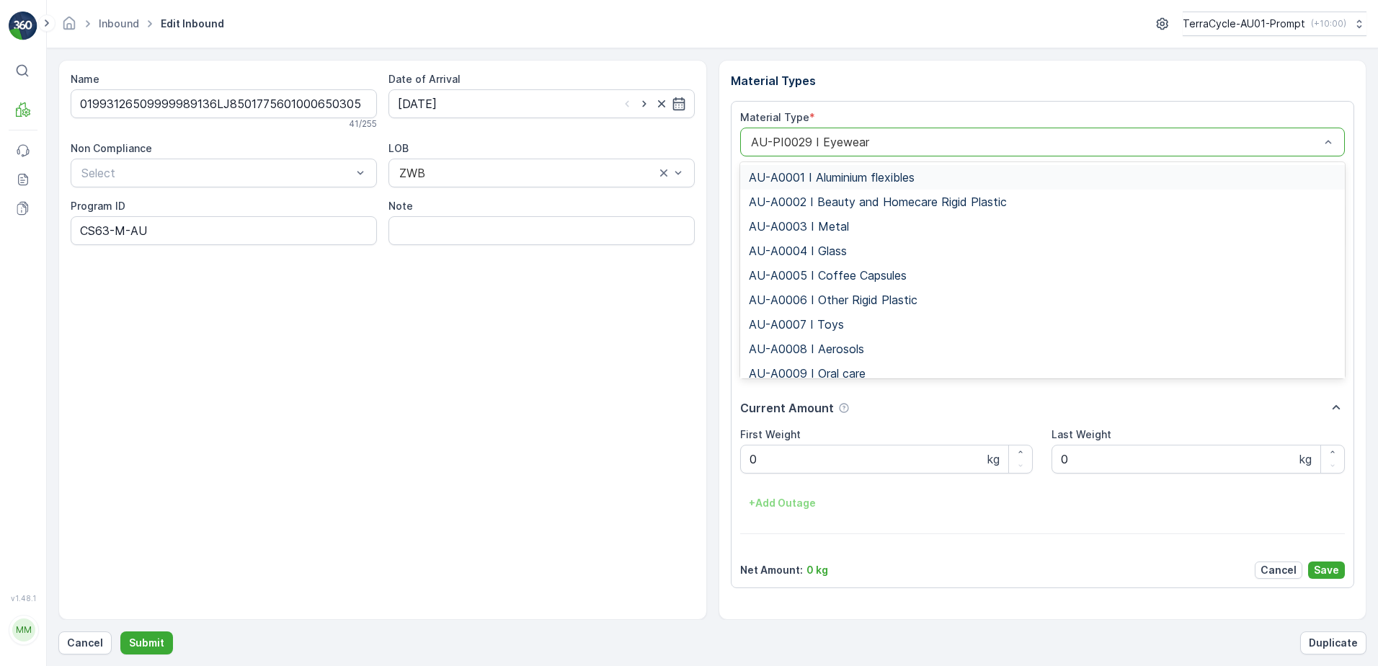
click at [743, 143] on div "AU-PI0029 I Eyewear" at bounding box center [1042, 142] width 605 height 29
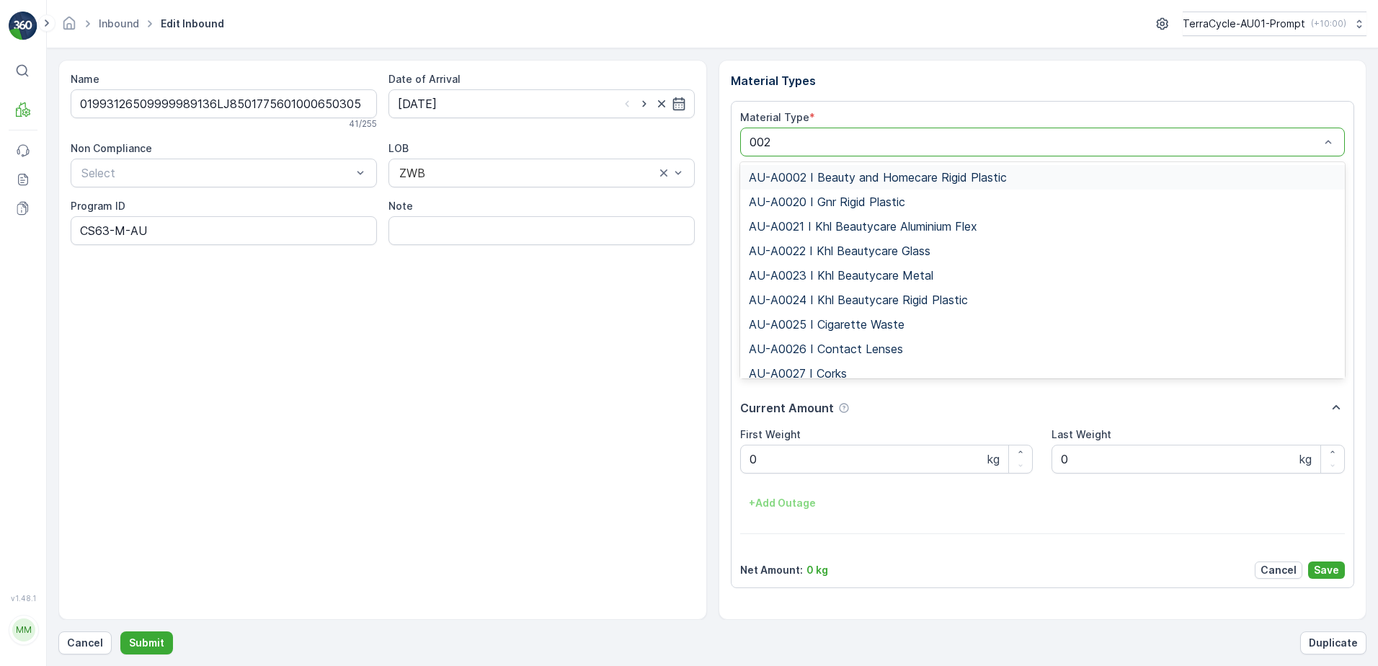
type input "0027"
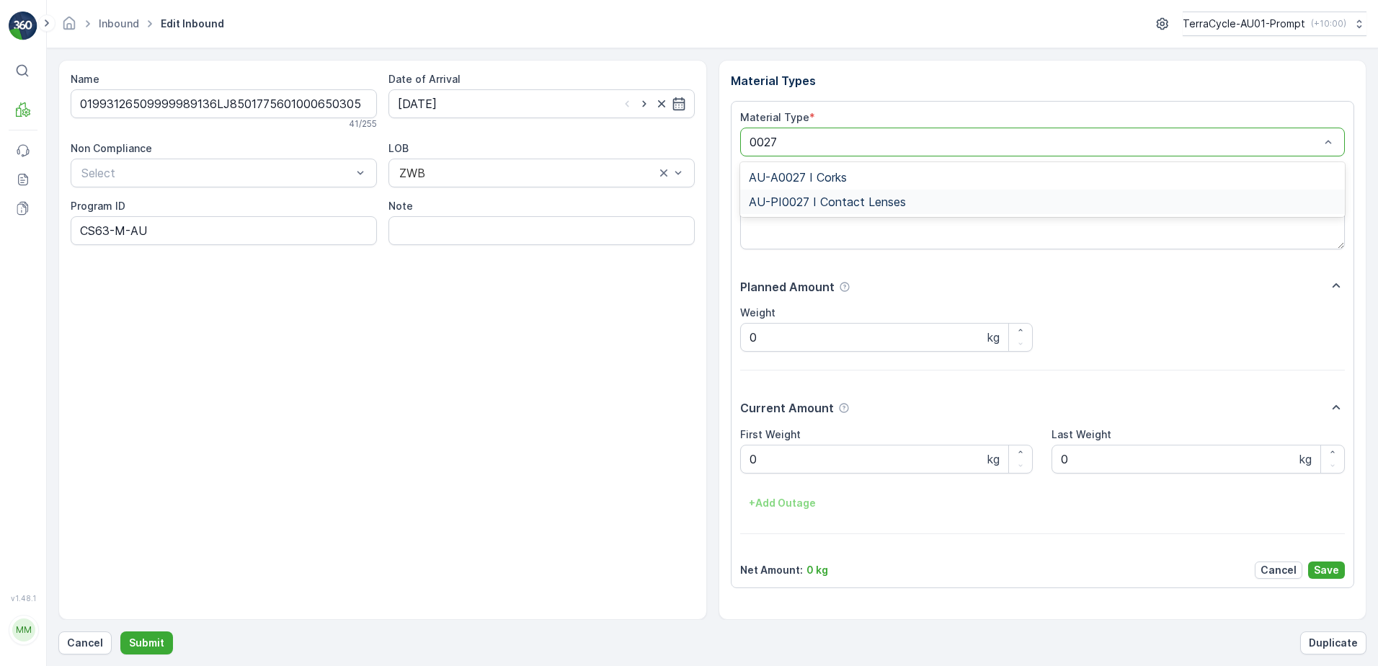
click at [875, 205] on span "AU-PI0027 I Contact Lenses" at bounding box center [827, 201] width 157 height 13
click button "Submit" at bounding box center [146, 642] width 53 height 23
click at [120, 631] on button "Submit" at bounding box center [146, 642] width 53 height 23
click button "Submit" at bounding box center [146, 642] width 53 height 23
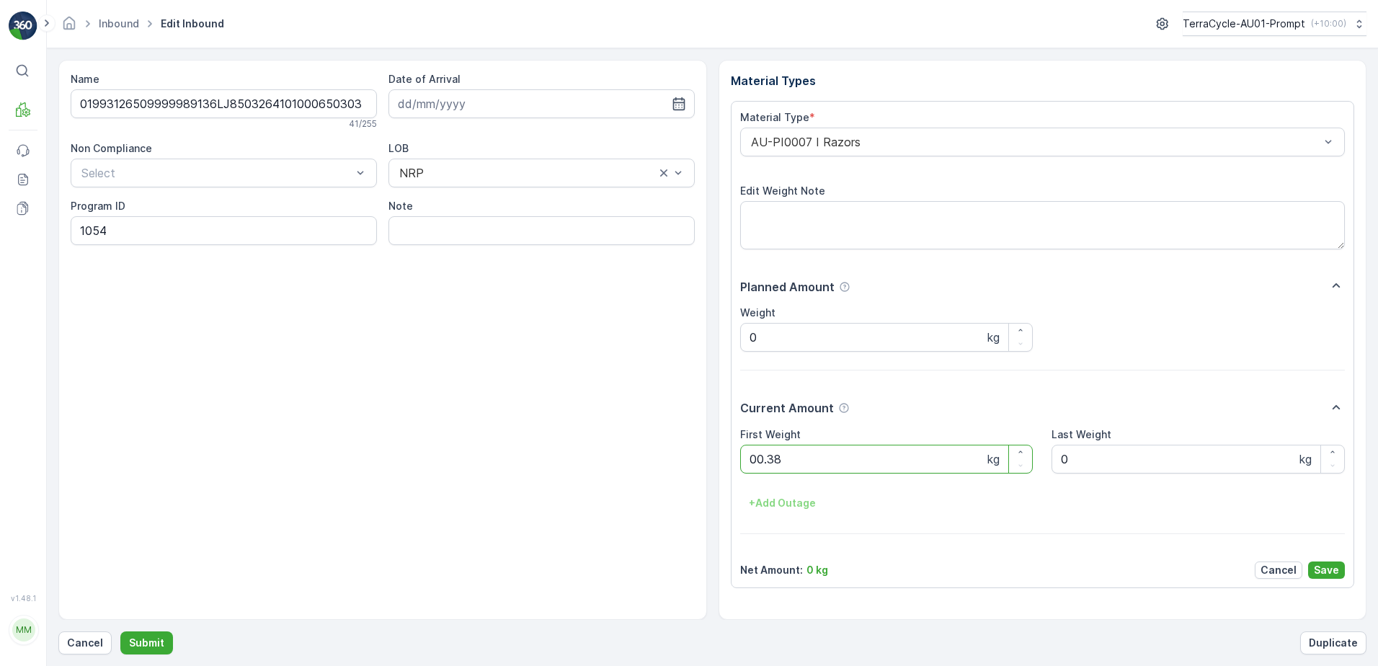
click button "Submit" at bounding box center [146, 642] width 53 height 23
click at [120, 631] on button "Submit" at bounding box center [146, 642] width 53 height 23
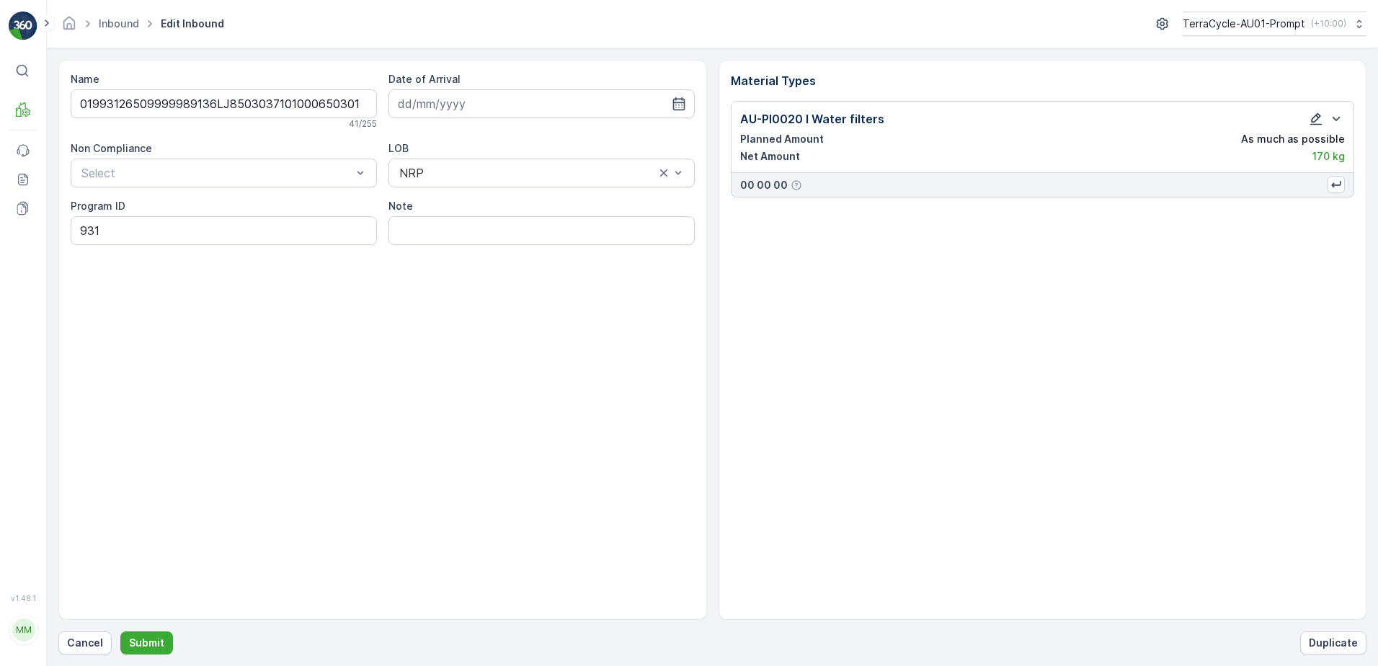
click at [1310, 120] on icon "button" at bounding box center [1316, 119] width 14 height 14
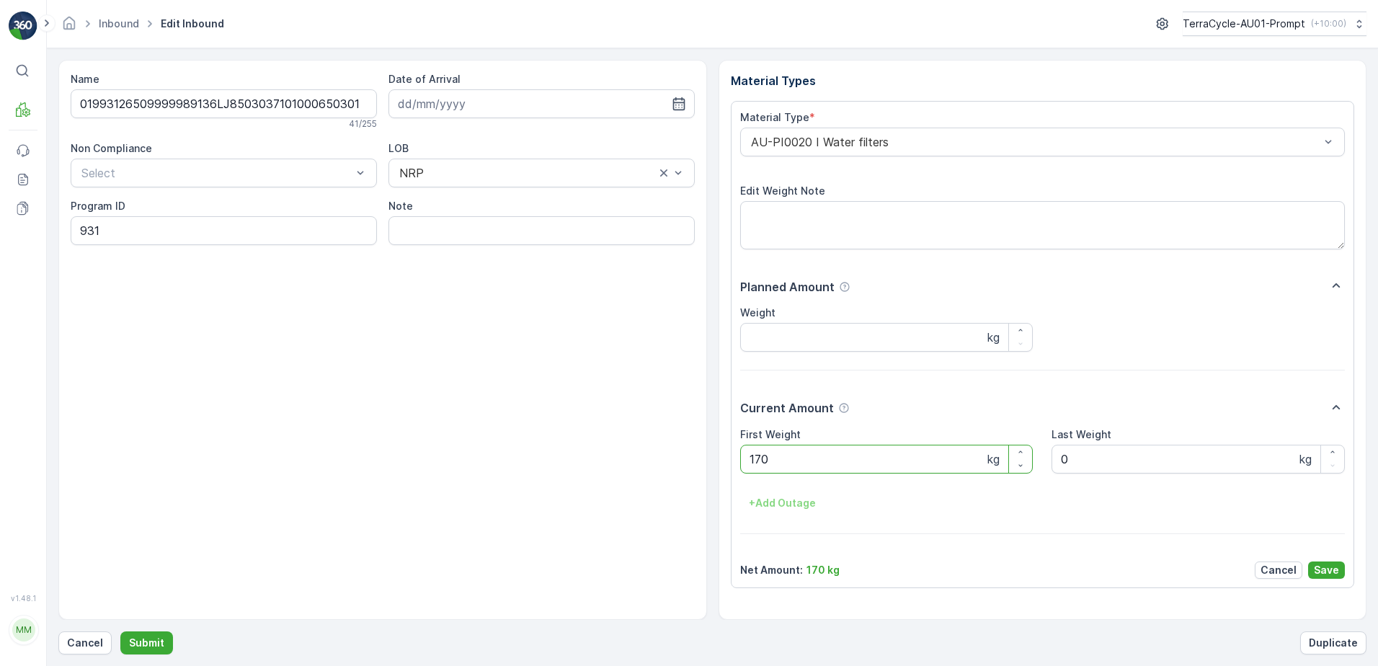
click at [754, 461] on Weight "170" at bounding box center [886, 459] width 293 height 29
type Weight "1.70"
click at [1328, 569] on p "Save" at bounding box center [1326, 570] width 25 height 14
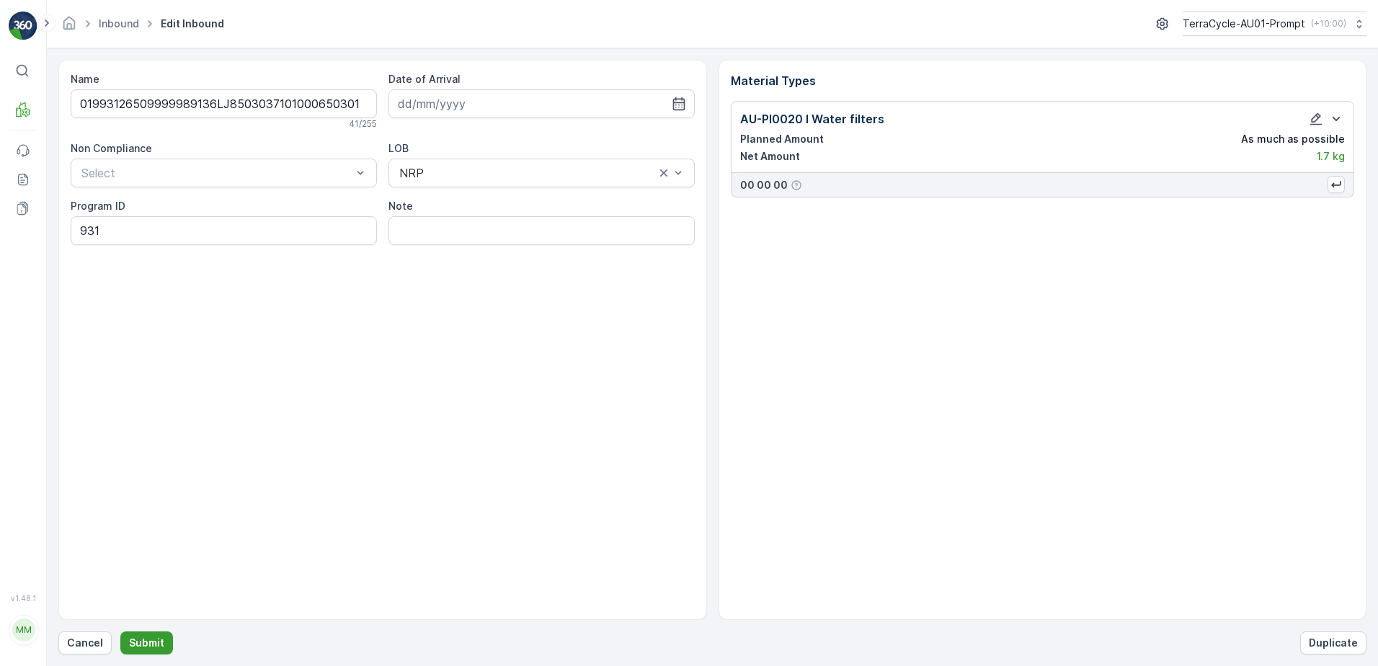
click at [143, 643] on p "Submit" at bounding box center [146, 643] width 35 height 14
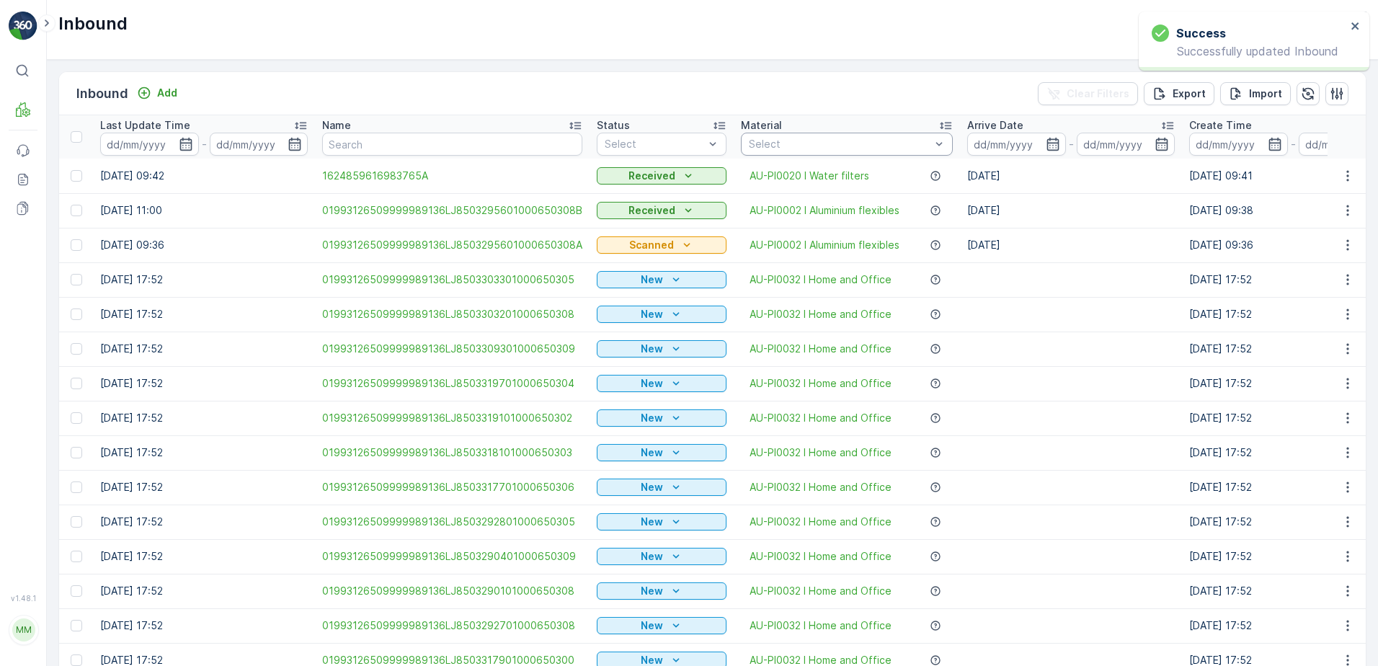
click at [837, 138] on div at bounding box center [839, 144] width 184 height 12
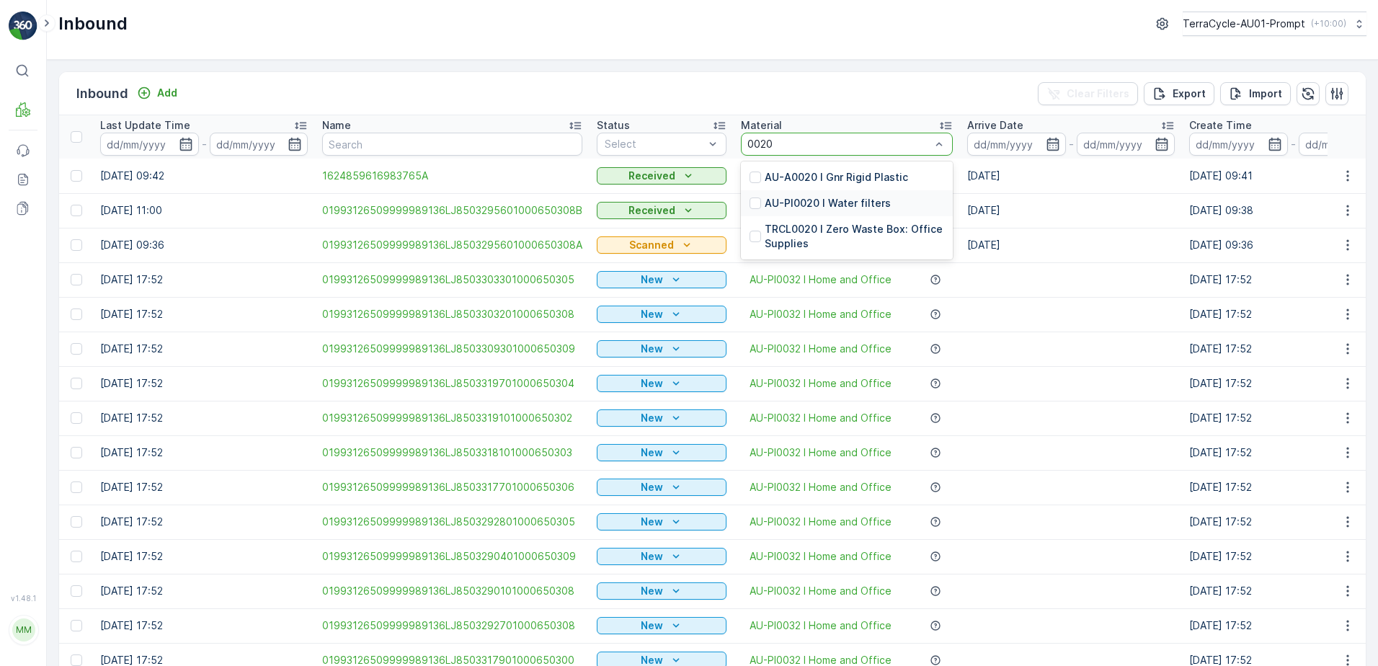
click at [836, 205] on p "AU-PI0020 I Water filters" at bounding box center [828, 203] width 126 height 14
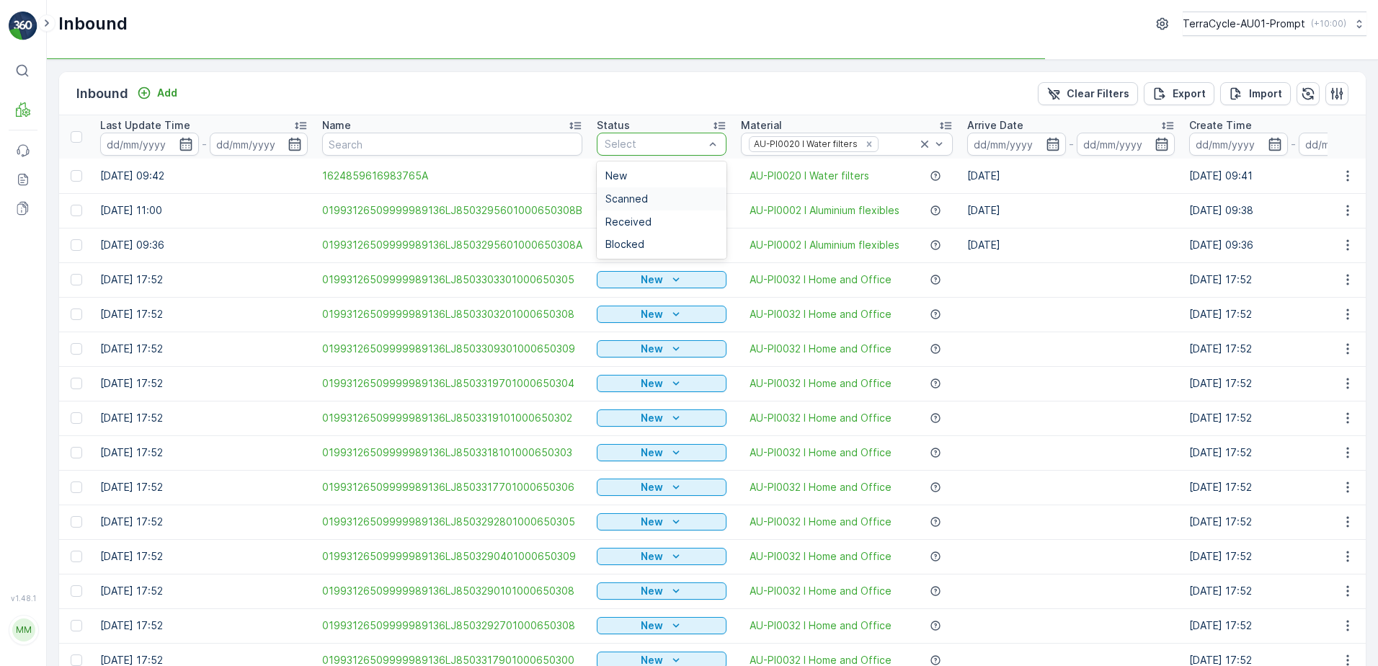
click at [612, 192] on div "Scanned" at bounding box center [662, 198] width 130 height 23
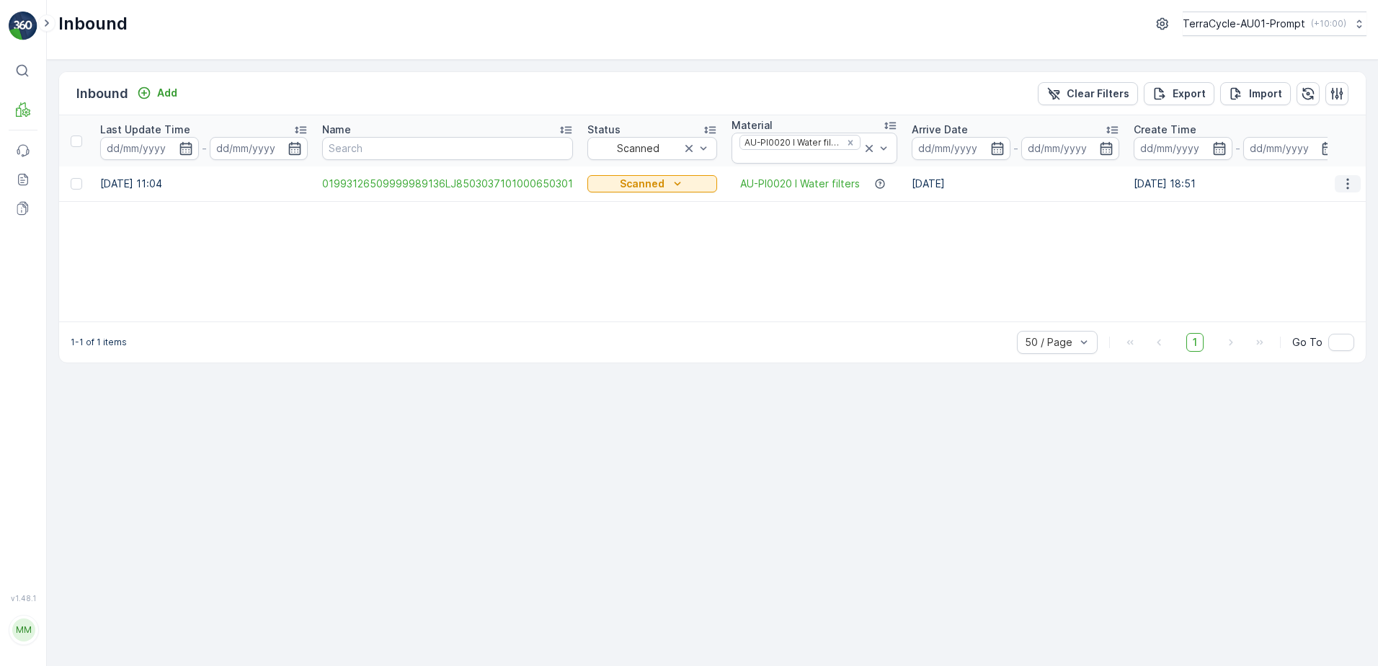
click at [1346, 185] on icon "button" at bounding box center [1347, 184] width 14 height 14
click at [1305, 290] on span "Print QR" at bounding box center [1290, 286] width 40 height 14
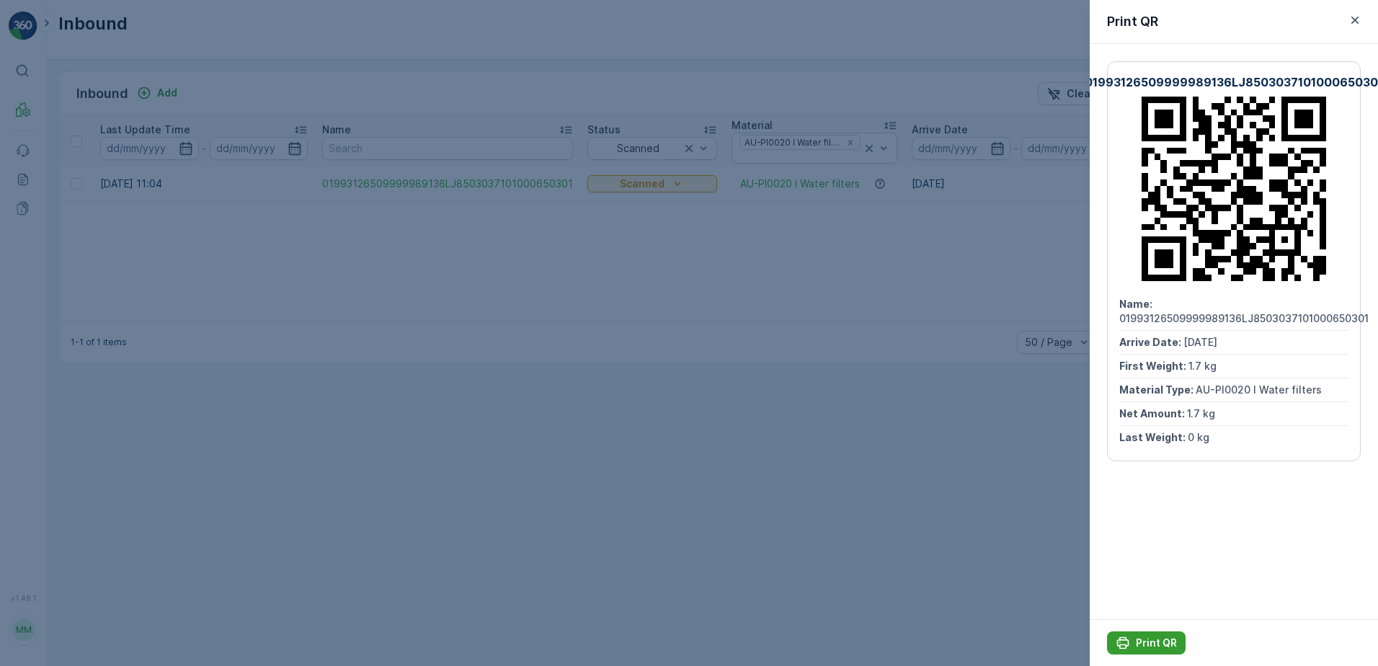
click at [1144, 645] on p "Print QR" at bounding box center [1156, 643] width 41 height 14
click at [1358, 20] on icon "button" at bounding box center [1354, 20] width 14 height 14
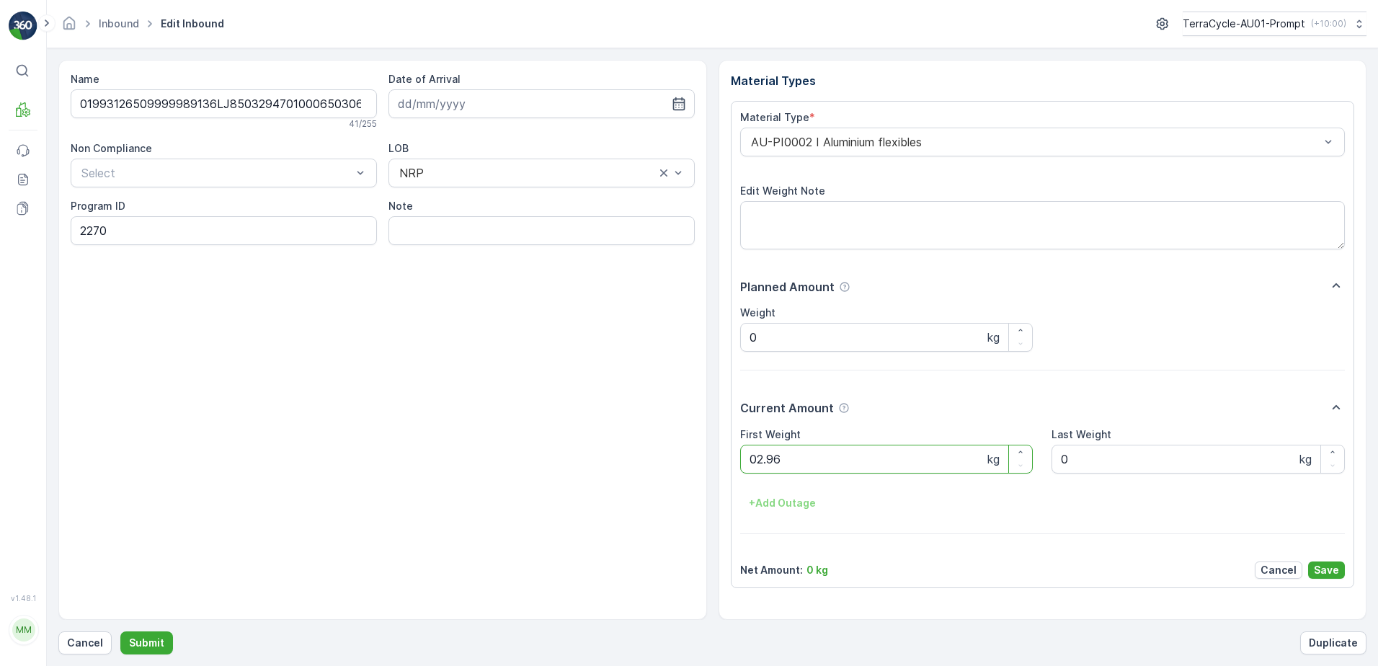
click at [120, 631] on button "Submit" at bounding box center [146, 642] width 53 height 23
click button "Submit" at bounding box center [146, 642] width 53 height 23
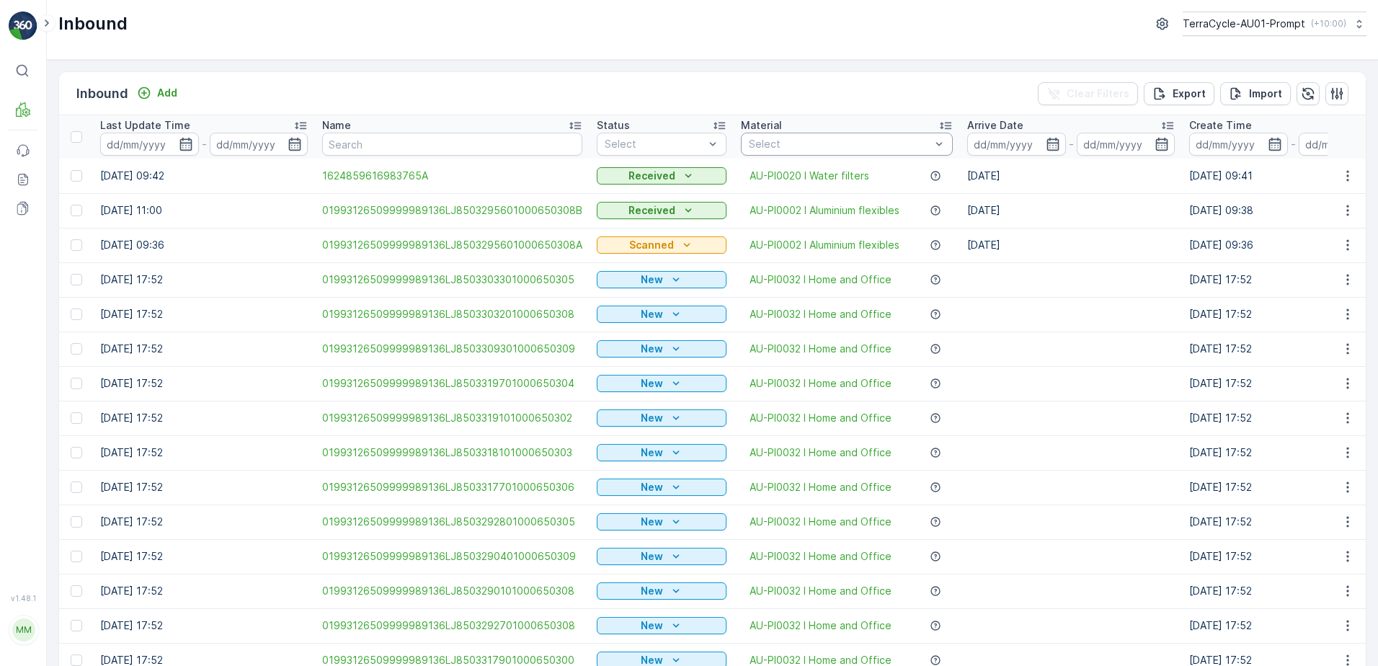
click at [837, 146] on div at bounding box center [839, 144] width 184 height 12
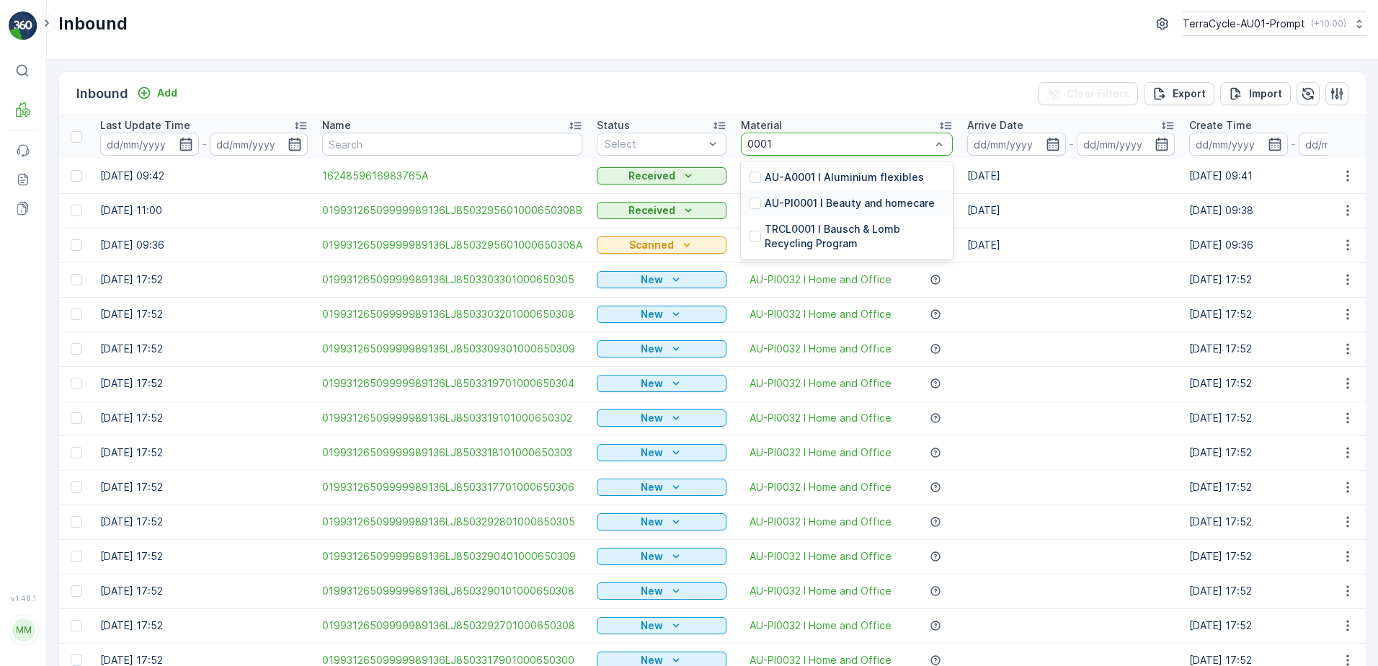
click at [847, 202] on p "AU-PI0001 I Beauty and homecare" at bounding box center [850, 203] width 170 height 14
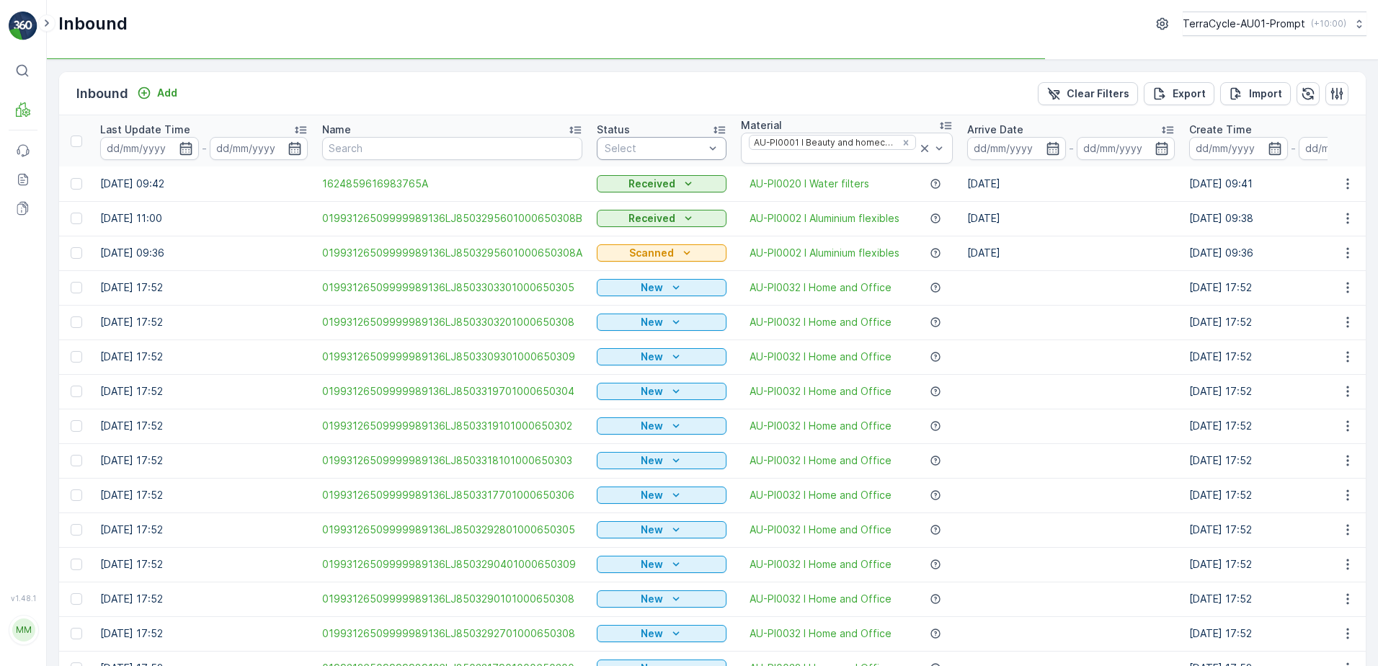
click at [648, 146] on div at bounding box center [654, 149] width 102 height 12
click at [617, 201] on span "Scanned" at bounding box center [626, 203] width 43 height 12
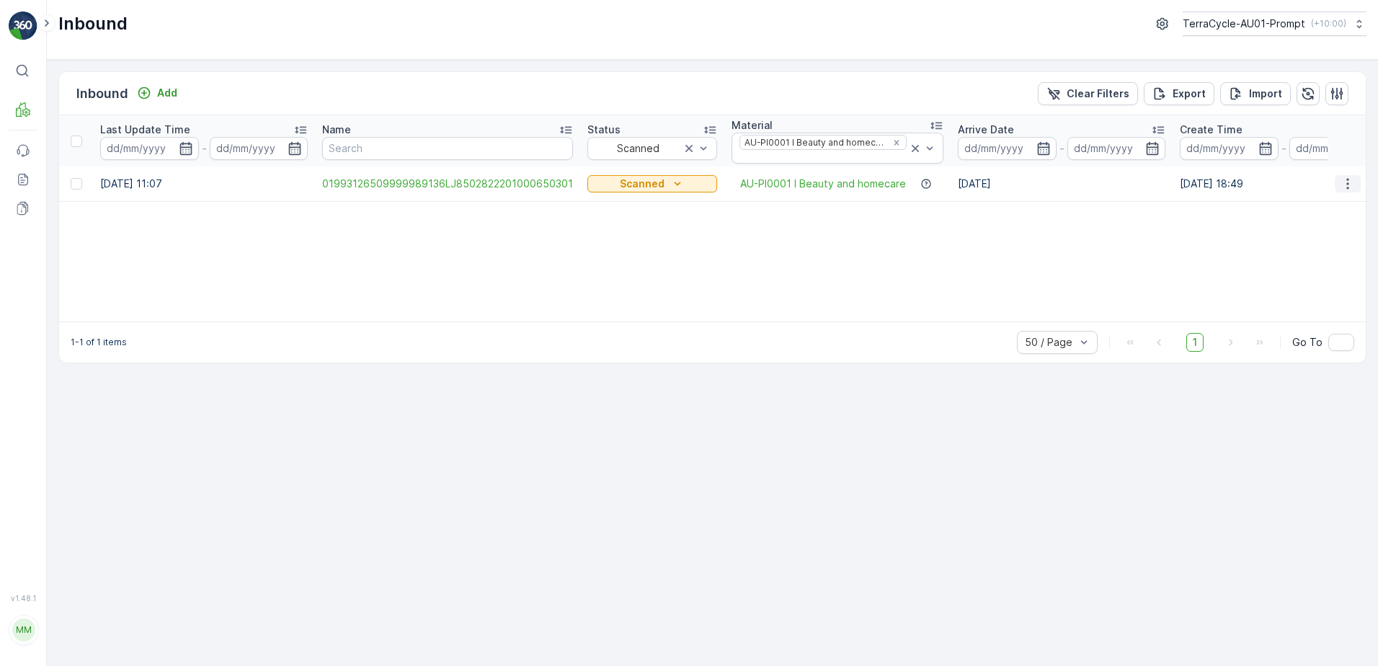
click at [1346, 181] on icon "button" at bounding box center [1347, 184] width 14 height 14
click at [1301, 280] on span "Print QR" at bounding box center [1290, 286] width 40 height 14
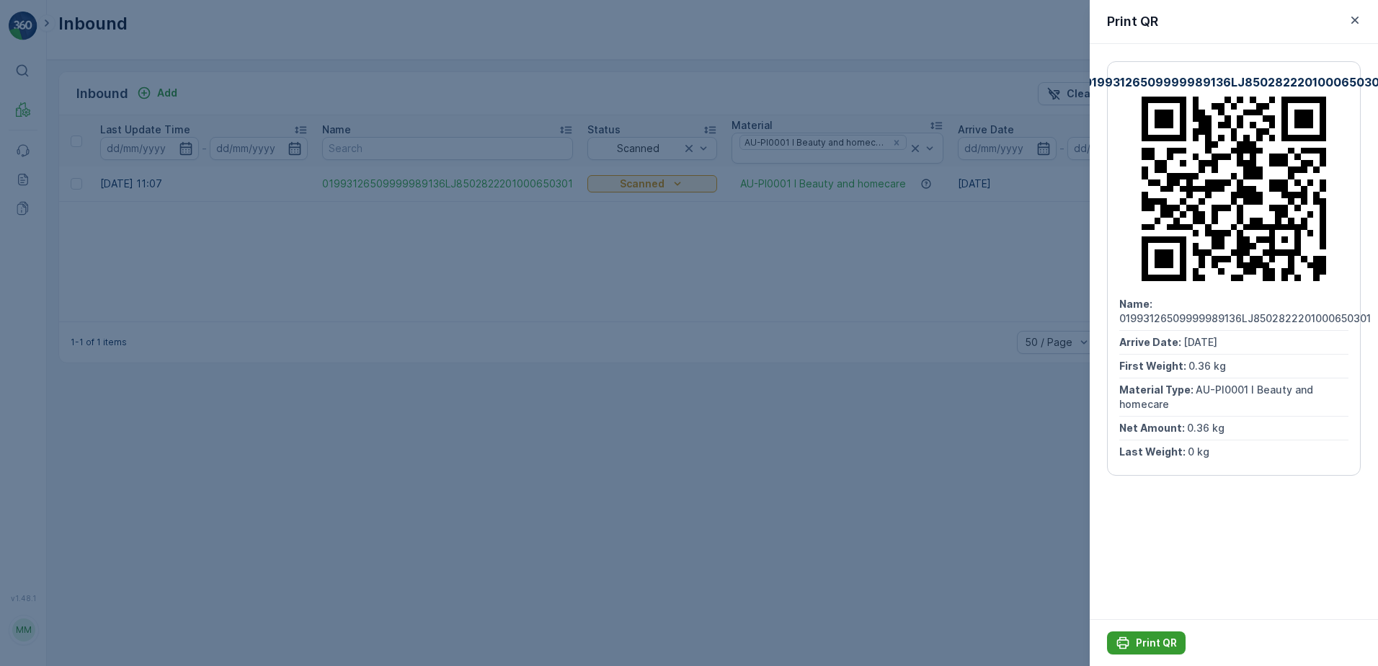
click at [1159, 648] on p "Print QR" at bounding box center [1156, 643] width 41 height 14
click at [1357, 22] on icon "button" at bounding box center [1354, 20] width 7 height 7
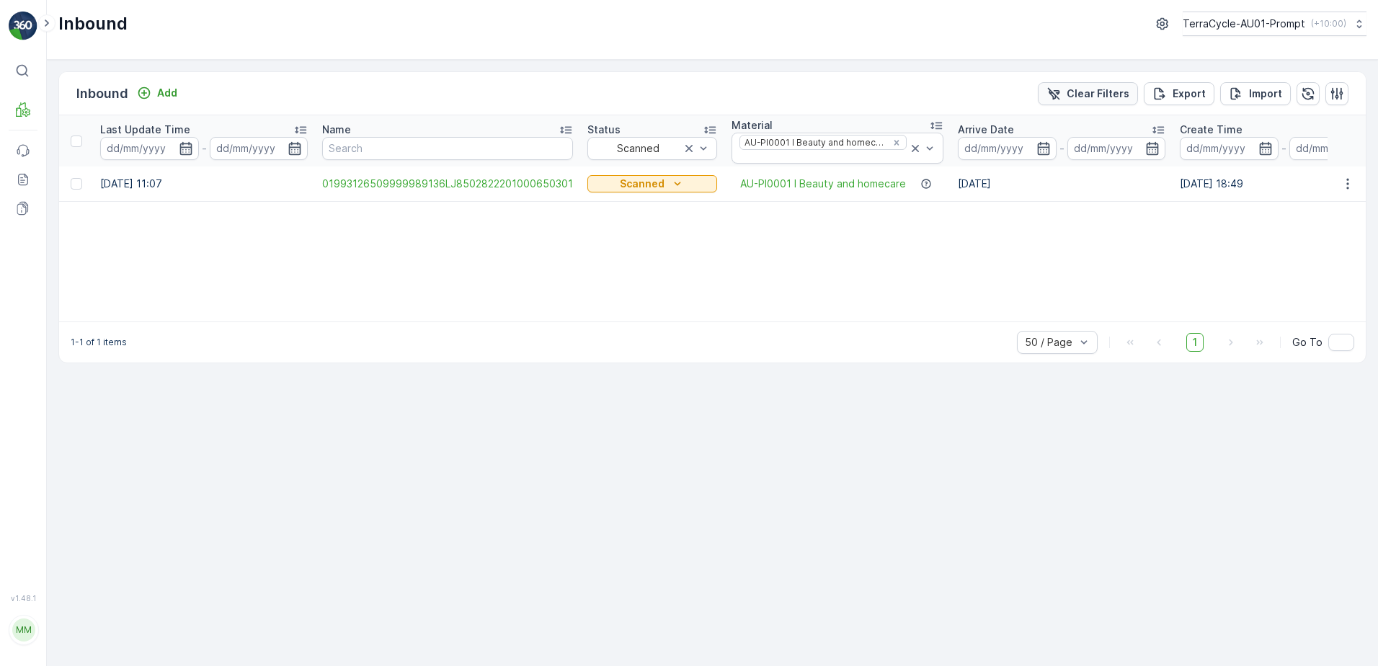
click at [1093, 98] on p "Clear Filters" at bounding box center [1097, 93] width 63 height 14
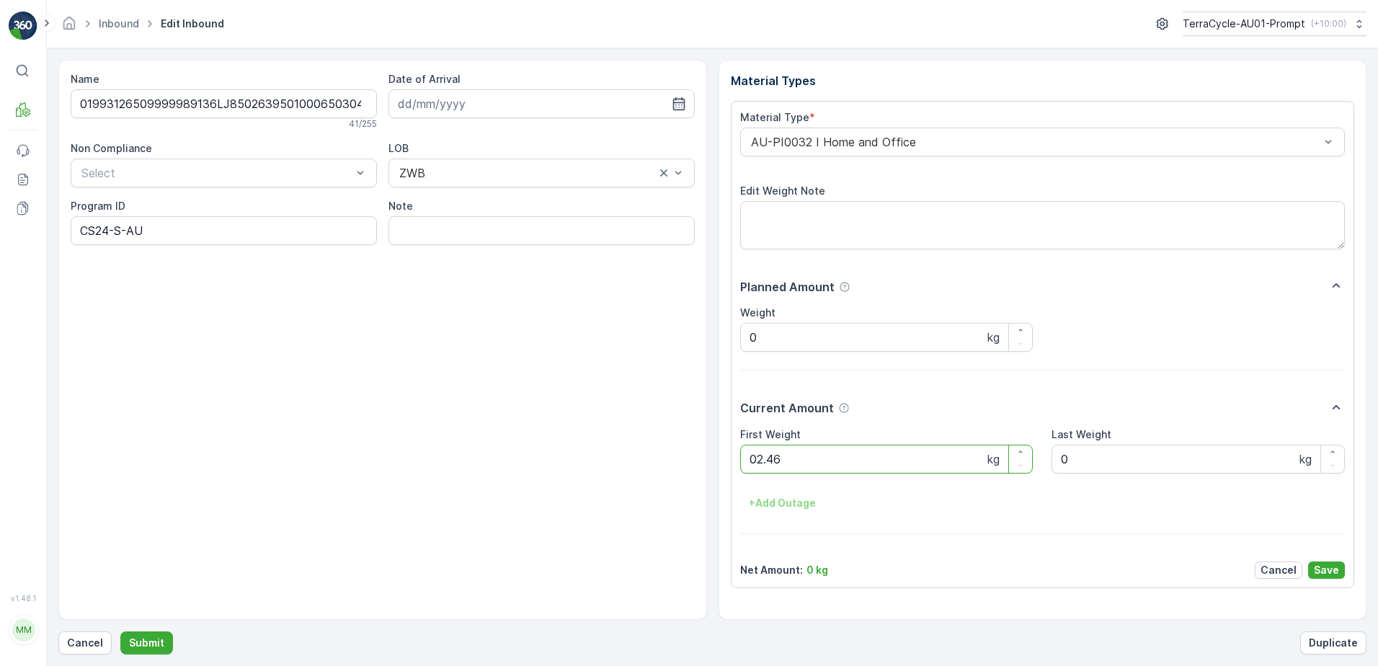
click button "Submit" at bounding box center [146, 642] width 53 height 23
click at [118, 230] on ID "CS24" at bounding box center [224, 230] width 306 height 29
type ID "CS33-S"
click at [740, 143] on div "AU-PI0032 I Home and Office" at bounding box center [1042, 142] width 605 height 29
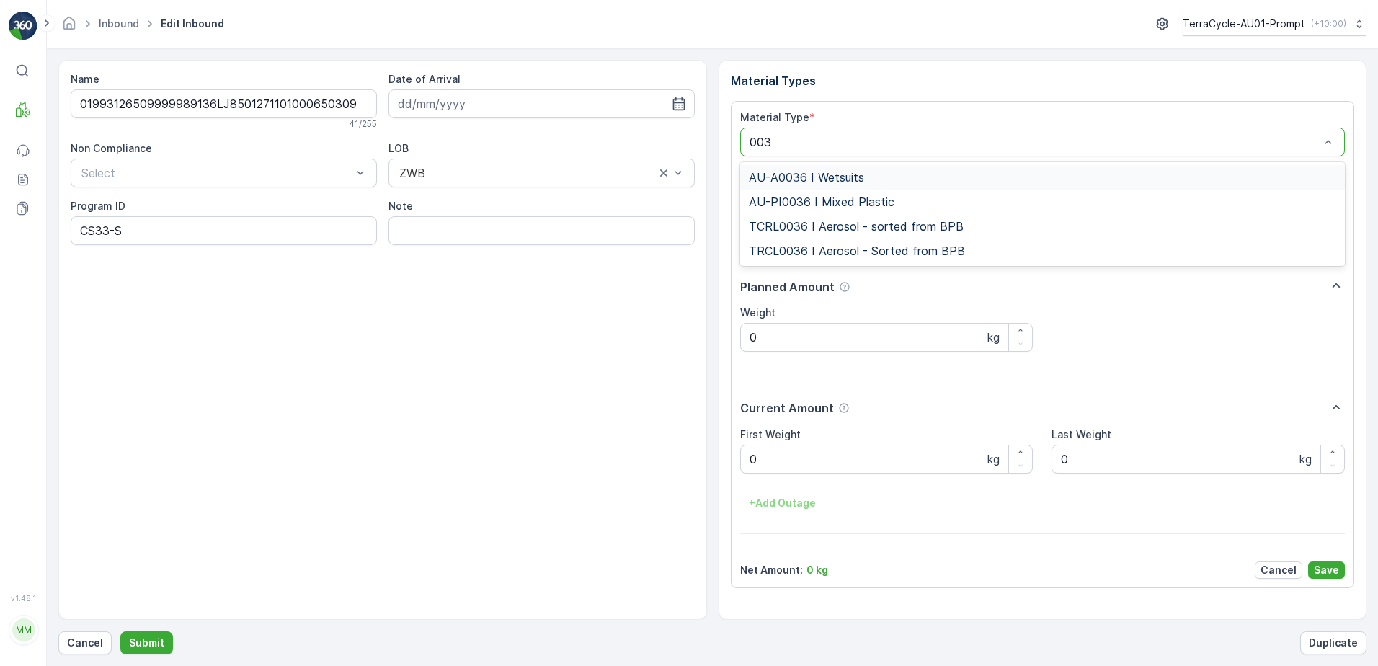
type input "0036"
click at [879, 205] on span "AU-PI0036 I Mixed Plastic" at bounding box center [822, 201] width 146 height 13
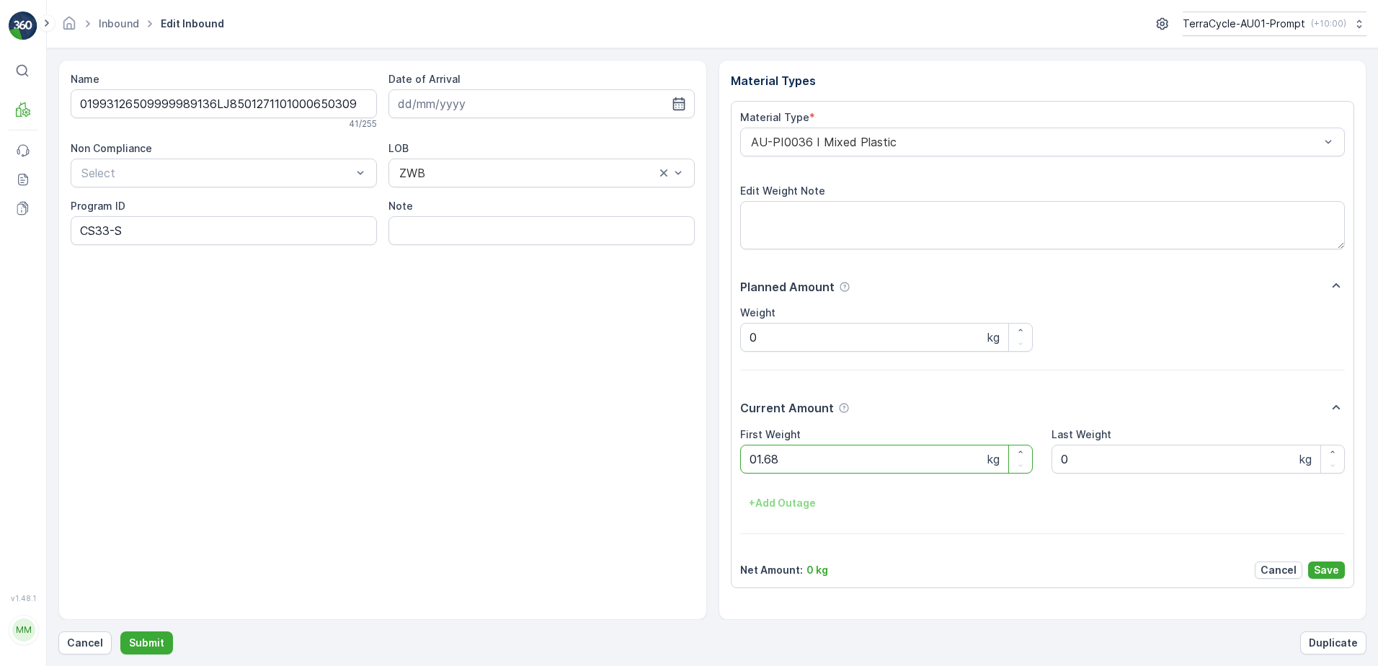
click button "Submit" at bounding box center [146, 642] width 53 height 23
click at [120, 631] on button "Submit" at bounding box center [146, 642] width 53 height 23
click button "Submit" at bounding box center [146, 642] width 53 height 23
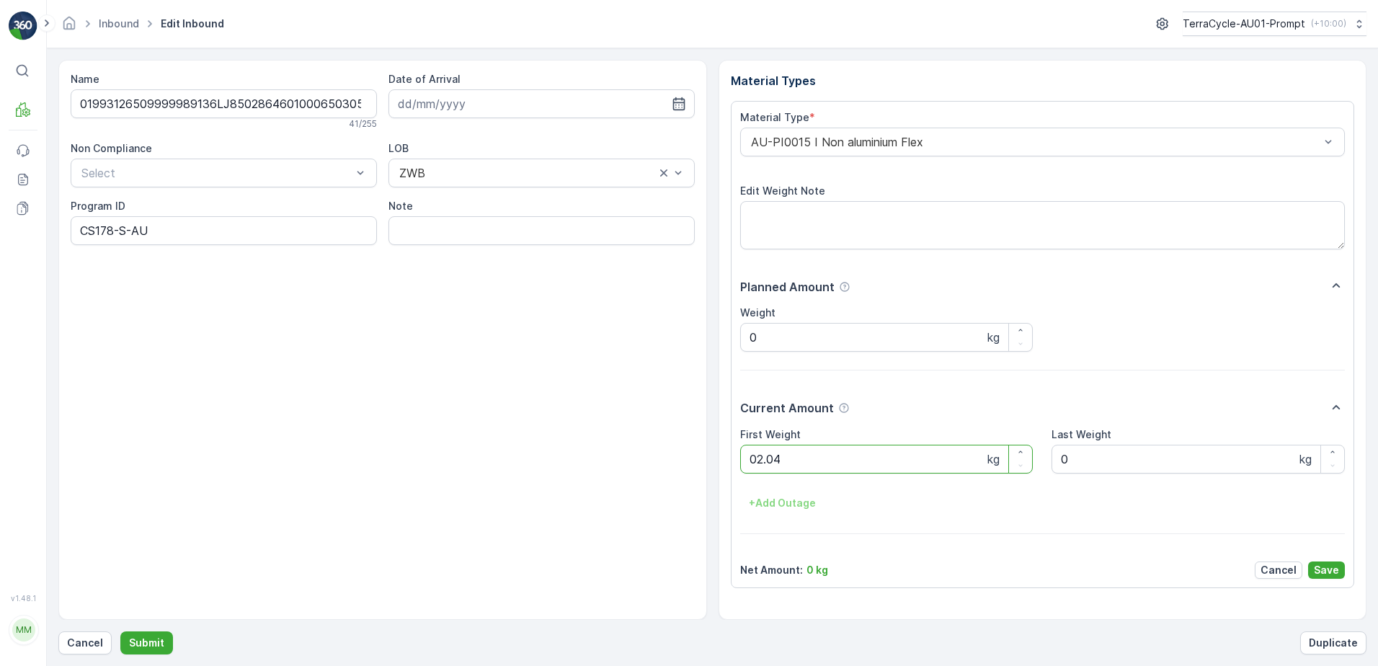
click button "Submit" at bounding box center [146, 642] width 53 height 23
click at [110, 232] on ID "CS24-S-AU" at bounding box center [224, 230] width 306 height 29
type ID "CS178-S-AU"
click at [742, 142] on div "AU-PI0032 I Home and Office" at bounding box center [1042, 142] width 605 height 29
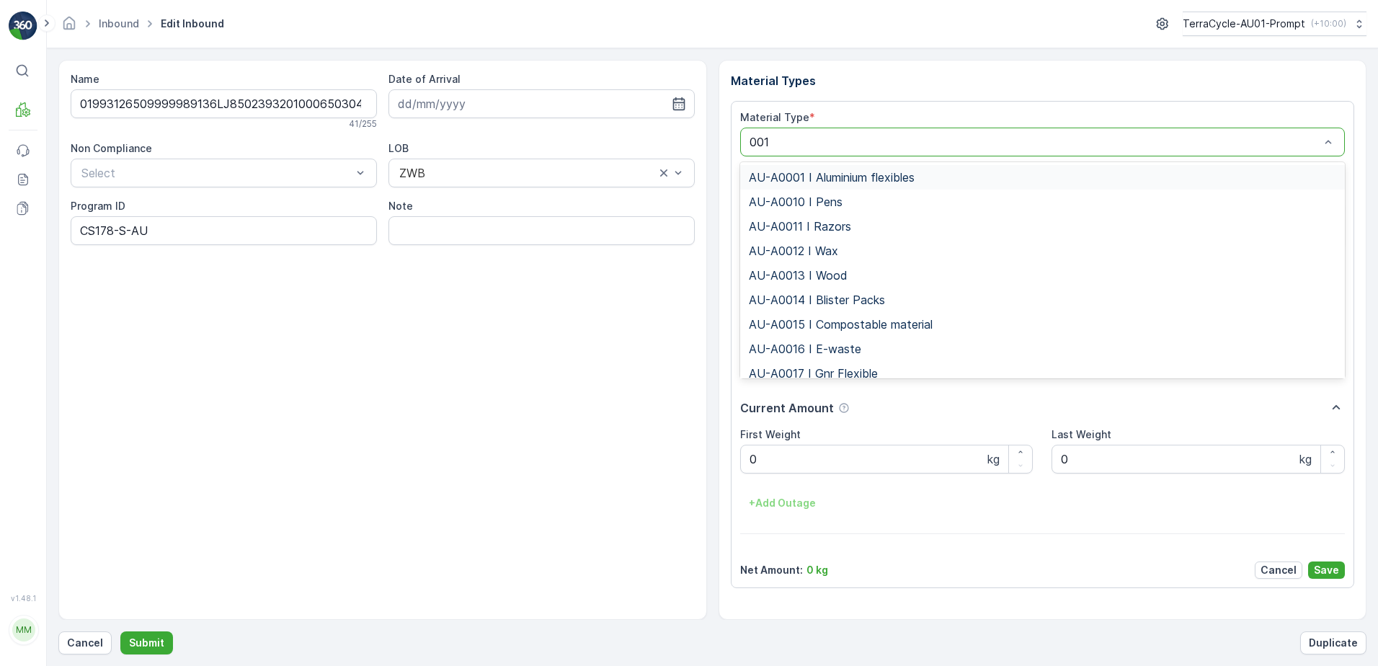
type input "0015"
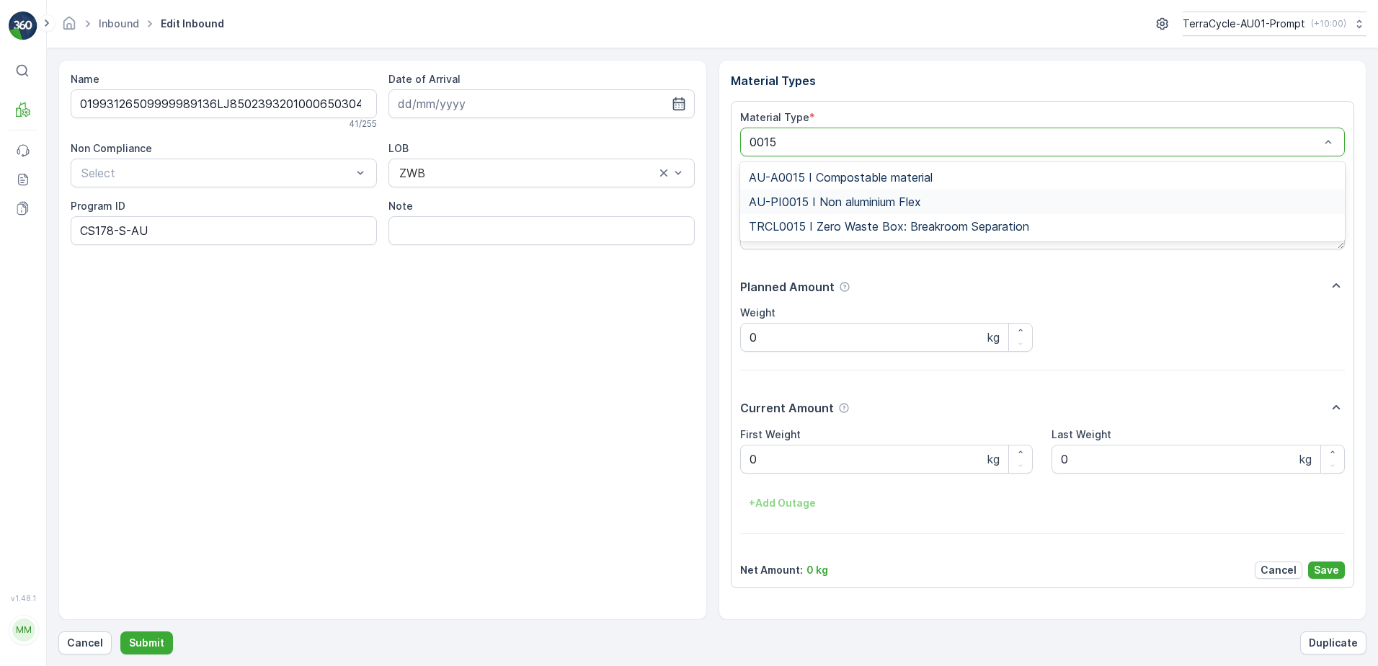
click at [893, 198] on span "AU-PI0015 I Non aluminium Flex" at bounding box center [835, 201] width 172 height 13
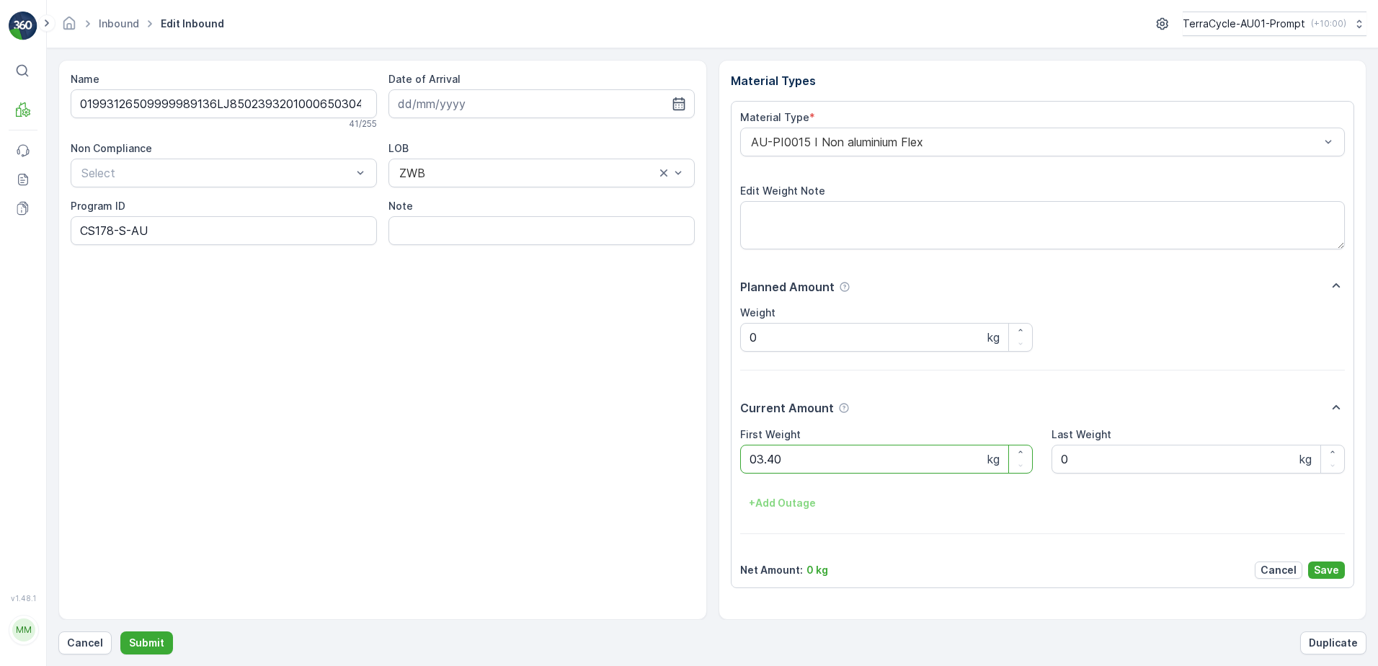
click button "Submit" at bounding box center [146, 642] width 53 height 23
click at [120, 631] on button "Submit" at bounding box center [146, 642] width 53 height 23
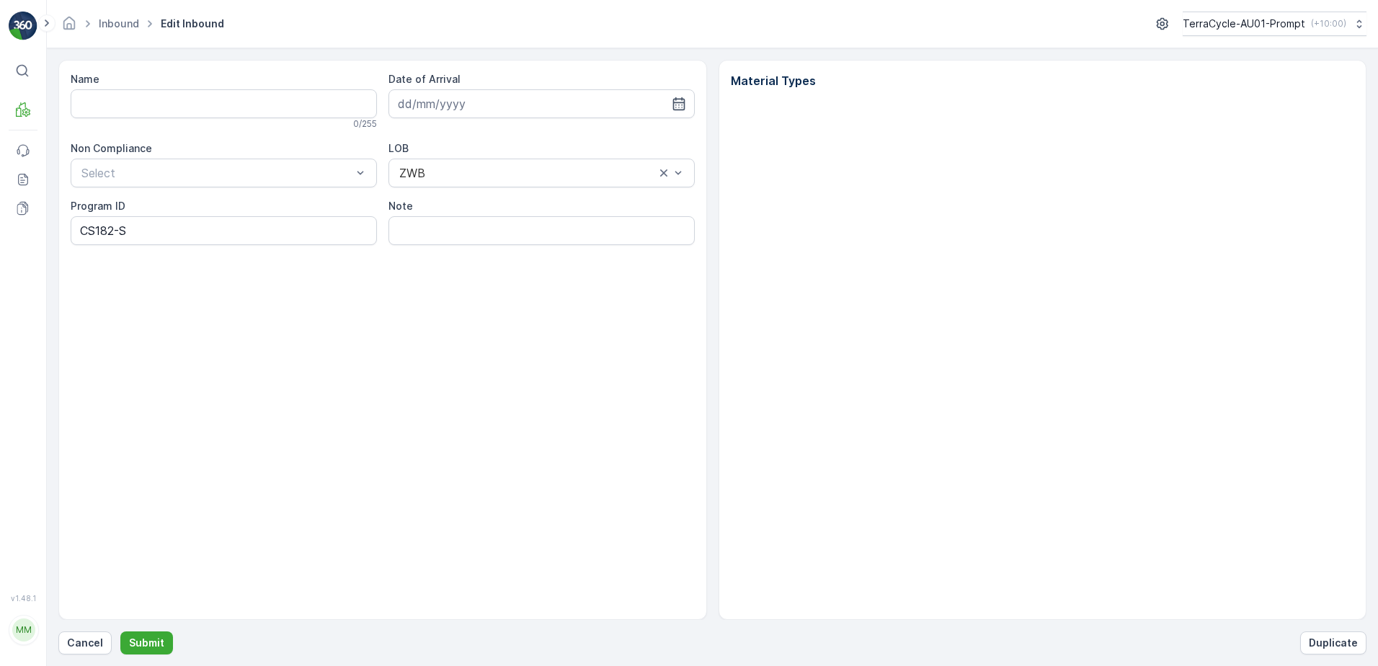
type input "019931265099999891ZX2501065901000655005"
type input "[DATE]"
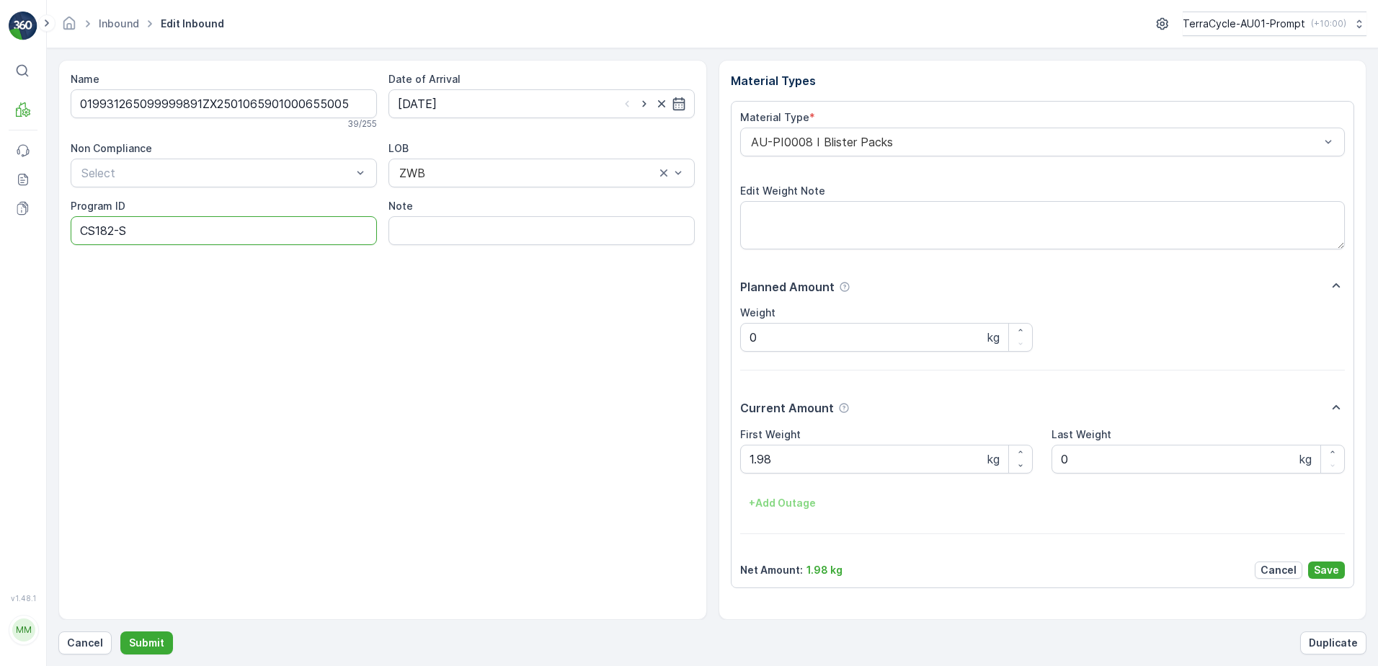
click at [117, 230] on ID "CS182-S" at bounding box center [224, 230] width 306 height 29
type ID "CS90-S"
click at [744, 146] on div "AU-PI0008 I Blister Packs" at bounding box center [1042, 142] width 605 height 29
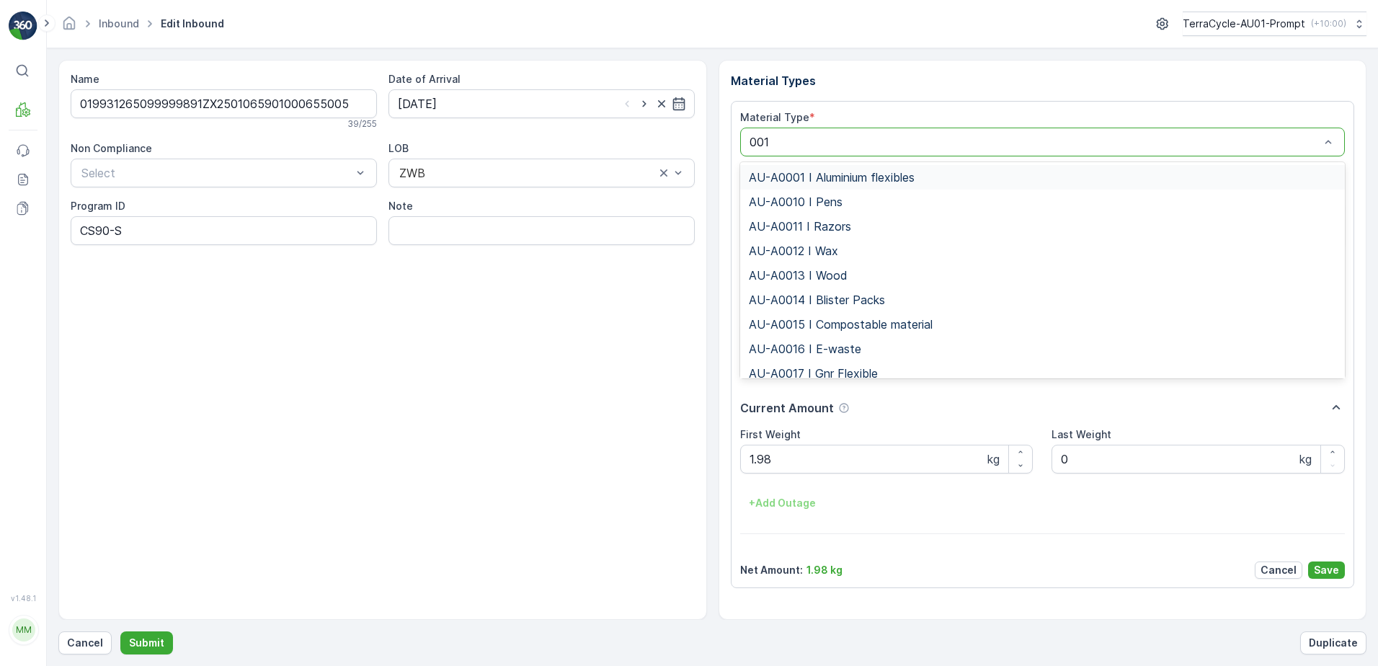
type input "0017"
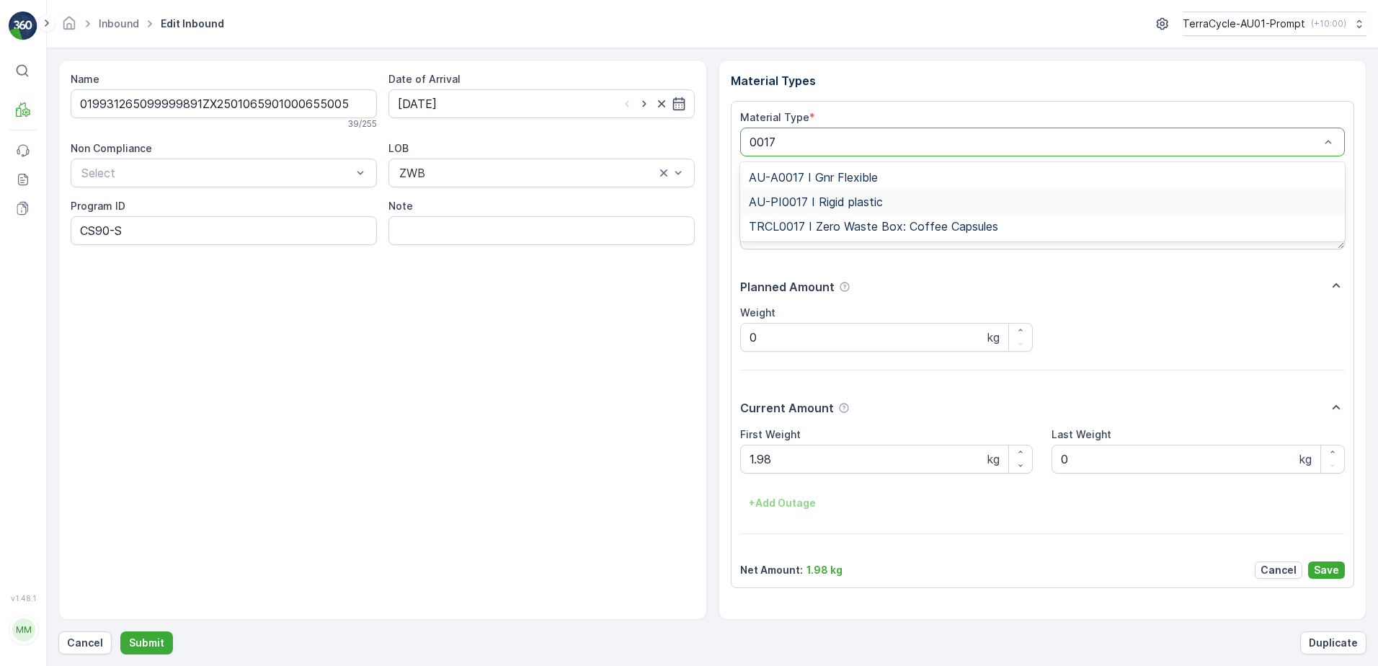
drag, startPoint x: 787, startPoint y: 196, endPoint x: 798, endPoint y: 192, distance: 11.4
click at [790, 195] on span "AU-PI0017 I Rigid plastic" at bounding box center [816, 201] width 134 height 13
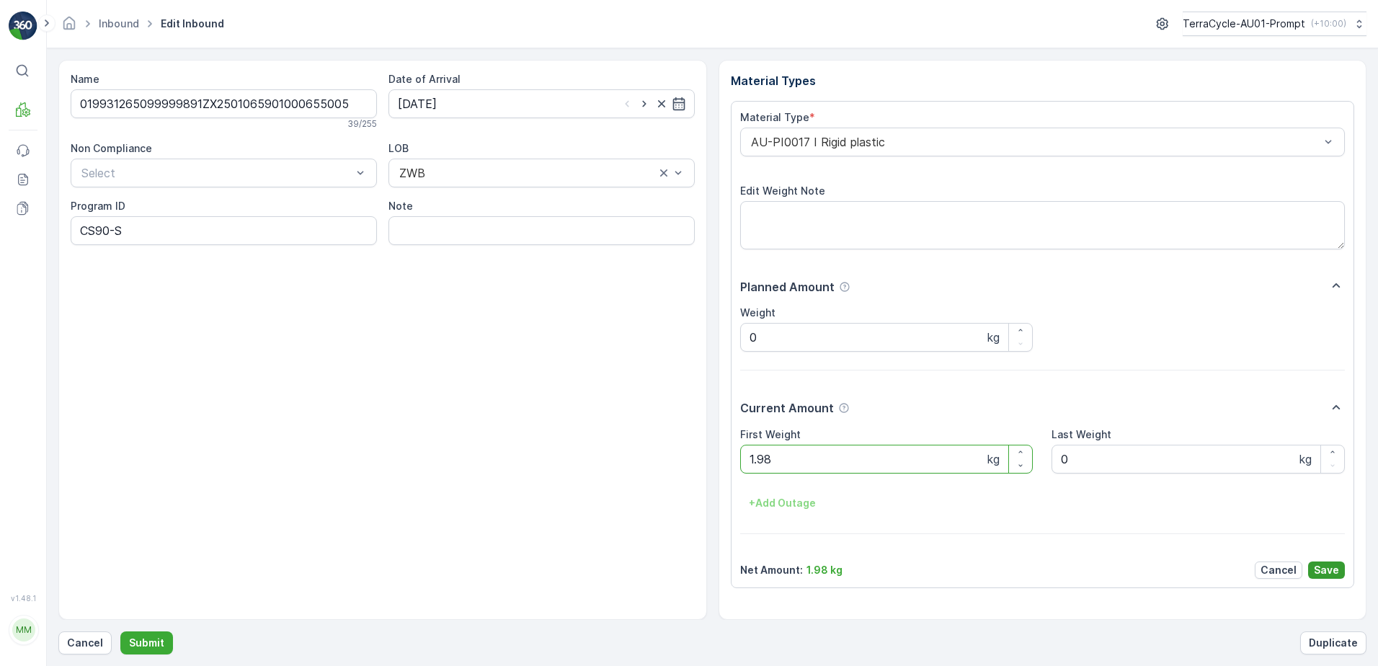
click at [1322, 570] on p "Save" at bounding box center [1326, 570] width 25 height 14
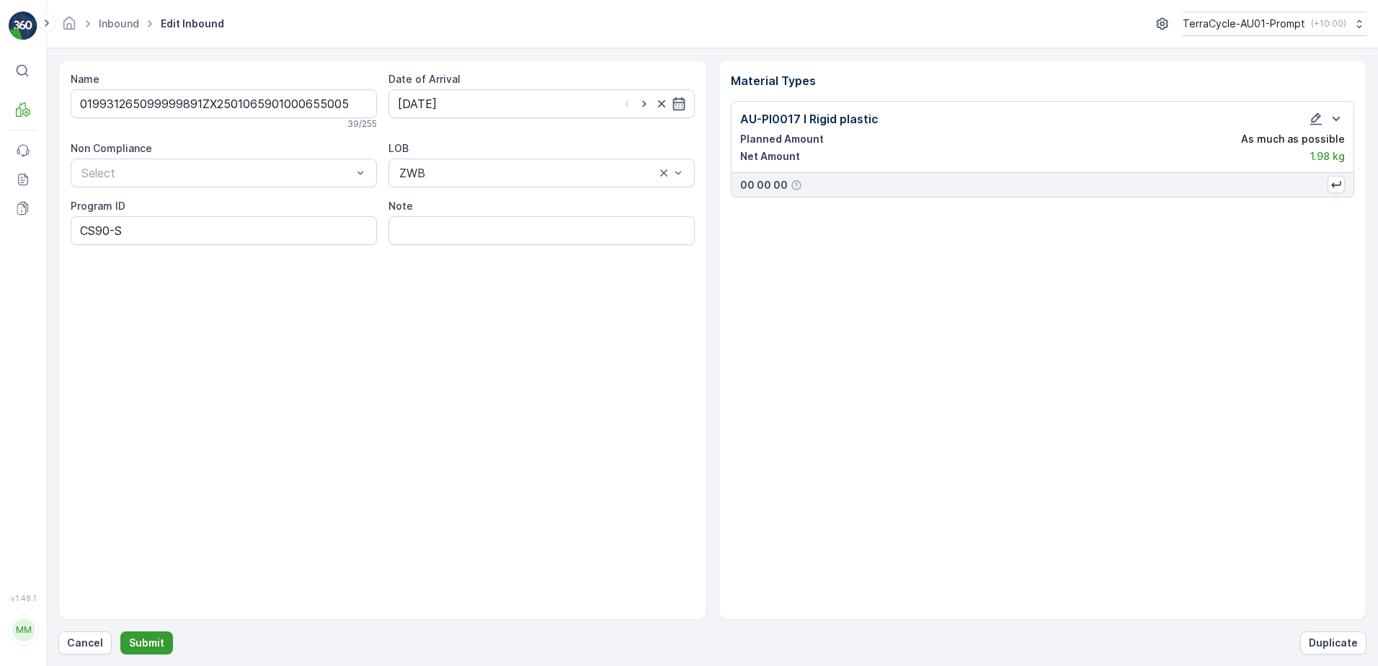
click at [143, 642] on p "Submit" at bounding box center [146, 643] width 35 height 14
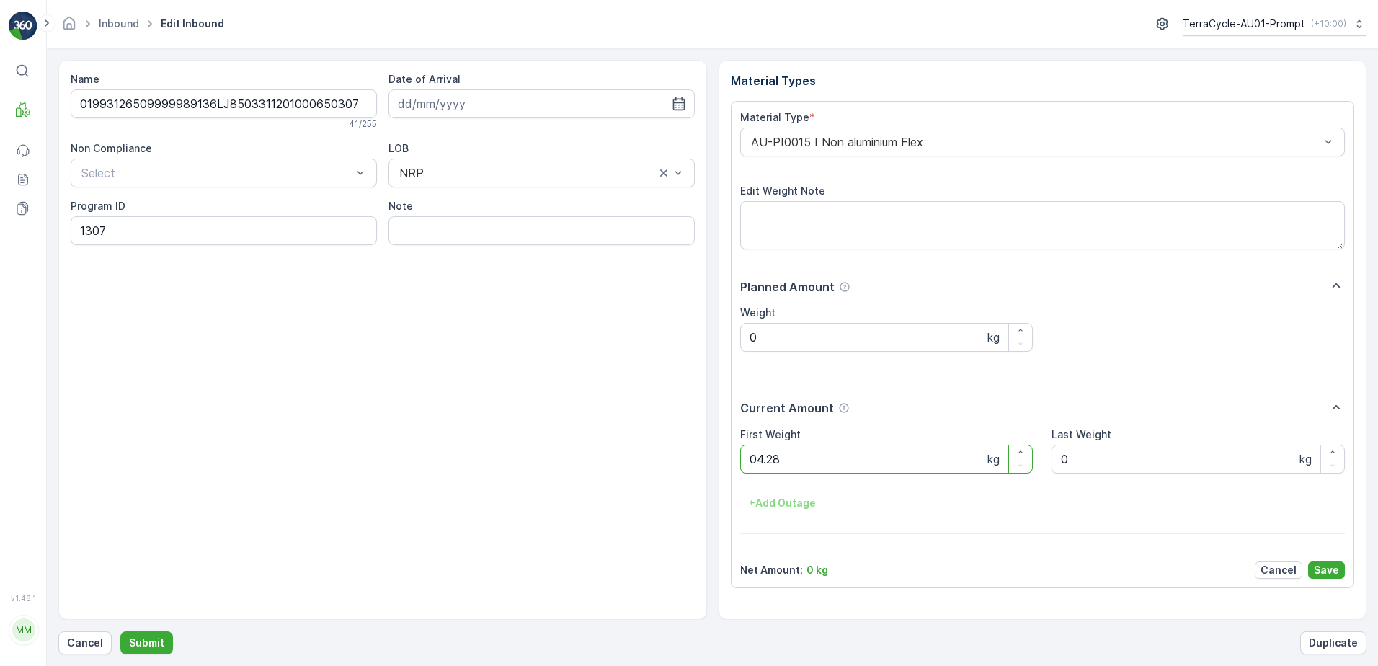
click button "Submit" at bounding box center [146, 642] width 53 height 23
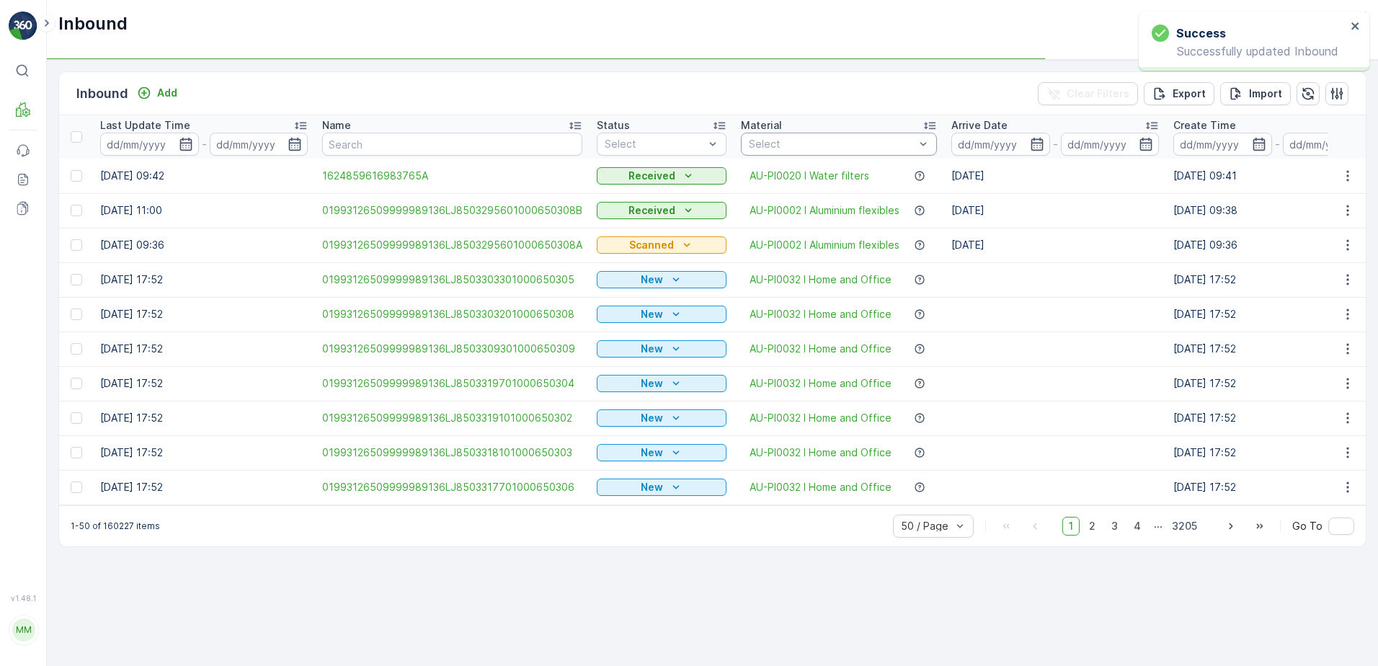
click at [788, 145] on div at bounding box center [831, 144] width 169 height 12
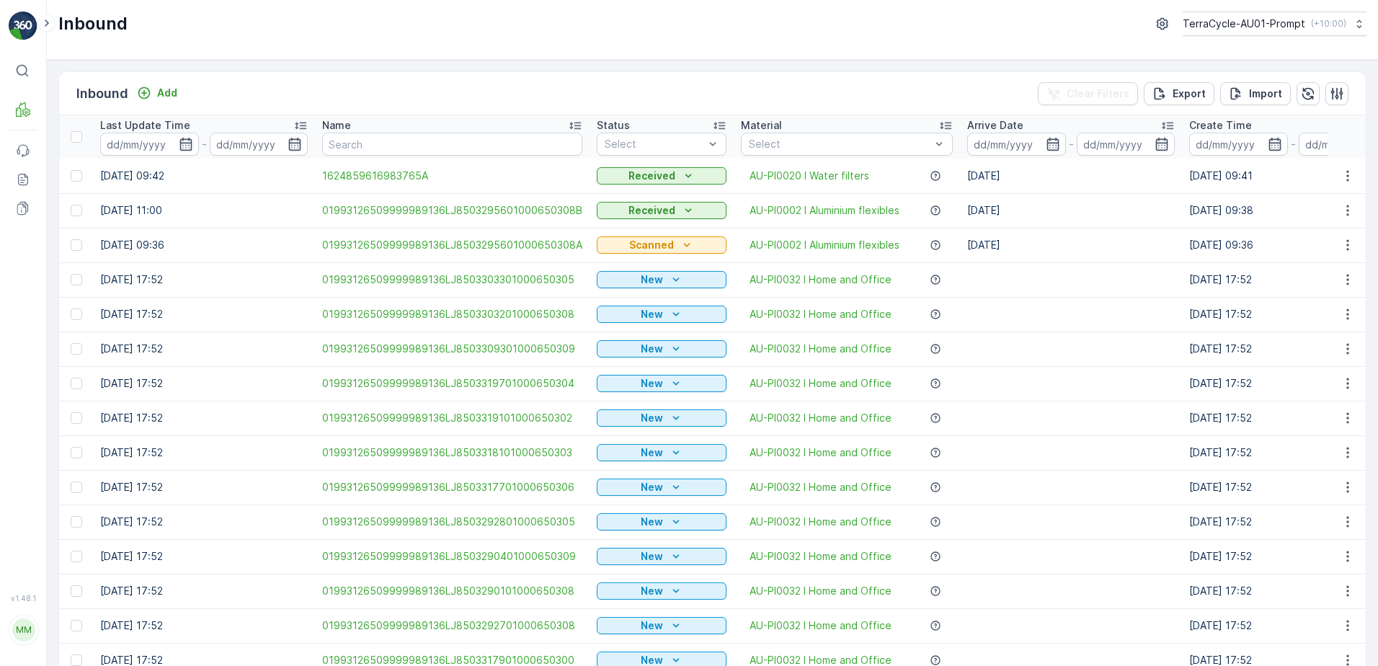
click at [788, 145] on div at bounding box center [839, 144] width 184 height 12
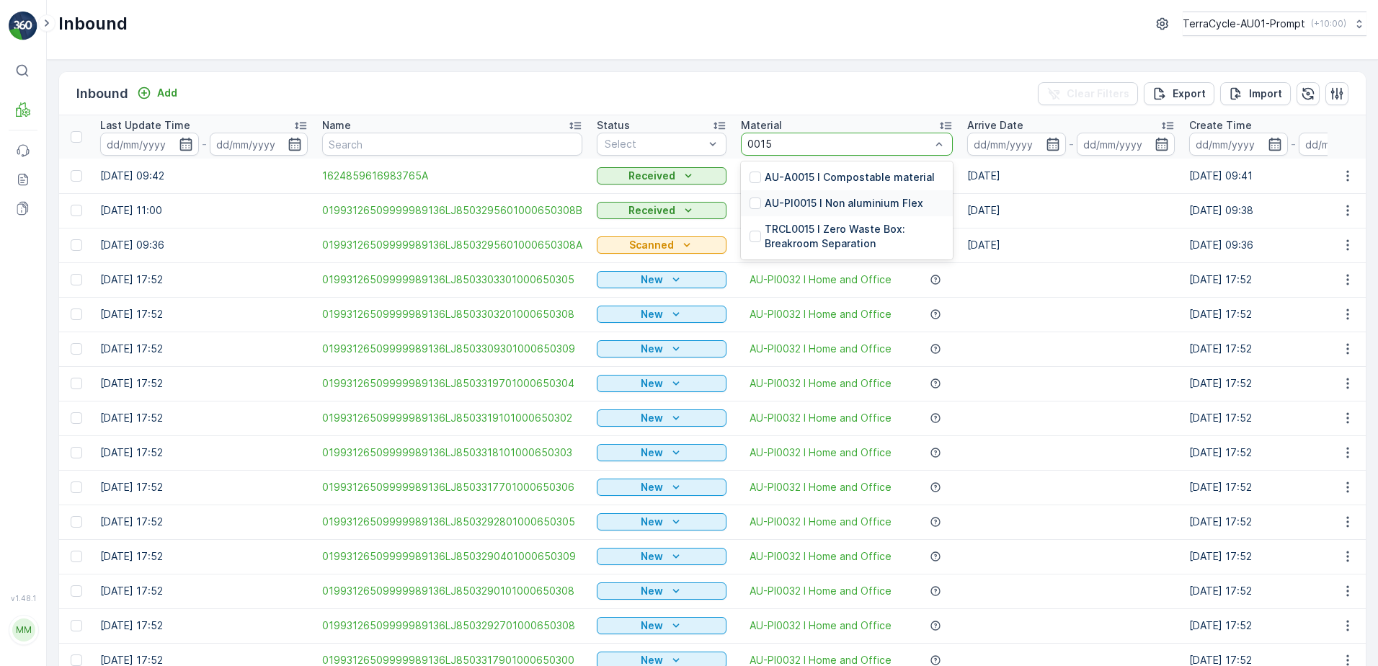
click at [868, 197] on p "AU-PI0015 I Non aluminium Flex" at bounding box center [844, 203] width 159 height 14
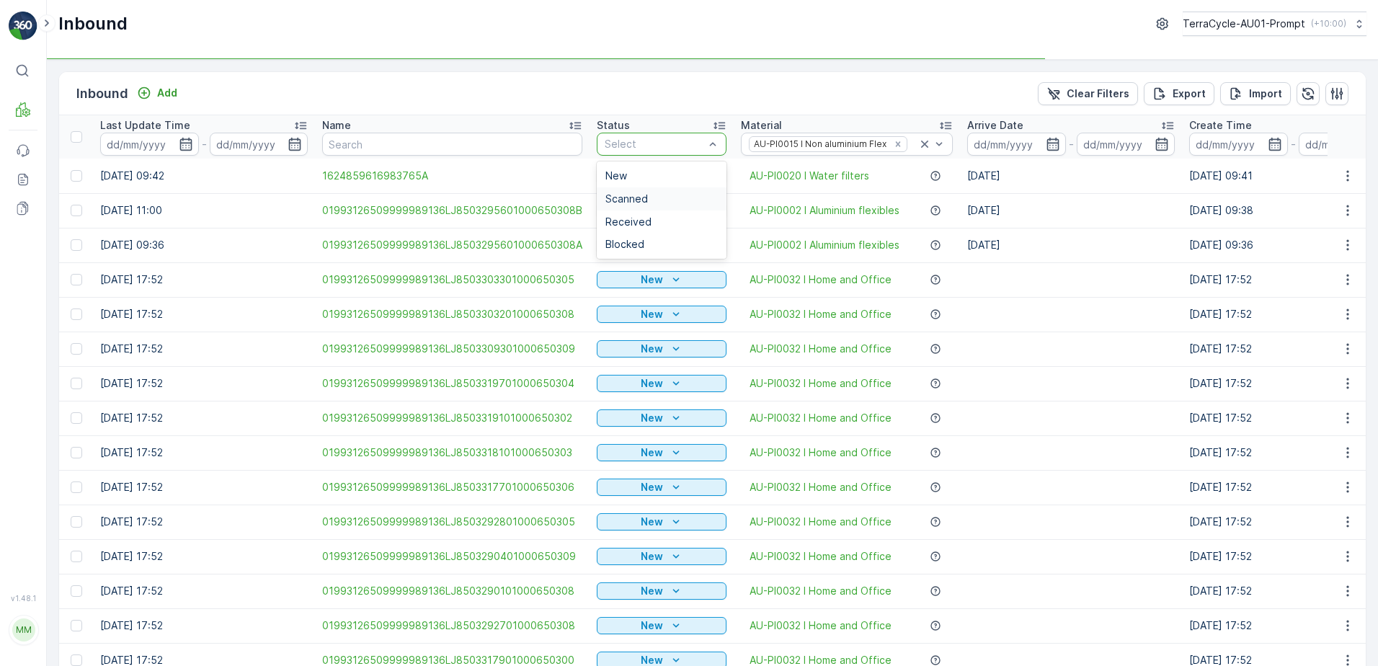
click at [623, 197] on span "Scanned" at bounding box center [626, 199] width 43 height 12
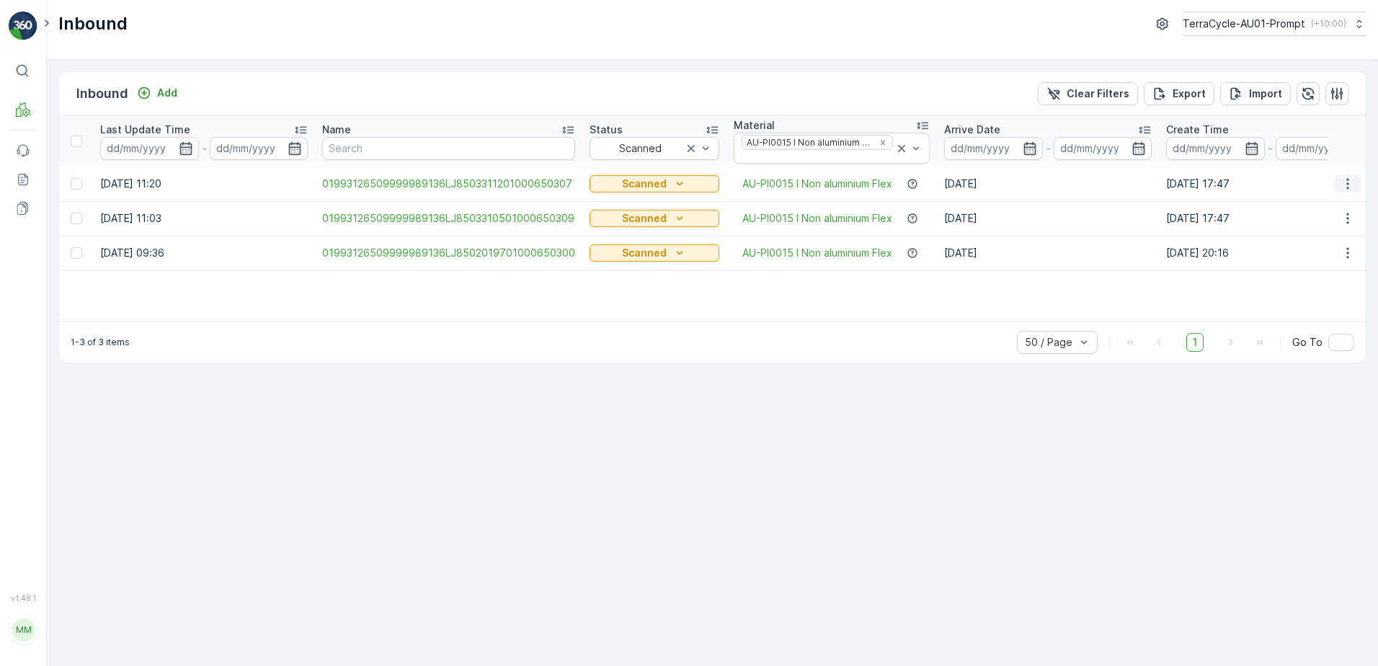
click at [1351, 182] on icon "button" at bounding box center [1347, 184] width 14 height 14
click at [1314, 284] on div "Print QR" at bounding box center [1321, 286] width 115 height 20
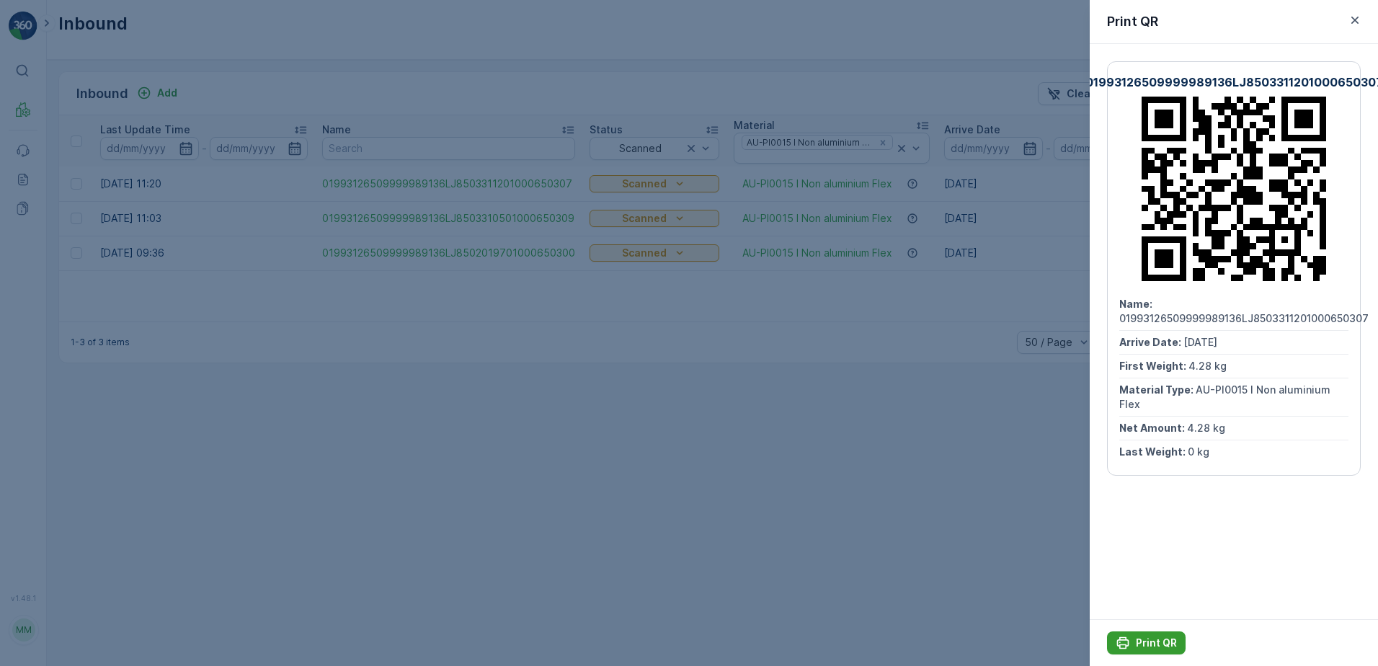
drag, startPoint x: 1138, startPoint y: 643, endPoint x: 953, endPoint y: 618, distance: 187.7
click at [1138, 642] on p "Print QR" at bounding box center [1156, 643] width 41 height 14
click at [1355, 25] on icon "button" at bounding box center [1354, 20] width 14 height 14
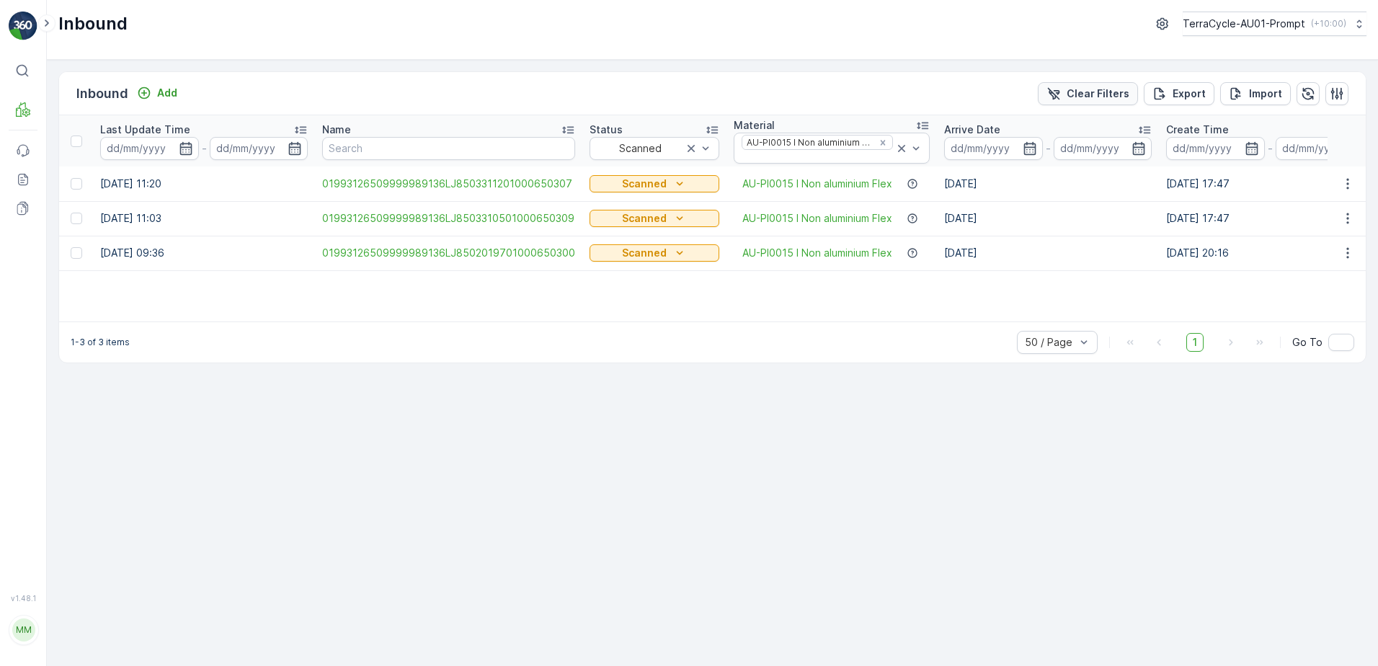
click at [1080, 99] on p "Clear Filters" at bounding box center [1097, 93] width 63 height 14
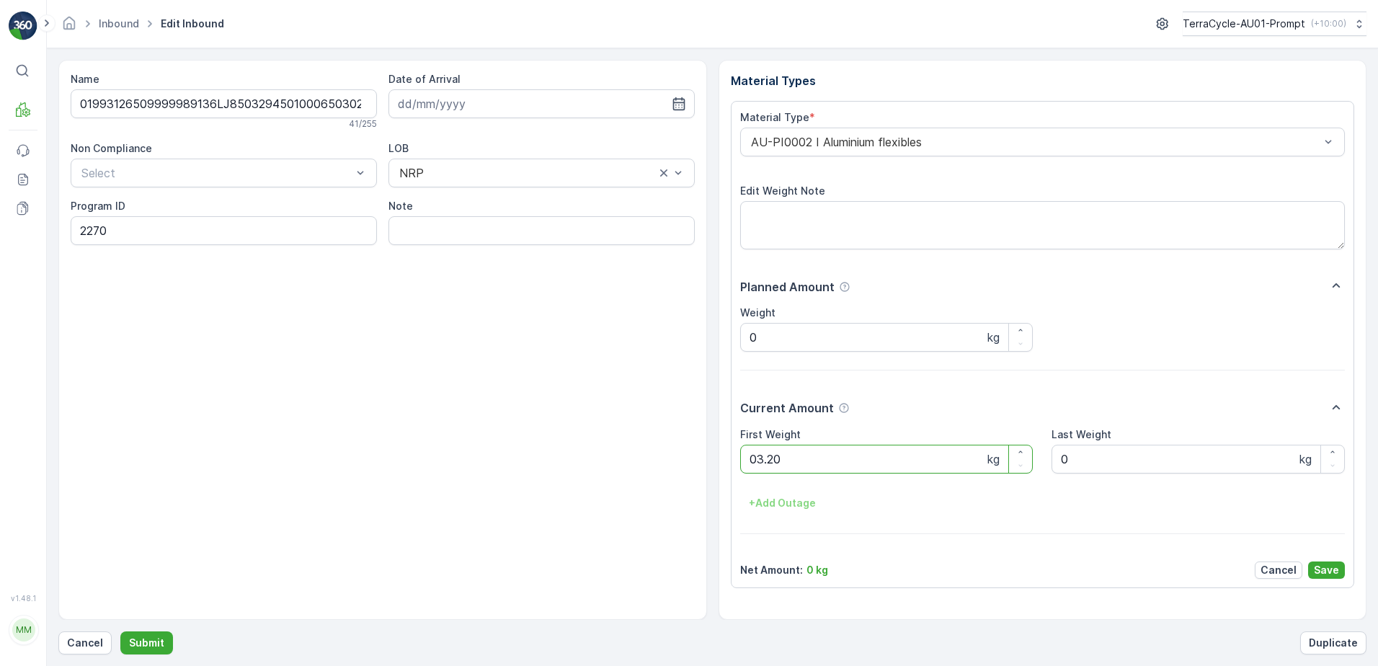
click button "Submit" at bounding box center [146, 642] width 53 height 23
click at [120, 631] on button "Submit" at bounding box center [146, 642] width 53 height 23
click button "Submit" at bounding box center [146, 642] width 53 height 23
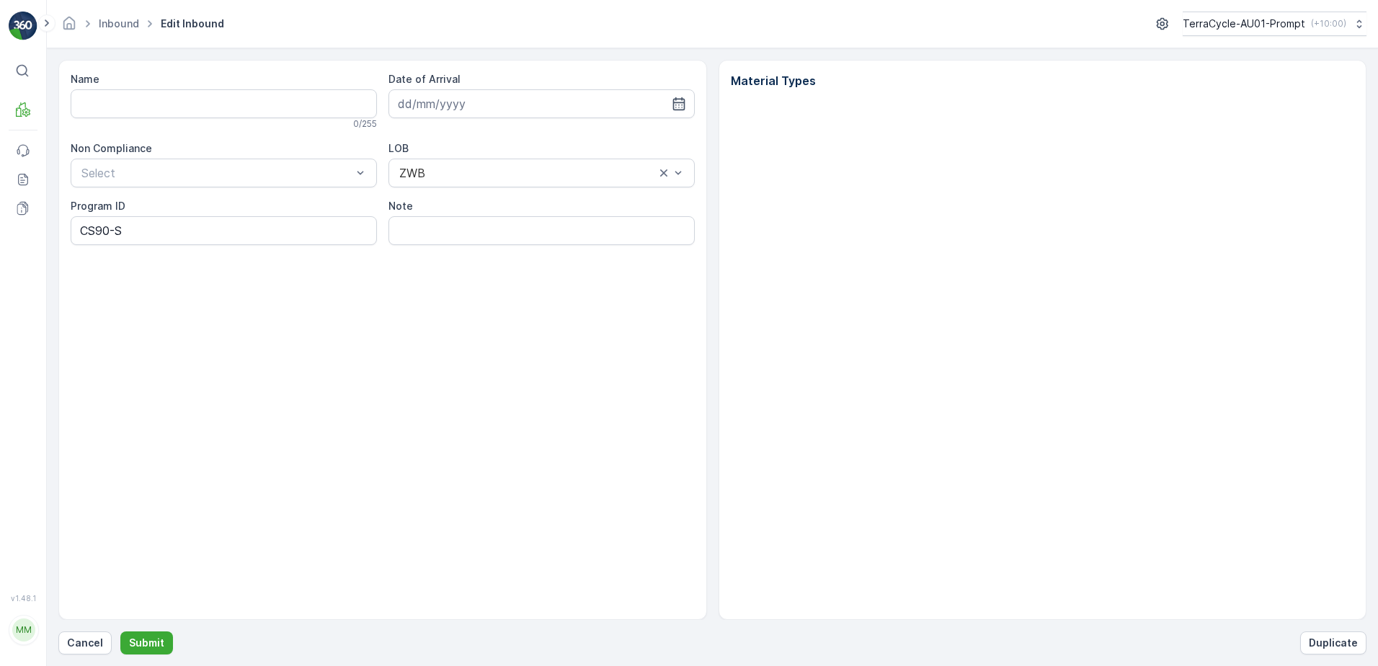
type input "019931265099999891ZX2501066001000655001"
type input "[DATE]"
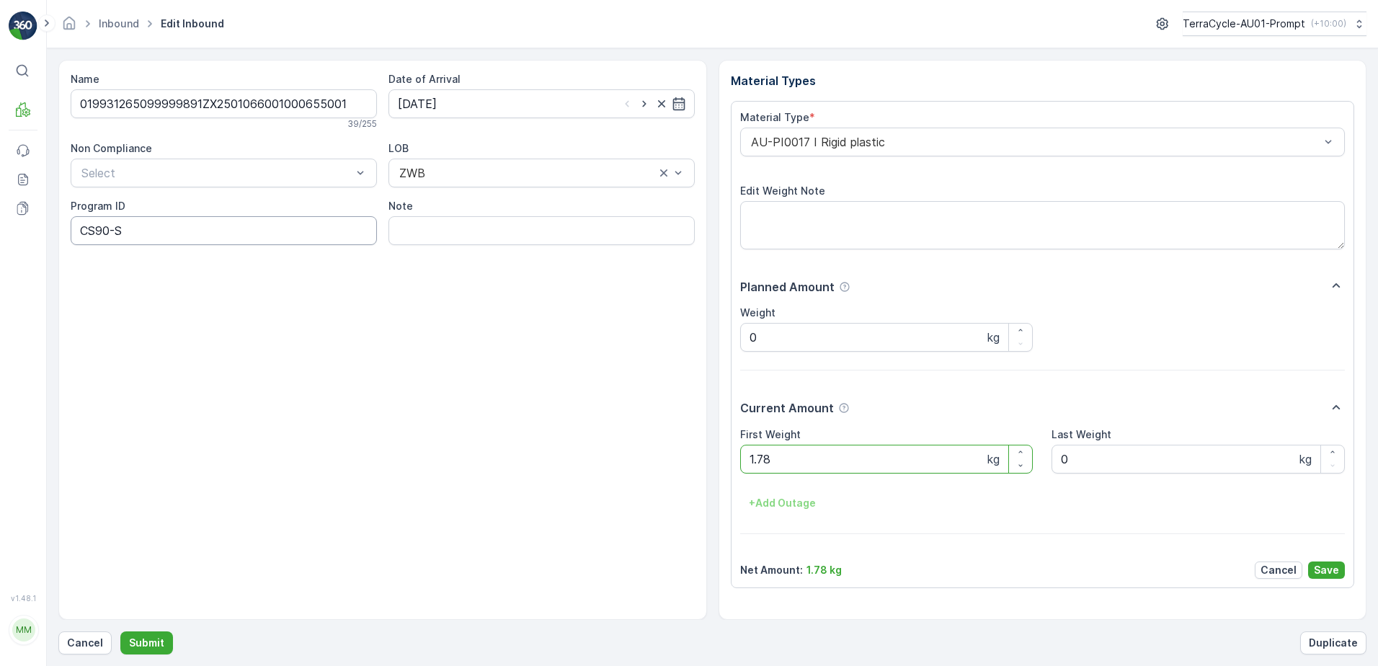
click at [109, 232] on ID "CS90-S" at bounding box center [224, 230] width 306 height 29
type ID "CS182-S"
click at [743, 142] on div "AU-PI0017 I Rigid plastic" at bounding box center [1042, 142] width 605 height 29
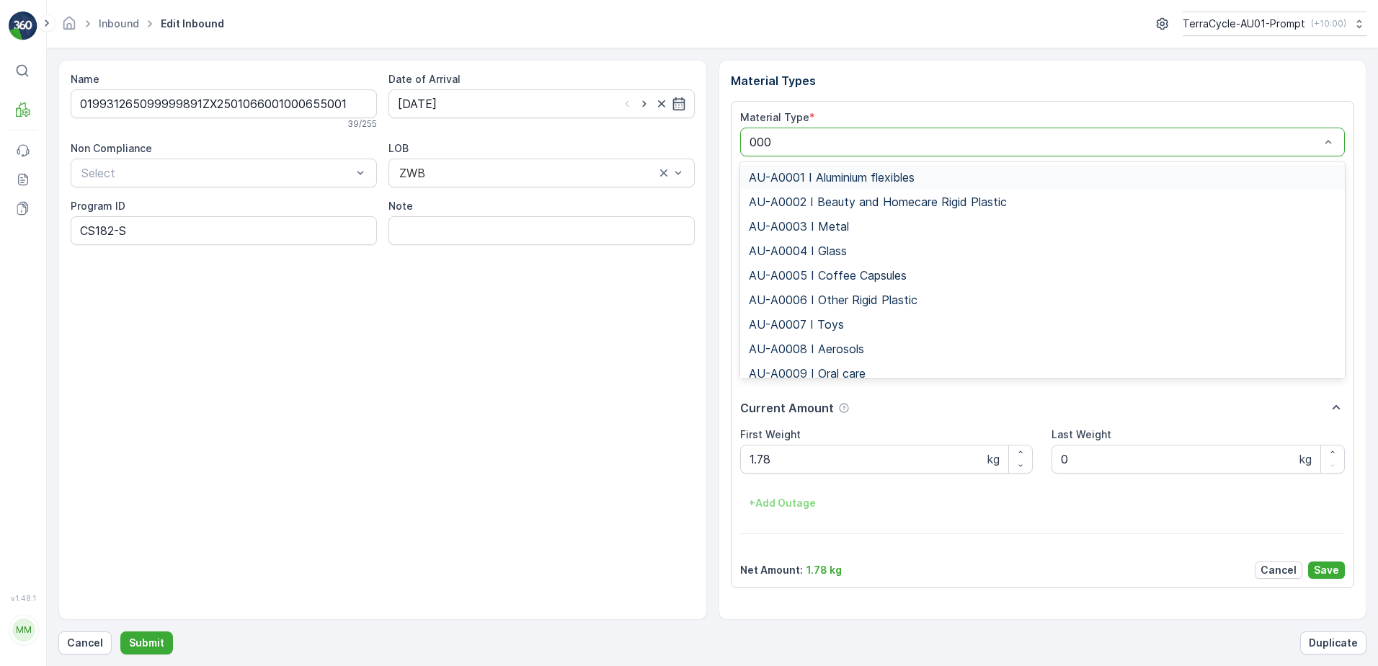
type input "0008"
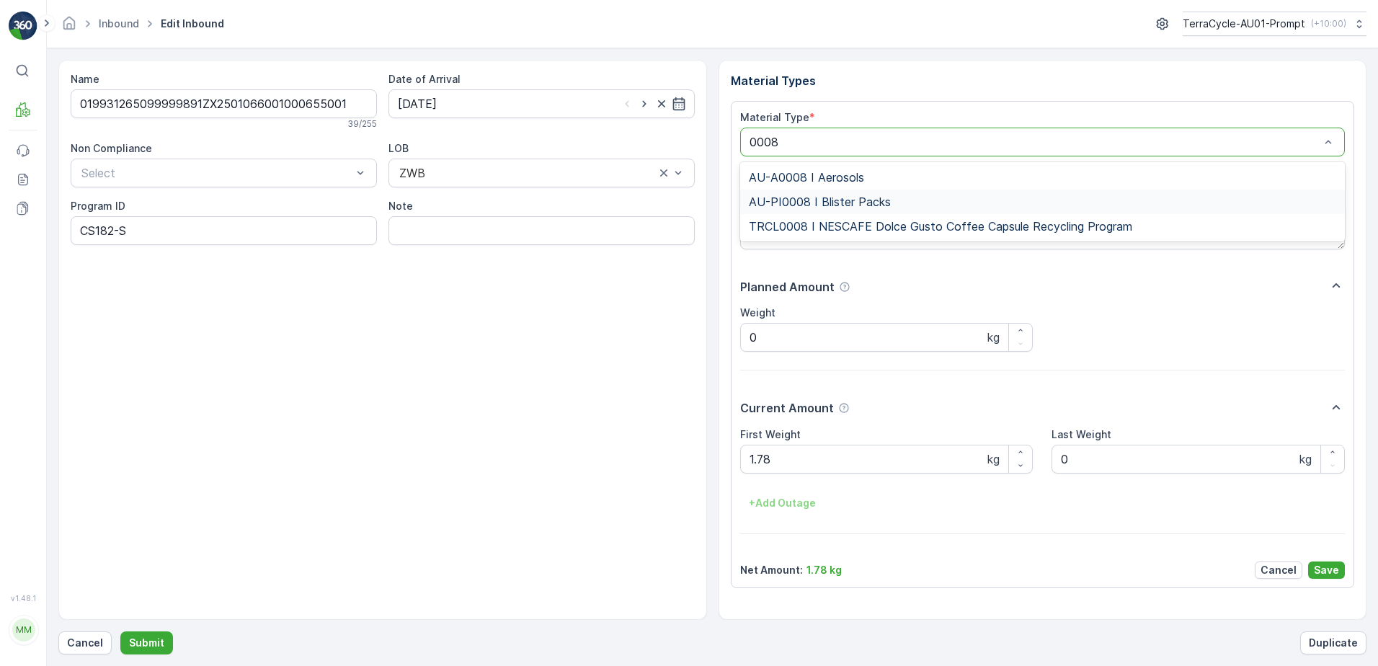
click at [821, 210] on div "AU-PI0008 I Blister Packs" at bounding box center [1042, 202] width 605 height 24
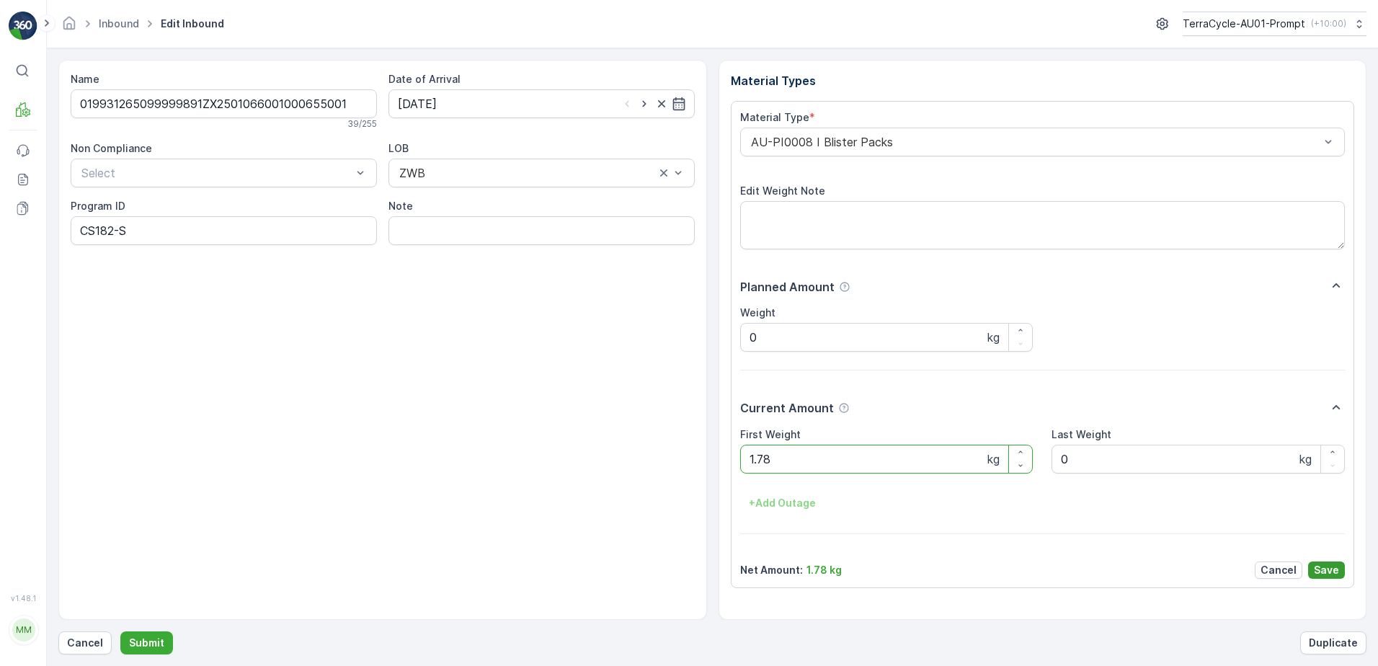
click at [1324, 574] on p "Save" at bounding box center [1326, 570] width 25 height 14
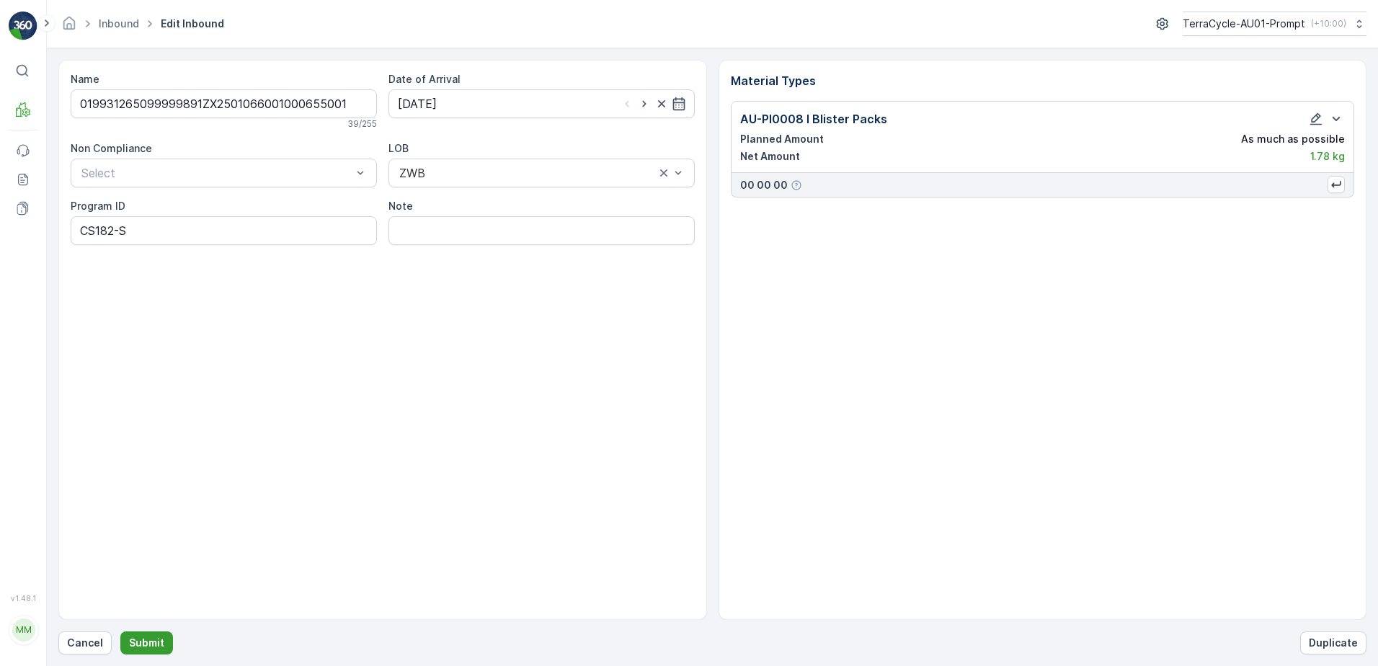
click at [143, 641] on p "Submit" at bounding box center [146, 643] width 35 height 14
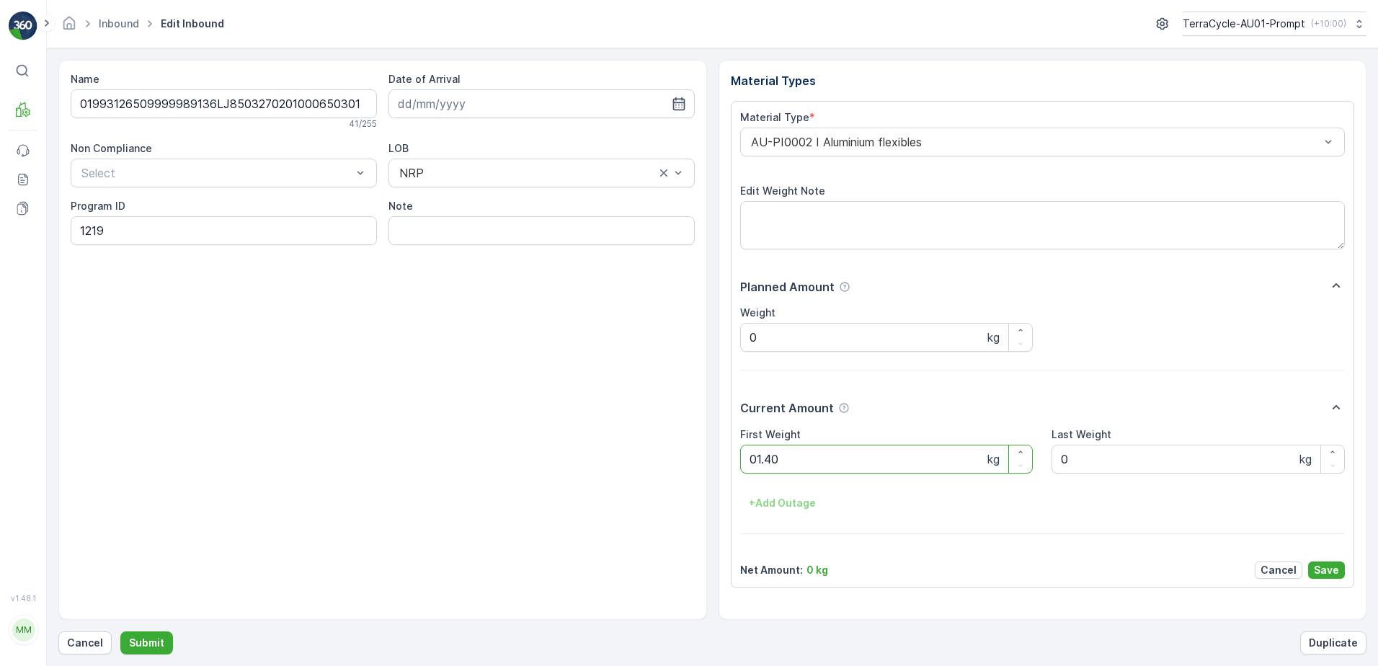
click at [120, 631] on button "Submit" at bounding box center [146, 642] width 53 height 23
click button "Submit" at bounding box center [146, 642] width 53 height 23
click at [91, 642] on p "Cancel" at bounding box center [85, 643] width 36 height 14
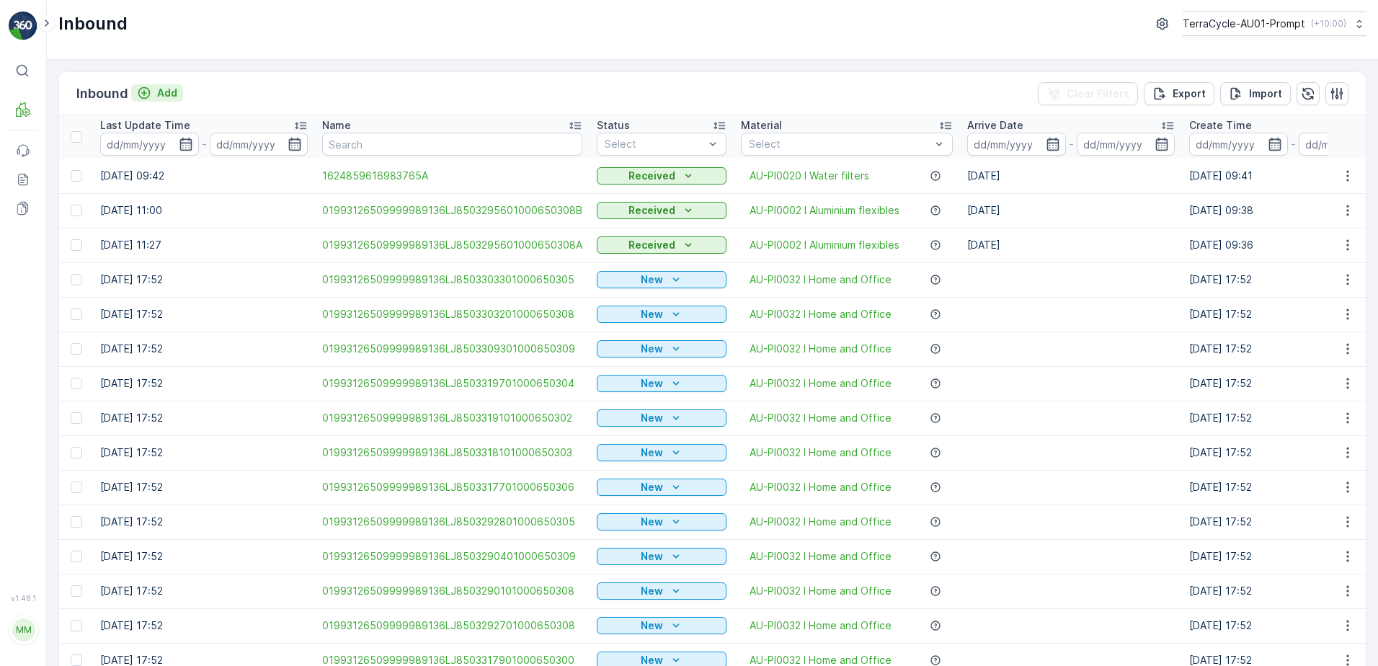
click at [174, 91] on p "Add" at bounding box center [167, 93] width 20 height 14
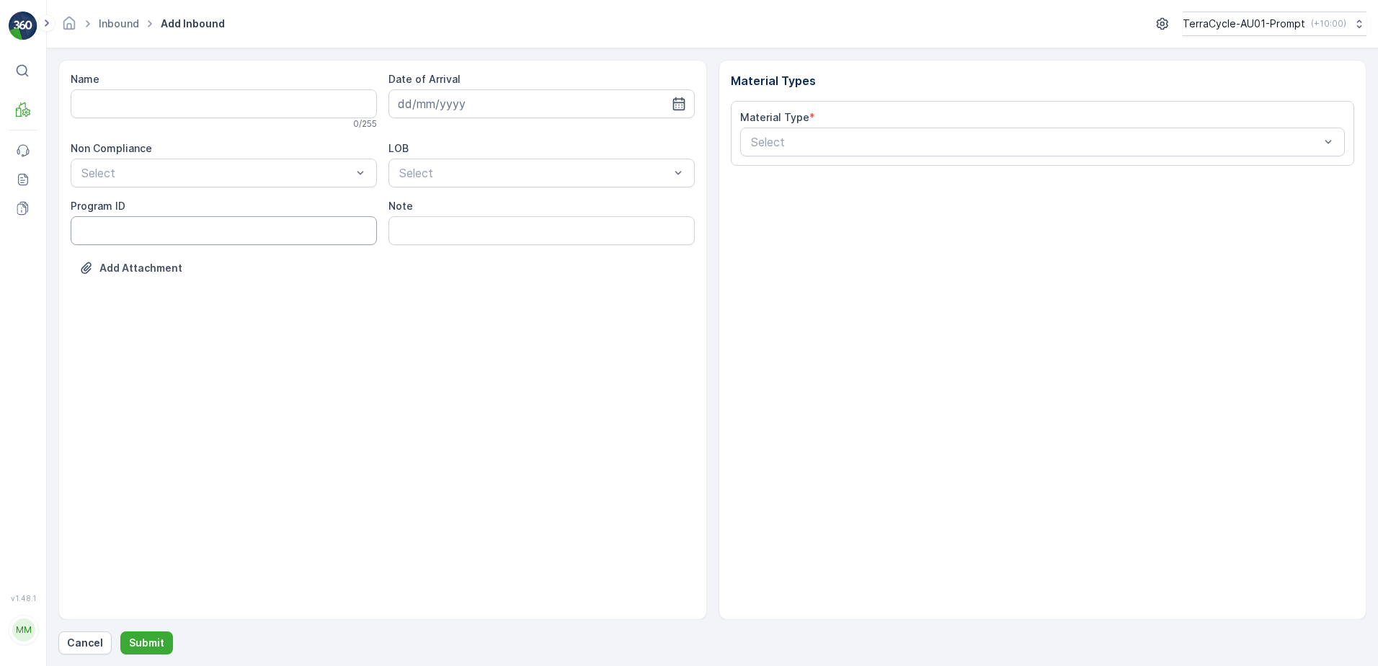
click at [139, 227] on ID "Program ID" at bounding box center [224, 230] width 306 height 29
type ID "2269"
click at [111, 103] on input "Name" at bounding box center [224, 103] width 306 height 29
click at [120, 631] on button "Submit" at bounding box center [146, 642] width 53 height 23
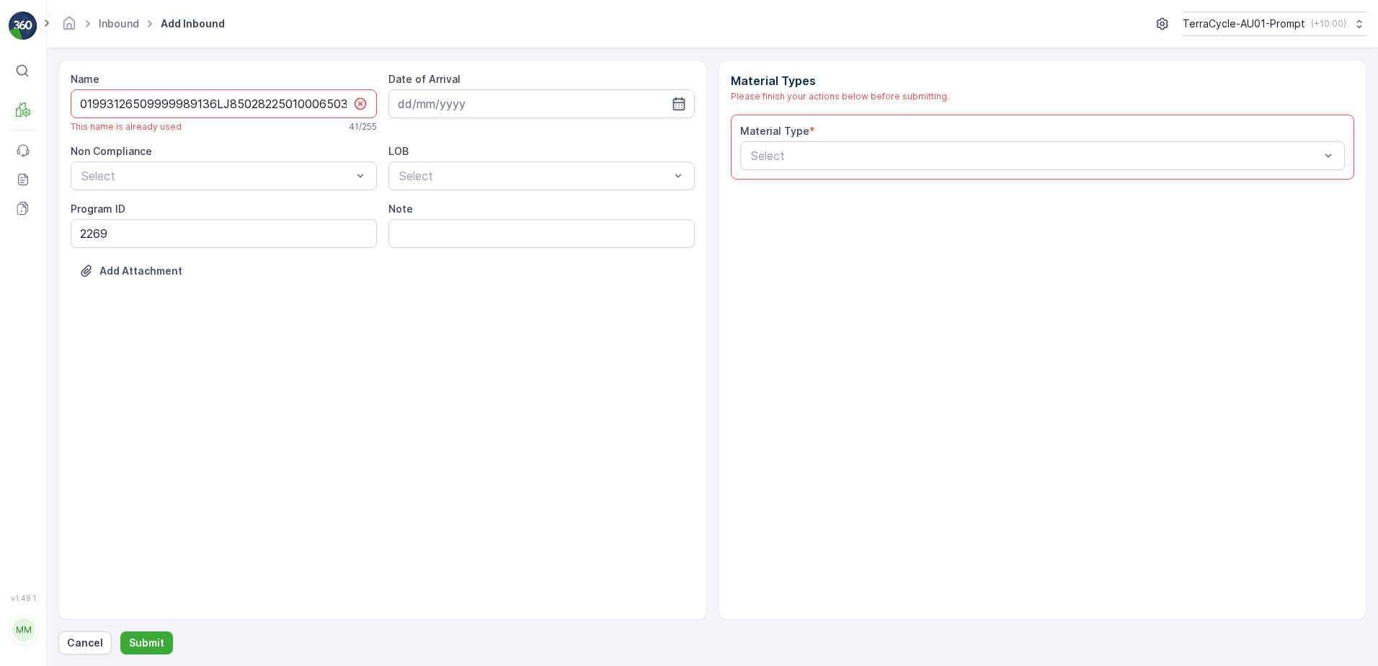
click at [354, 108] on icon at bounding box center [360, 104] width 14 height 14
click at [346, 104] on input "01993126509999989136LJ8502822501000650302" at bounding box center [224, 103] width 306 height 29
type input "01993126509999989136LJ8502822501000650302A"
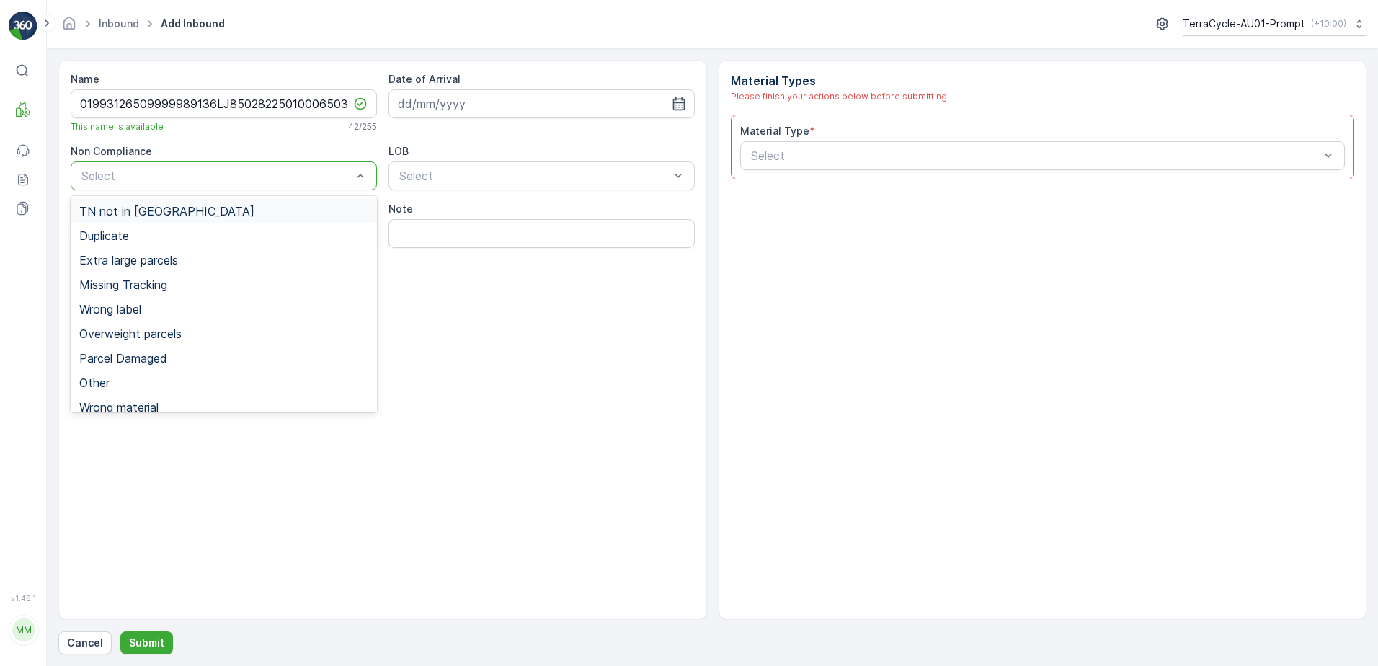
click at [315, 173] on div at bounding box center [216, 175] width 273 height 13
click at [173, 236] on div "Duplicate" at bounding box center [223, 235] width 289 height 13
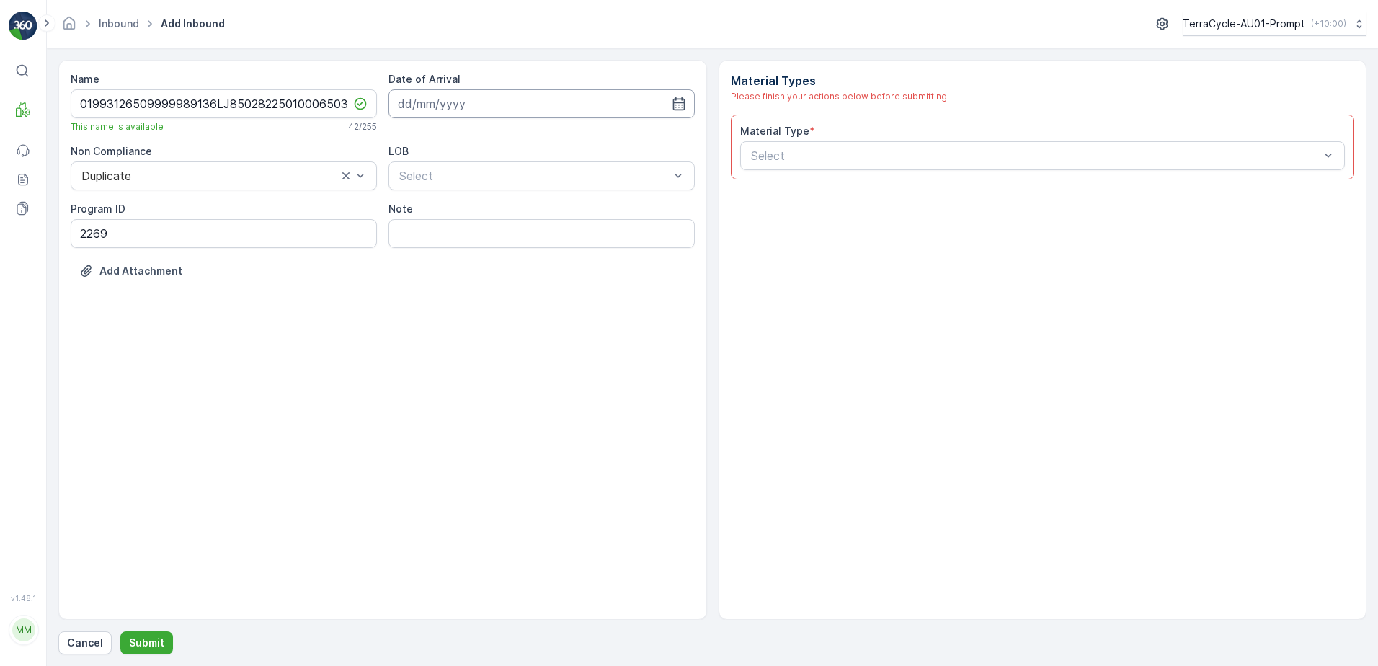
drag, startPoint x: 497, startPoint y: 104, endPoint x: 517, endPoint y: 102, distance: 19.6
click at [500, 102] on input at bounding box center [541, 103] width 306 height 29
click at [466, 318] on div "26" at bounding box center [464, 310] width 23 height 23
type input "[DATE]"
click at [478, 177] on div at bounding box center [534, 175] width 273 height 13
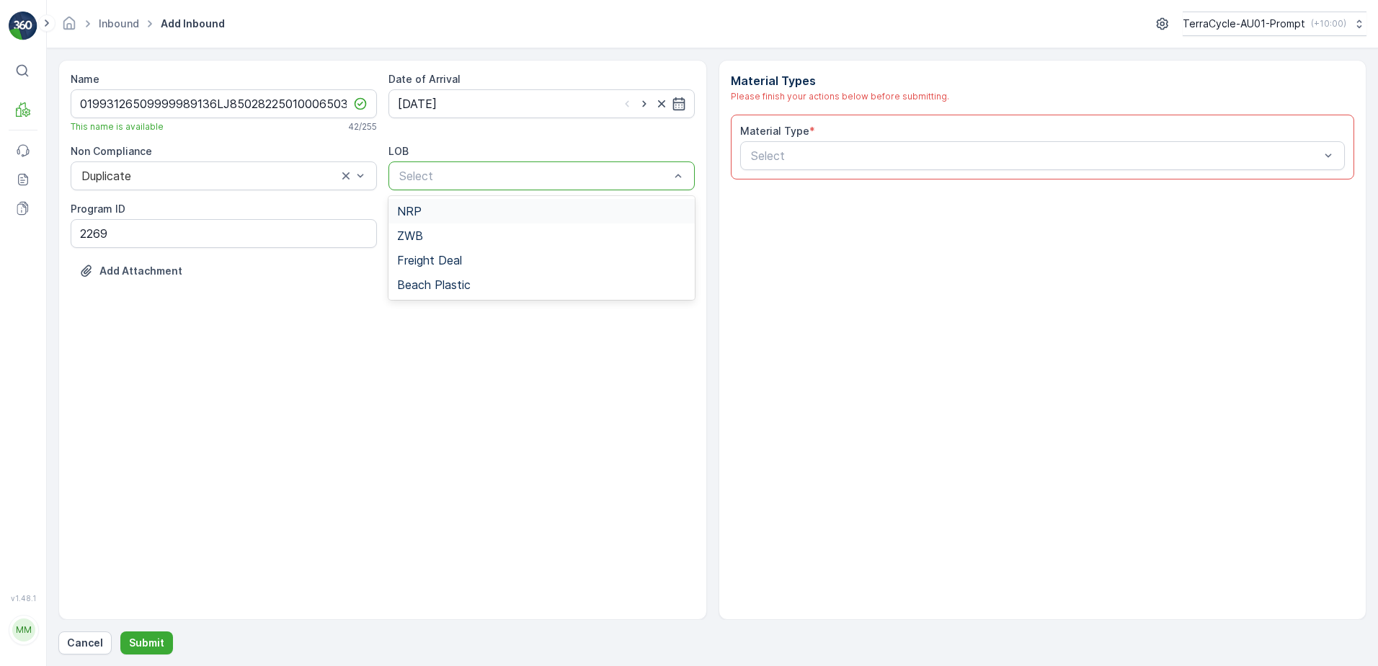
drag, startPoint x: 447, startPoint y: 206, endPoint x: 505, endPoint y: 206, distance: 58.4
click at [449, 205] on div "NRP" at bounding box center [541, 211] width 289 height 13
click at [806, 165] on div "Select" at bounding box center [1042, 155] width 605 height 29
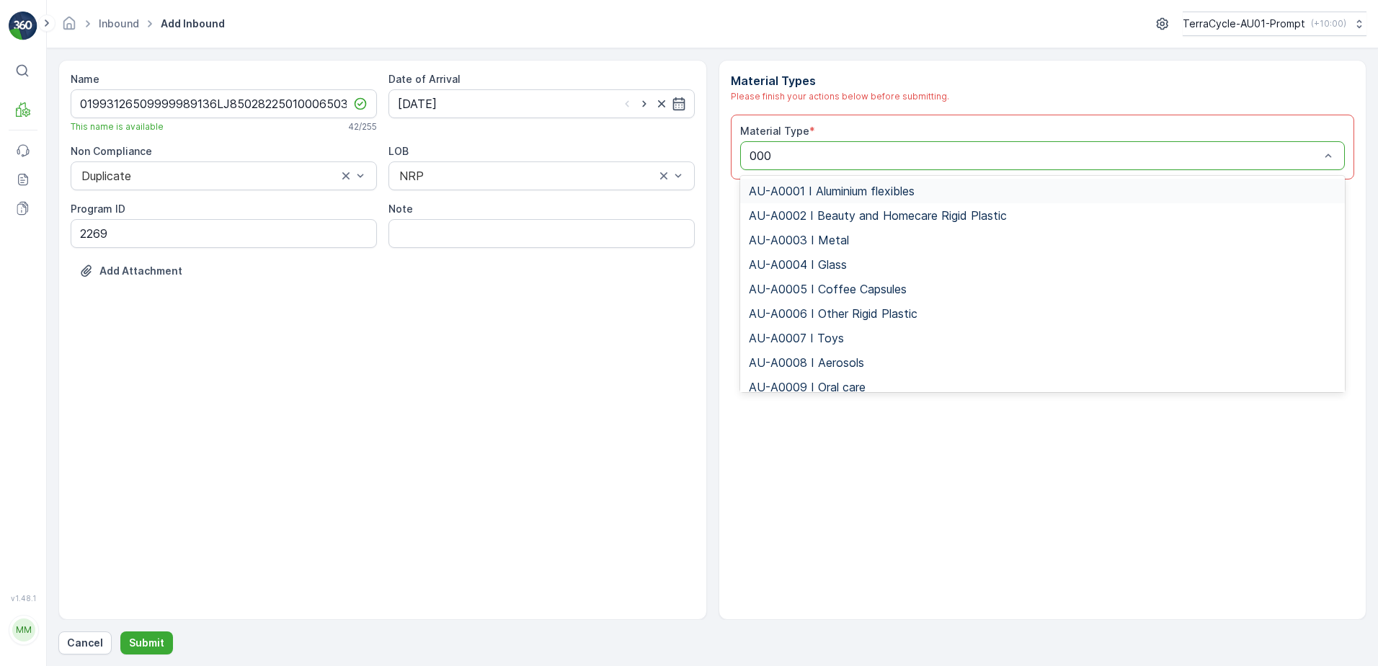
type input "0002"
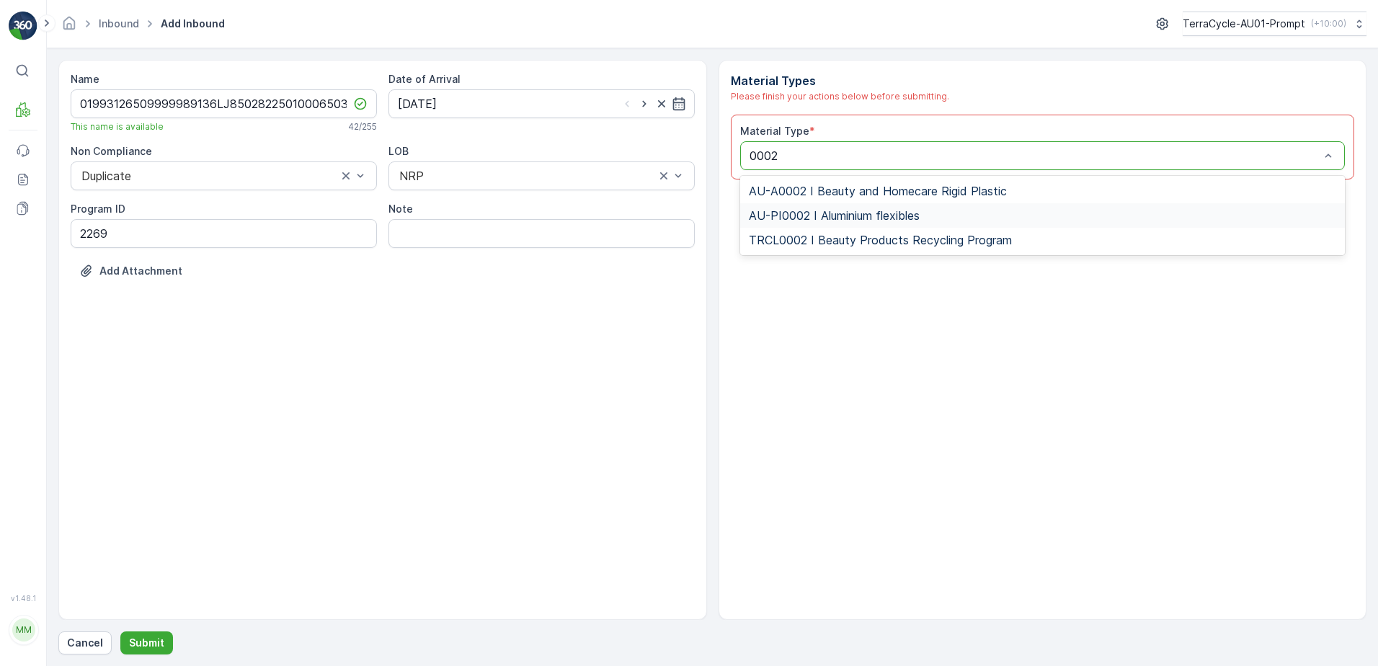
click at [838, 210] on span "AU-PI0002 I Aluminium flexibles" at bounding box center [834, 215] width 171 height 13
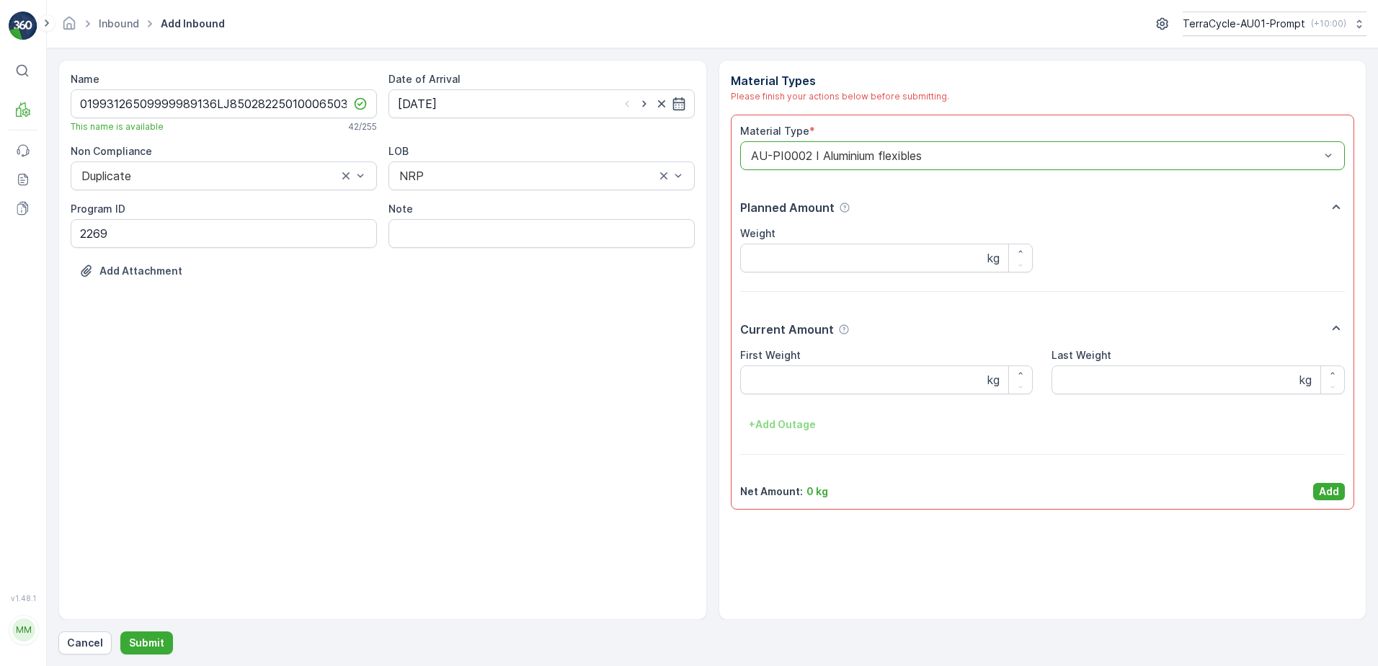
click at [765, 363] on div "First Weight kg" at bounding box center [886, 371] width 293 height 46
click at [780, 378] on Weight "First Weight" at bounding box center [886, 379] width 293 height 29
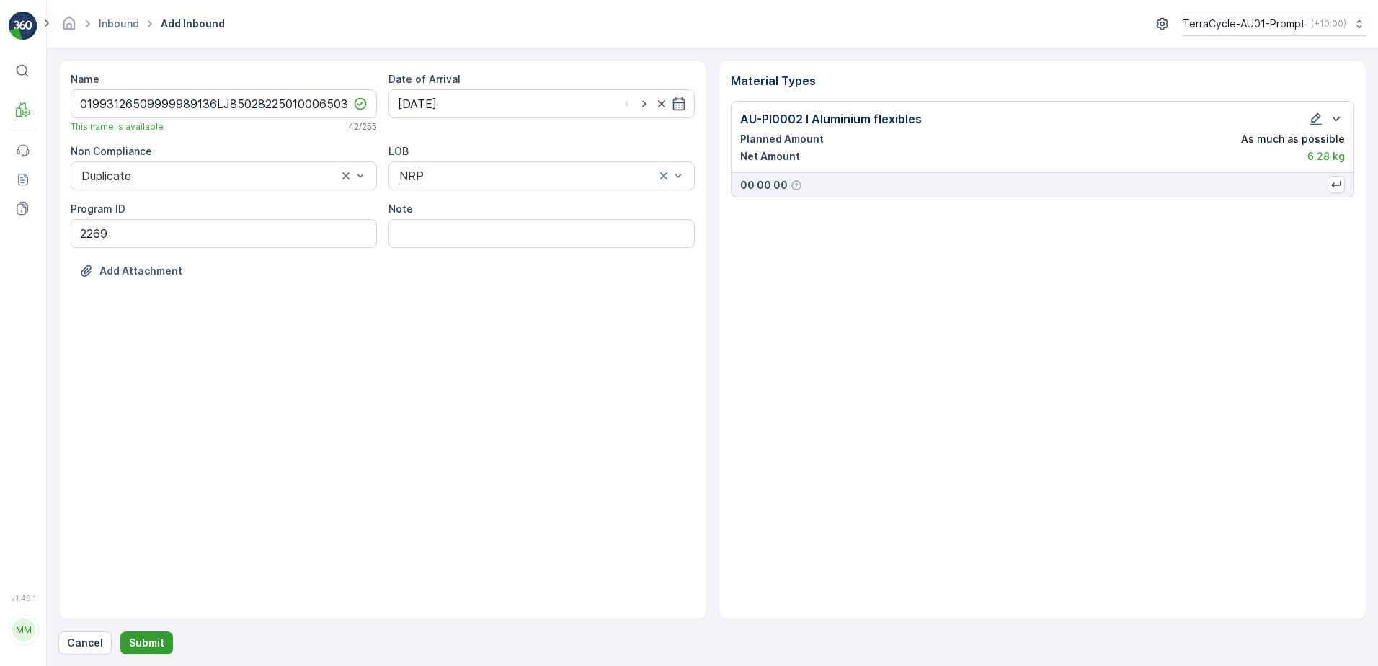
click at [157, 636] on p "Submit" at bounding box center [146, 643] width 35 height 14
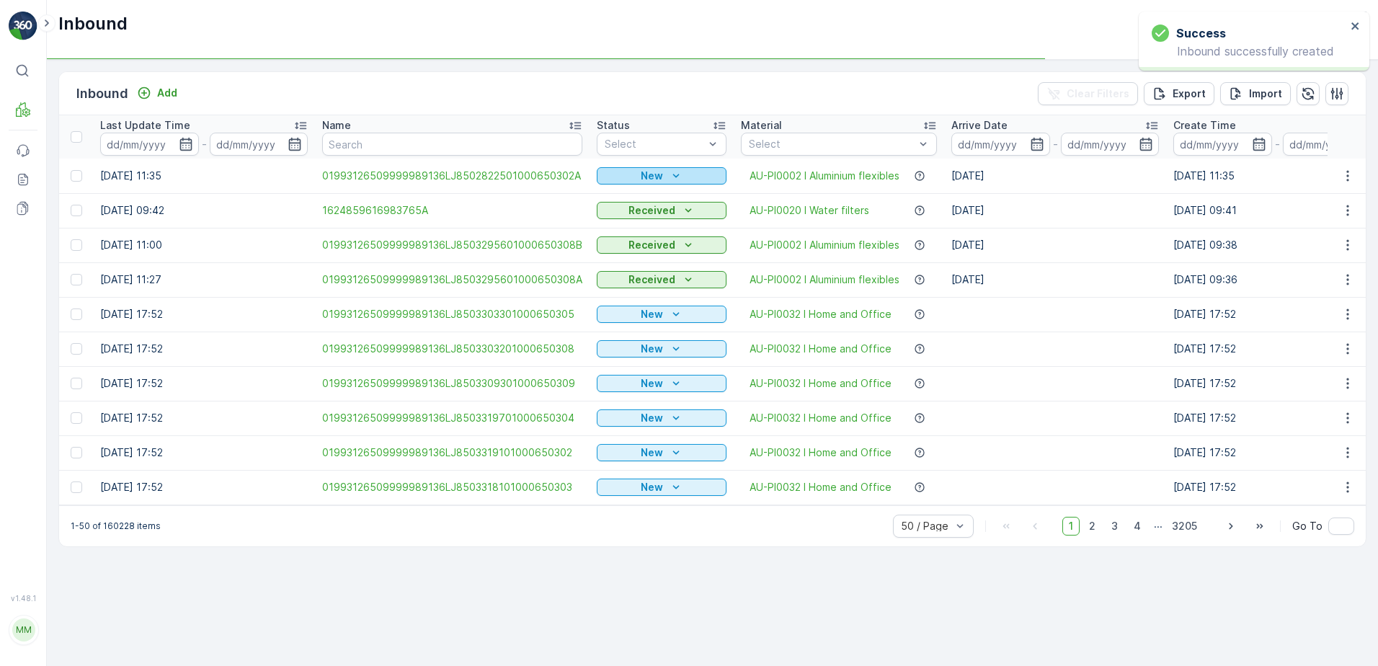
click at [641, 179] on p "New" at bounding box center [652, 176] width 22 height 14
click at [620, 220] on span "Scanned" at bounding box center [623, 217] width 43 height 14
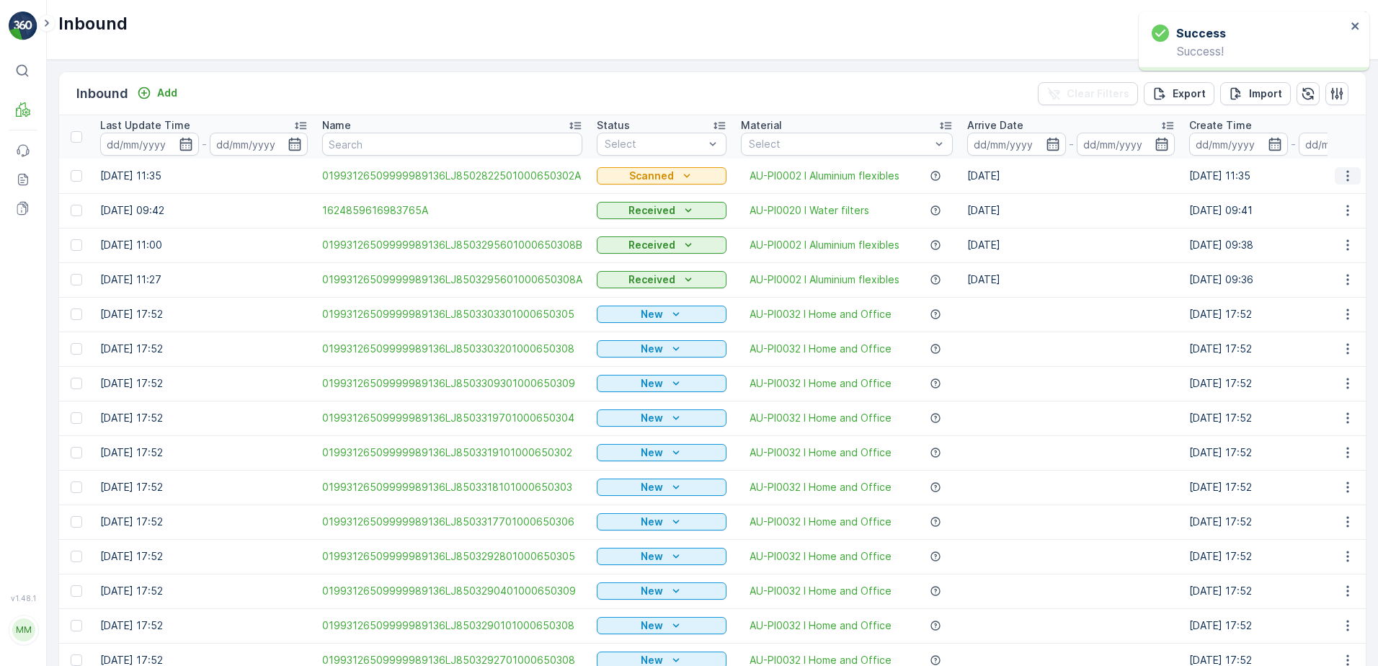
click at [1345, 181] on icon "button" at bounding box center [1347, 176] width 14 height 14
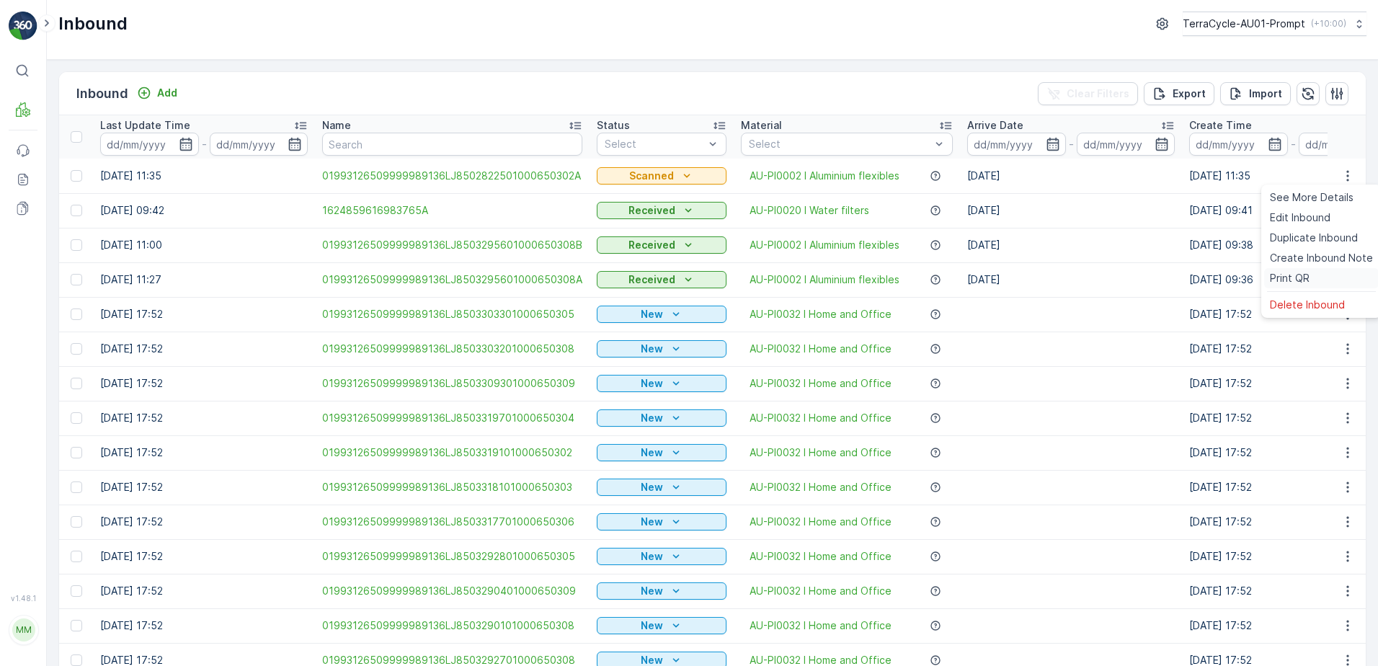
click at [1311, 274] on div "Print QR" at bounding box center [1321, 278] width 115 height 20
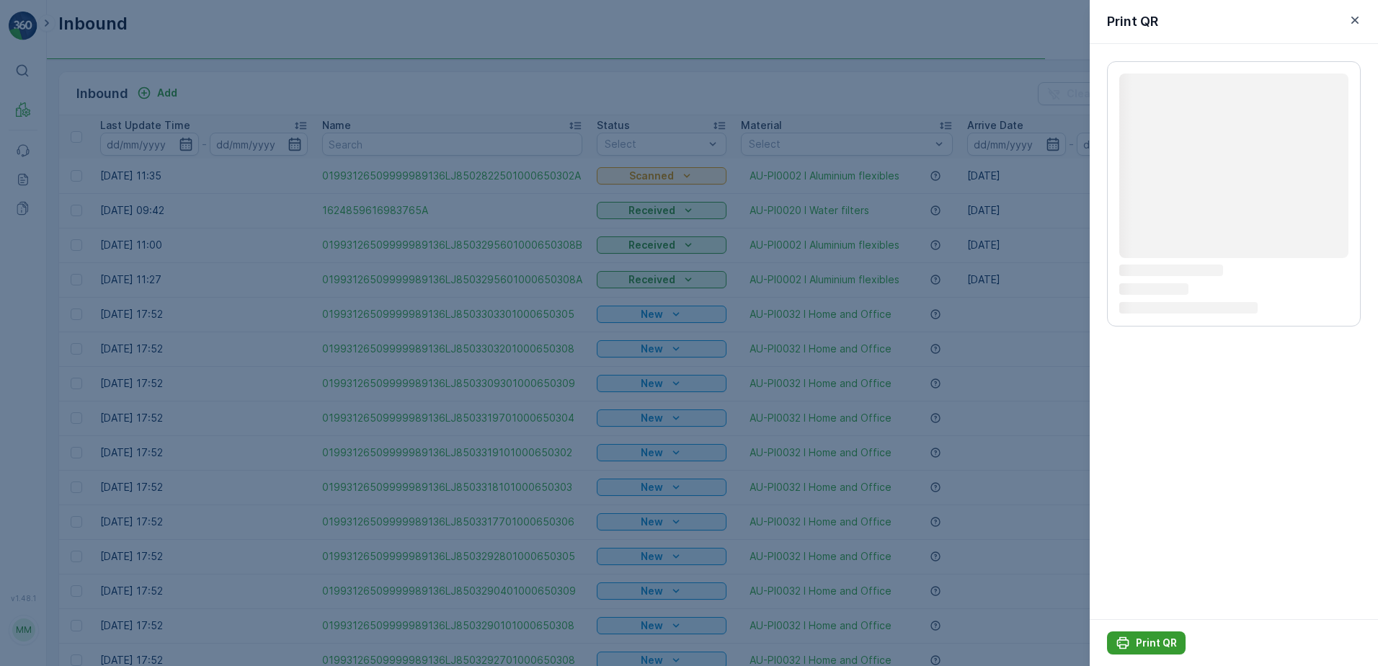
click at [1136, 644] on p "Print QR" at bounding box center [1156, 643] width 41 height 14
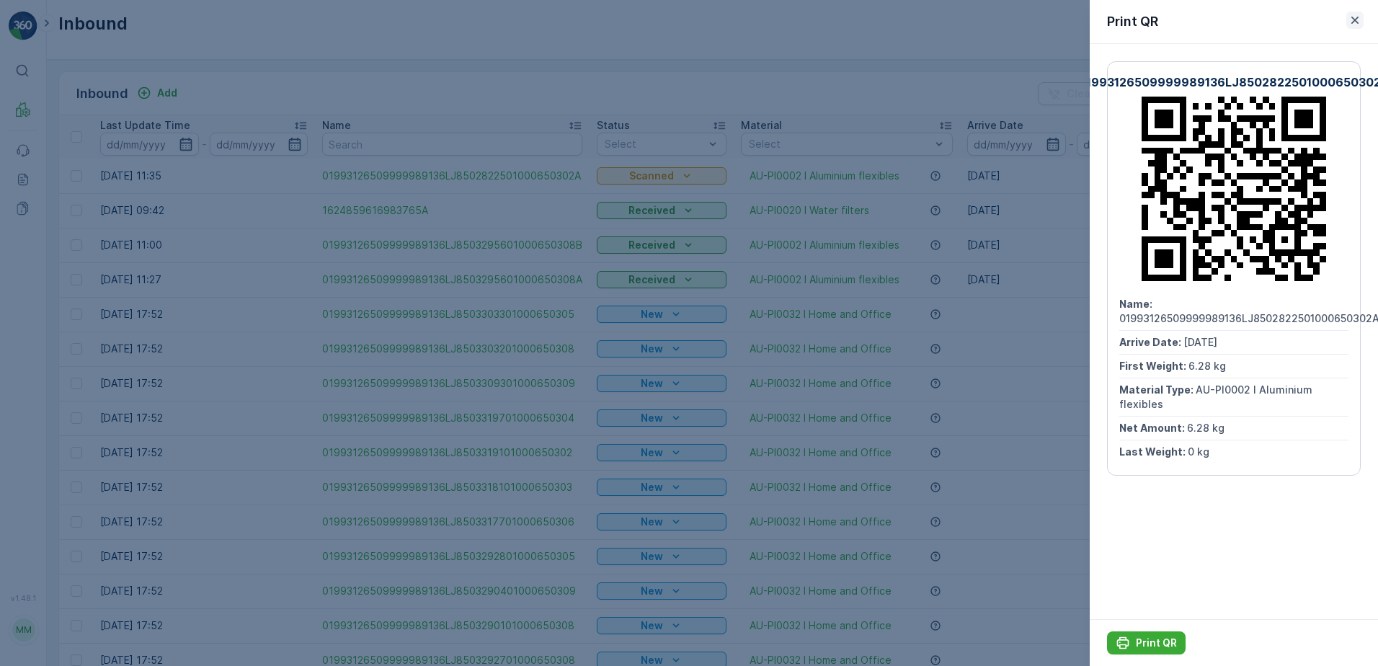
click at [1355, 24] on icon "button" at bounding box center [1354, 20] width 14 height 14
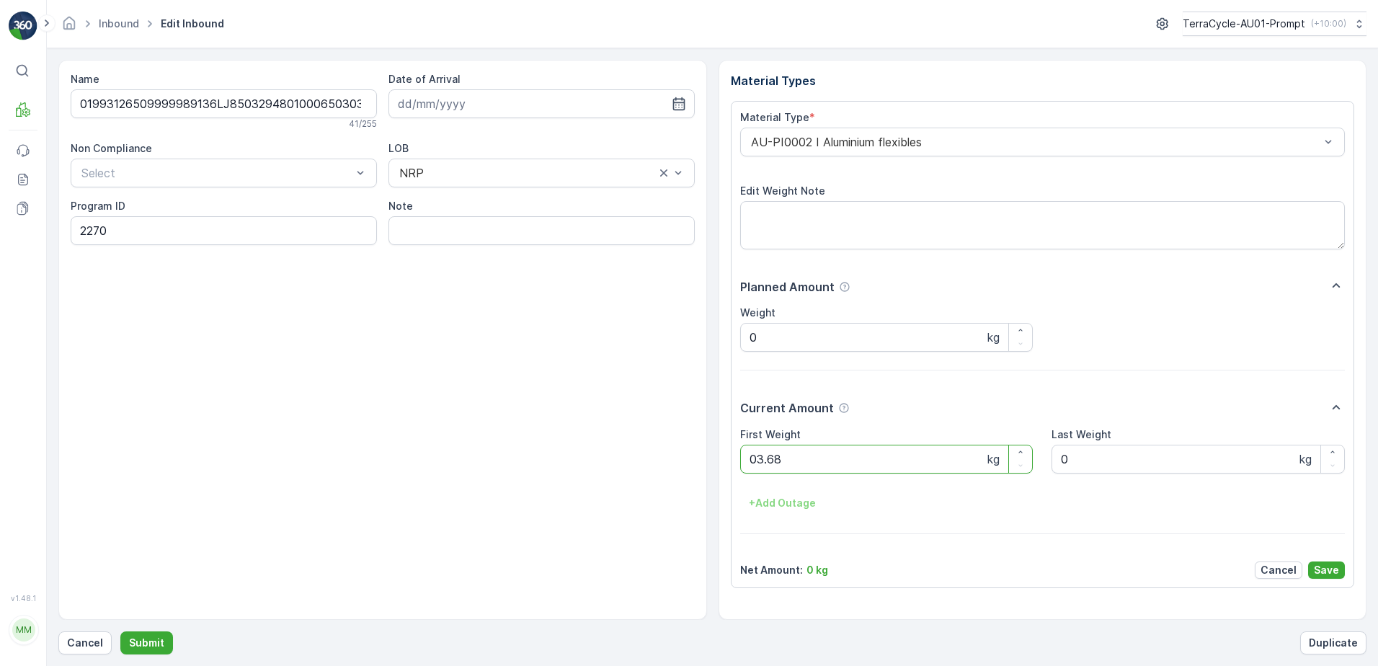
click at [120, 631] on button "Submit" at bounding box center [146, 642] width 53 height 23
click button "Submit" at bounding box center [146, 642] width 53 height 23
